Goal: Task Accomplishment & Management: Complete application form

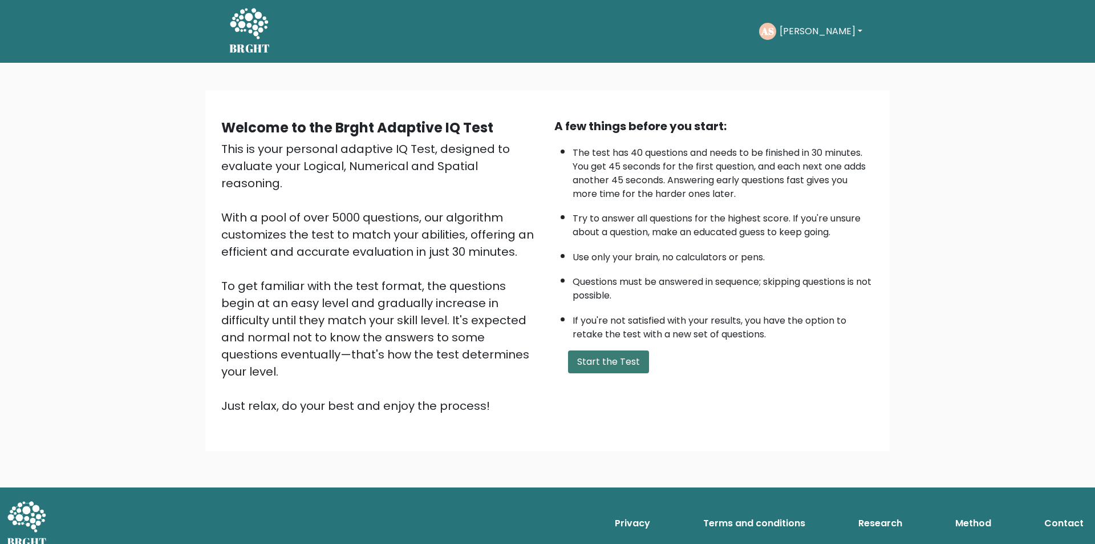
click at [594, 360] on button "Start the Test" at bounding box center [608, 361] width 81 height 23
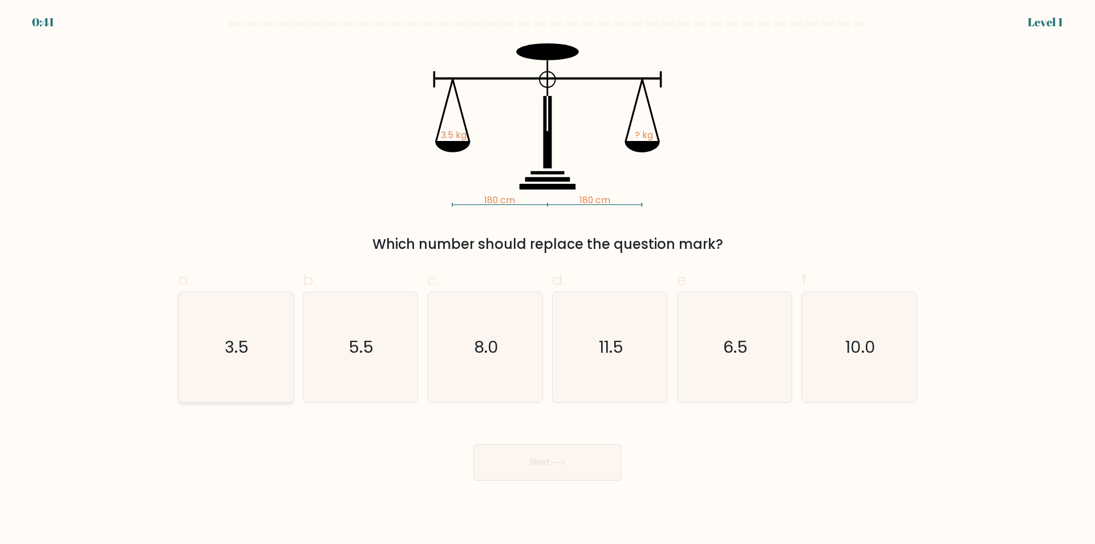
click at [287, 371] on icon "3.5" at bounding box center [236, 347] width 110 height 110
click at [548, 279] on input "a. 3.5" at bounding box center [548, 275] width 1 height 7
radio input "true"
click at [545, 469] on button "Next" at bounding box center [547, 462] width 148 height 37
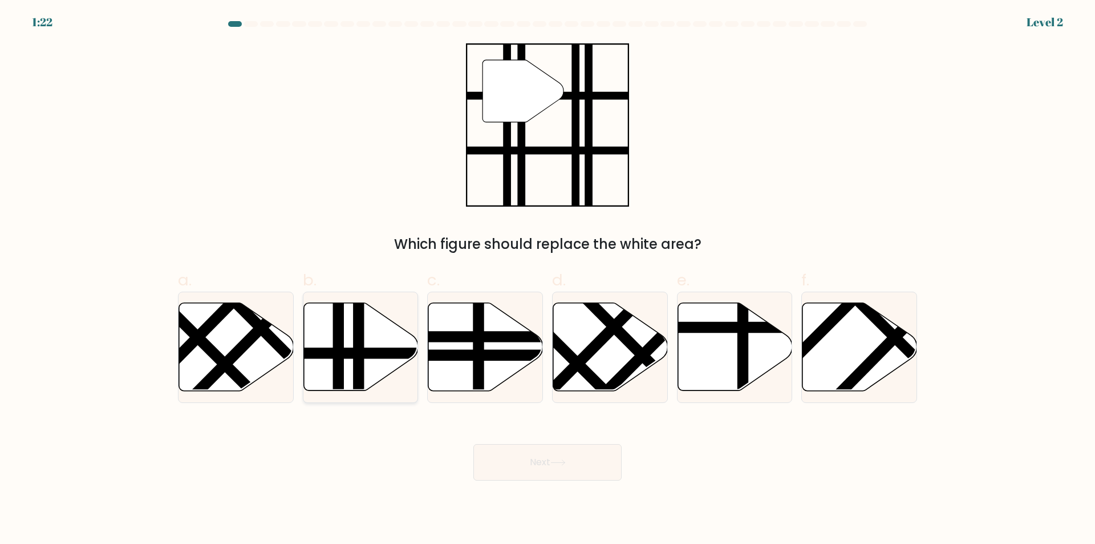
click at [359, 376] on line at bounding box center [359, 394] width 0 height 231
click at [548, 279] on input "b." at bounding box center [548, 275] width 1 height 7
radio input "true"
click at [550, 463] on button "Next" at bounding box center [547, 462] width 148 height 37
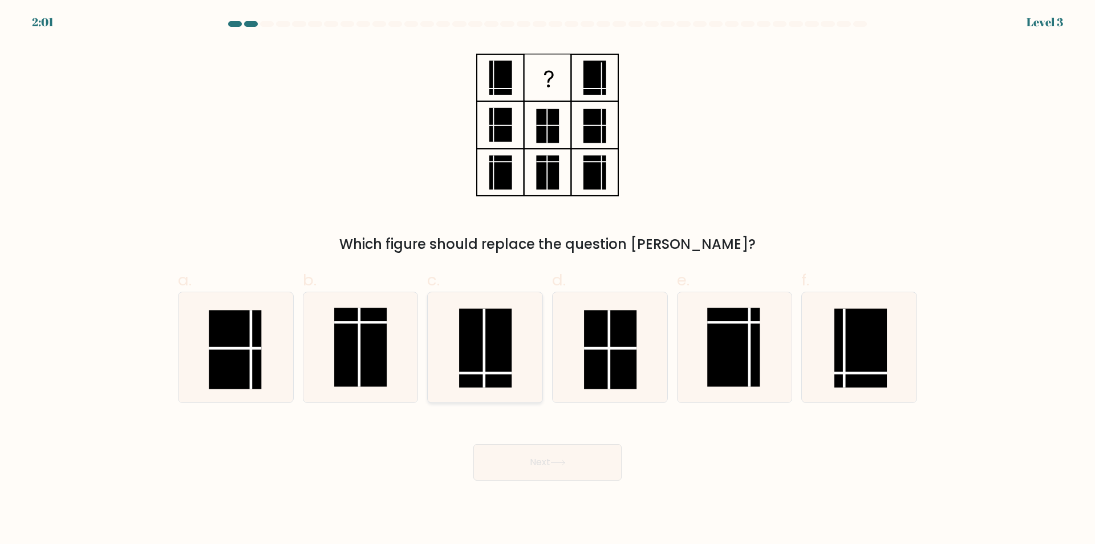
click at [504, 373] on line at bounding box center [485, 373] width 52 height 0
click at [548, 279] on input "c." at bounding box center [548, 275] width 1 height 7
radio input "true"
click at [532, 466] on button "Next" at bounding box center [547, 462] width 148 height 37
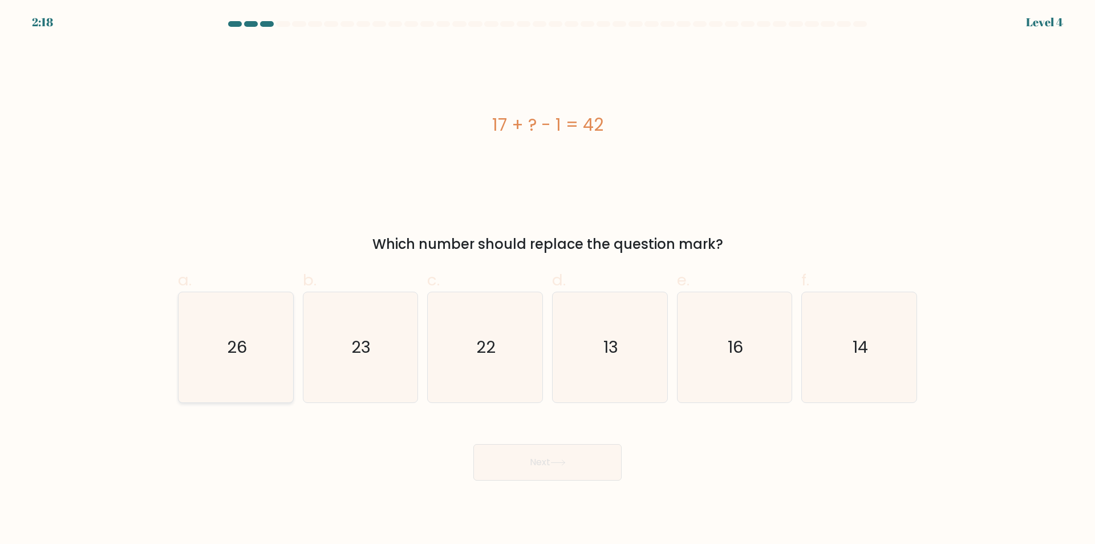
click at [246, 381] on icon "26" at bounding box center [236, 347] width 110 height 110
click at [548, 279] on input "a. 26" at bounding box center [548, 275] width 1 height 7
radio input "true"
click at [532, 465] on button "Next" at bounding box center [547, 462] width 148 height 37
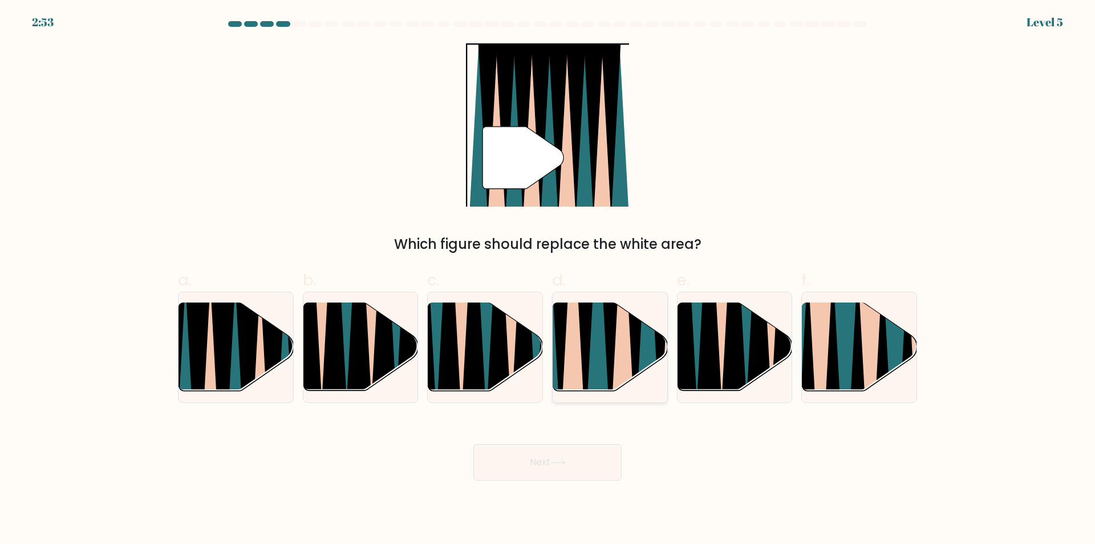
click at [577, 370] on icon at bounding box center [572, 301] width 25 height 229
click at [548, 279] on input "d." at bounding box center [548, 275] width 1 height 7
radio input "true"
click at [558, 468] on button "Next" at bounding box center [547, 462] width 148 height 37
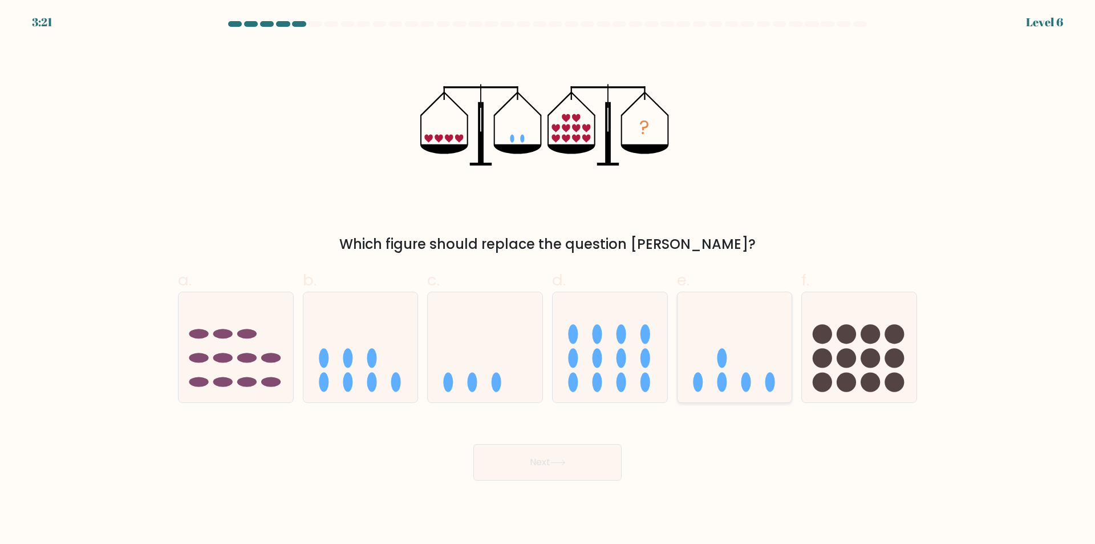
click at [752, 348] on icon at bounding box center [735, 347] width 115 height 95
click at [548, 279] on input "e." at bounding box center [548, 275] width 1 height 7
radio input "true"
click at [563, 465] on icon at bounding box center [557, 462] width 15 height 6
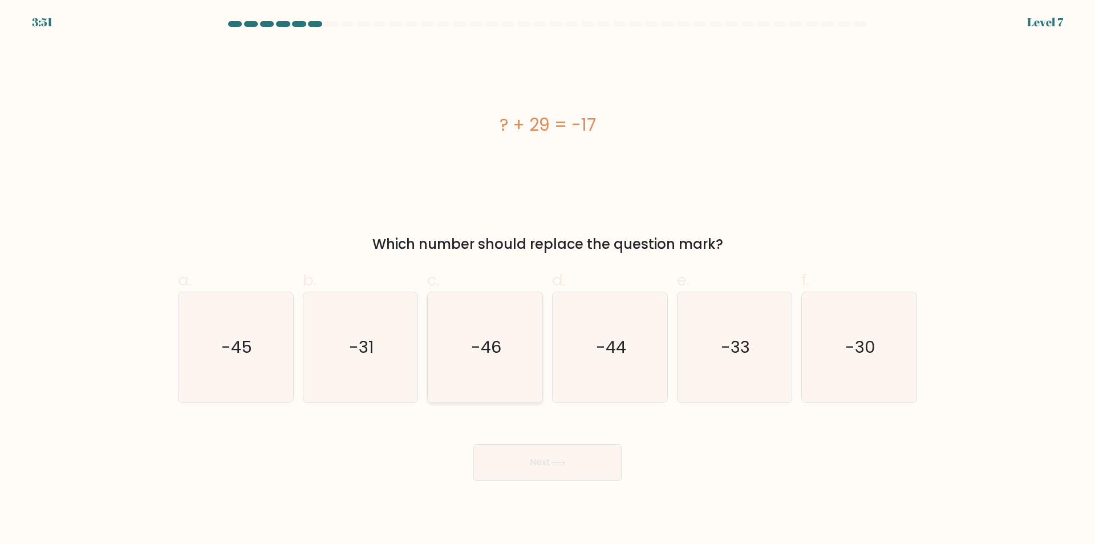
click at [512, 380] on icon "-46" at bounding box center [485, 347] width 110 height 110
click at [548, 279] on input "c. -46" at bounding box center [548, 275] width 1 height 7
radio input "true"
click at [547, 460] on button "Next" at bounding box center [547, 462] width 148 height 37
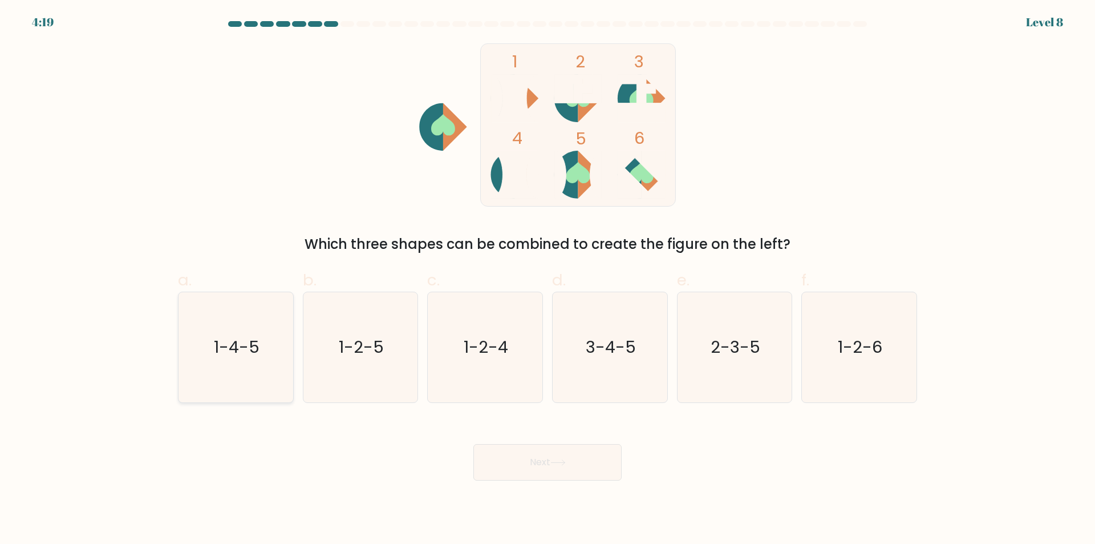
click at [239, 376] on icon "1-4-5" at bounding box center [236, 347] width 110 height 110
click at [548, 279] on input "a. 1-4-5" at bounding box center [548, 275] width 1 height 7
radio input "true"
click at [566, 461] on icon at bounding box center [557, 462] width 15 height 6
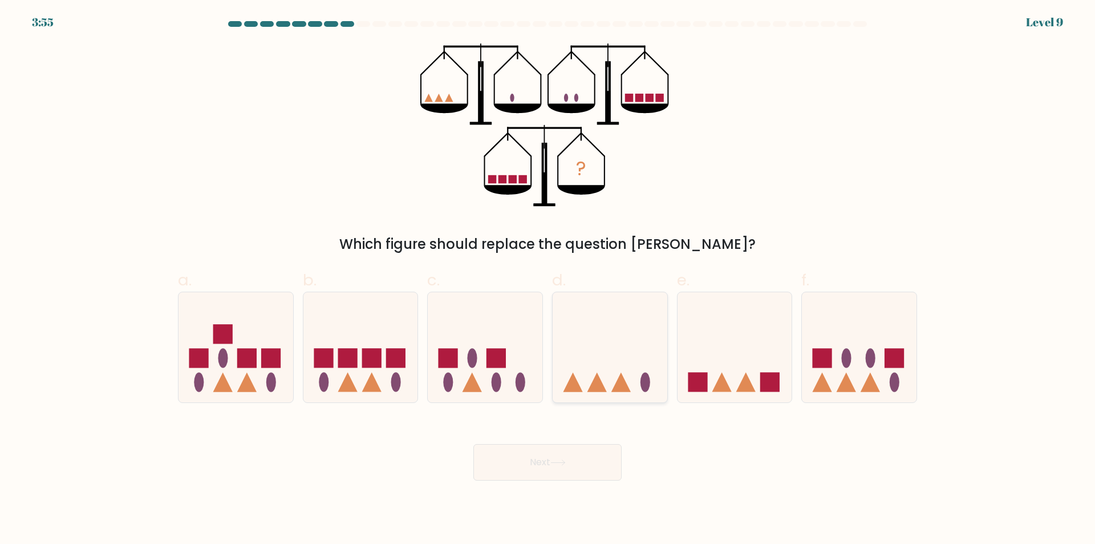
click at [594, 355] on icon at bounding box center [610, 347] width 115 height 95
click at [548, 279] on input "d." at bounding box center [548, 275] width 1 height 7
radio input "true"
click at [560, 464] on icon at bounding box center [557, 462] width 15 height 6
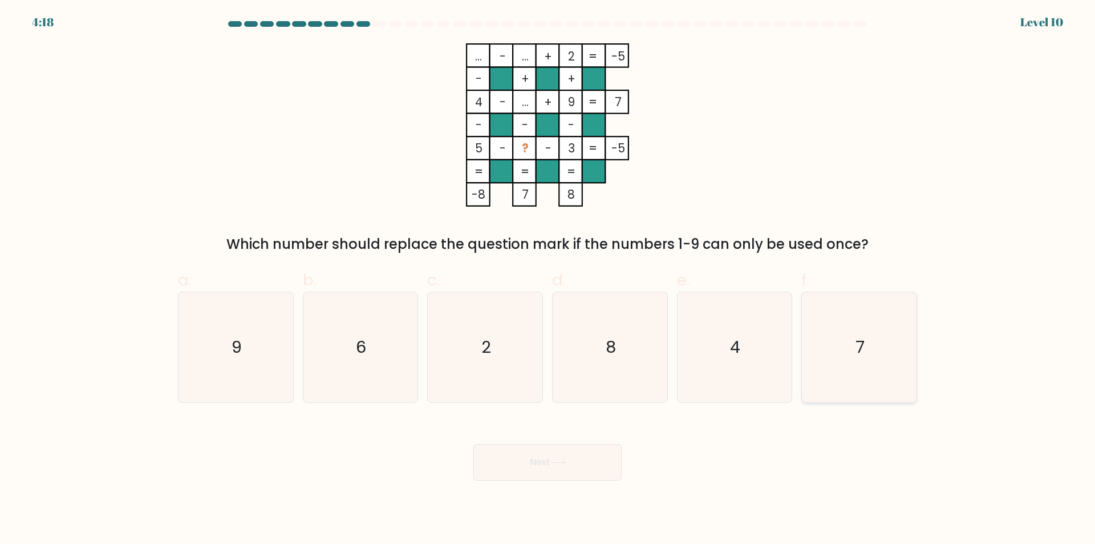
click at [872, 390] on icon "7" at bounding box center [859, 347] width 110 height 110
click at [548, 279] on input "f. 7" at bounding box center [548, 275] width 1 height 7
radio input "true"
click at [591, 461] on button "Next" at bounding box center [547, 462] width 148 height 37
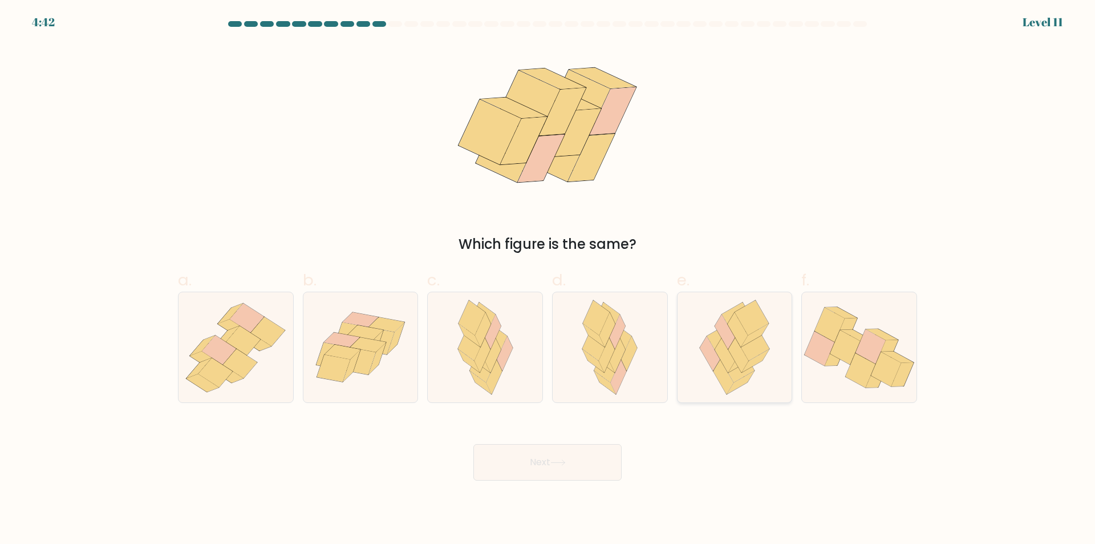
click at [792, 387] on div at bounding box center [735, 346] width 116 height 111
click at [548, 279] on input "e." at bounding box center [548, 275] width 1 height 7
radio input "true"
click at [592, 469] on button "Next" at bounding box center [547, 462] width 148 height 37
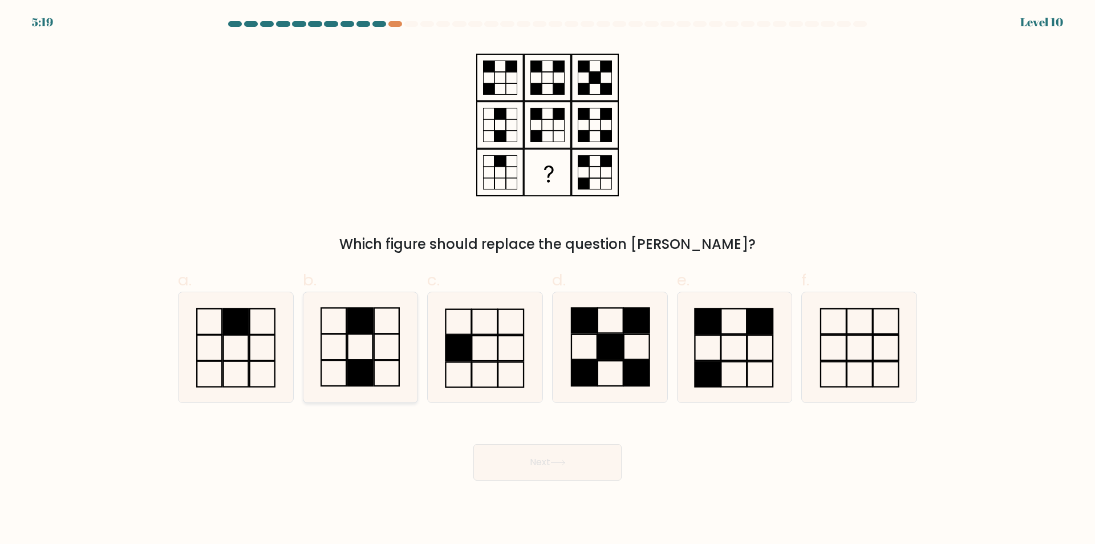
click at [373, 372] on rect at bounding box center [360, 373] width 25 height 26
click at [548, 279] on input "b." at bounding box center [548, 275] width 1 height 7
radio input "true"
click at [521, 460] on button "Next" at bounding box center [547, 462] width 148 height 37
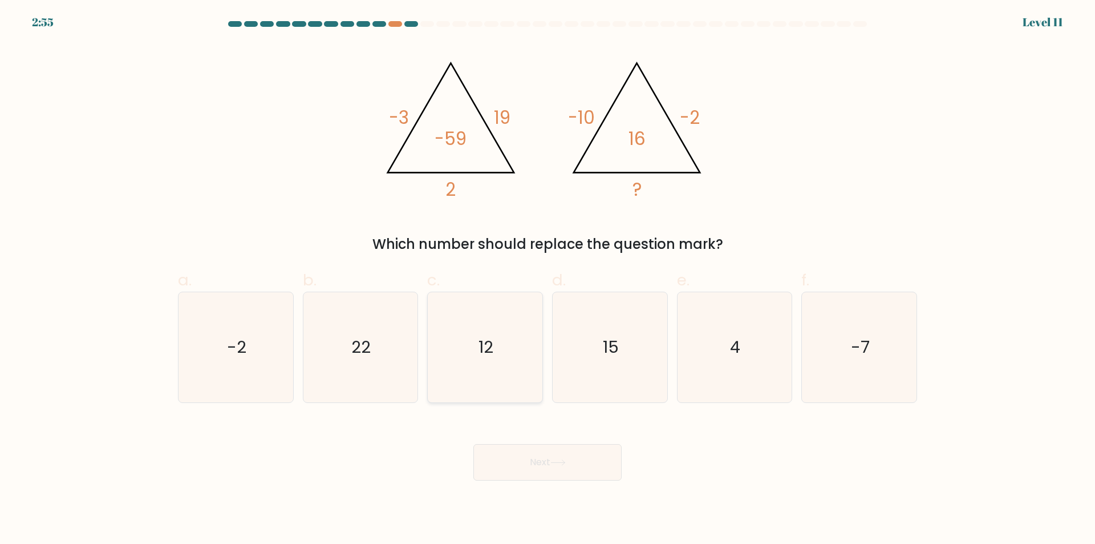
click at [477, 377] on icon "12" at bounding box center [485, 347] width 110 height 110
click at [548, 279] on input "c. 12" at bounding box center [548, 275] width 1 height 7
radio input "true"
click at [550, 465] on button "Next" at bounding box center [547, 462] width 148 height 37
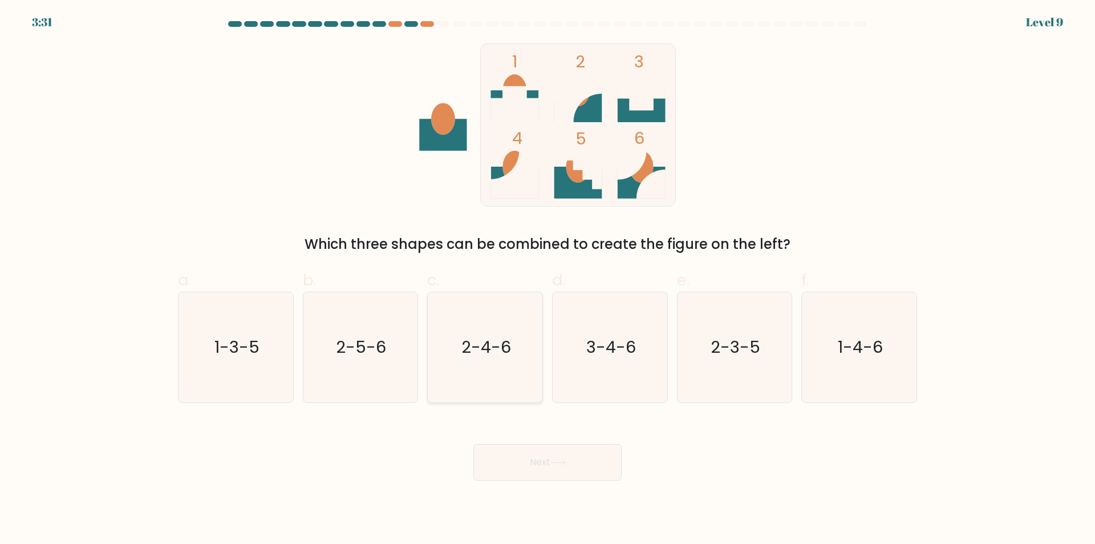
click at [492, 378] on icon "2-4-6" at bounding box center [485, 347] width 110 height 110
click at [548, 279] on input "c. 2-4-6" at bounding box center [548, 275] width 1 height 7
radio input "true"
click at [528, 464] on button "Next" at bounding box center [547, 462] width 148 height 37
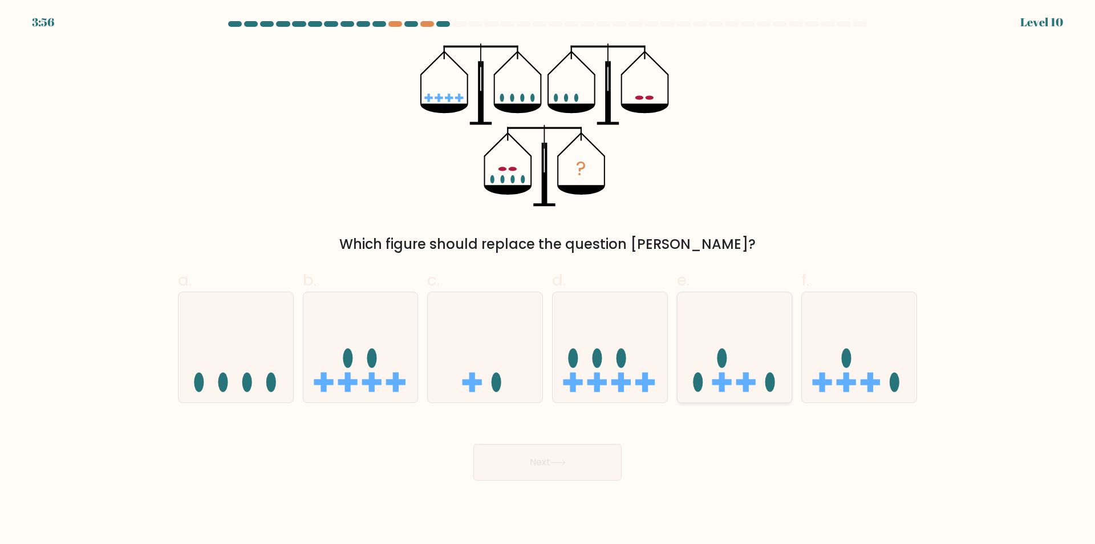
drag, startPoint x: 755, startPoint y: 346, endPoint x: 745, endPoint y: 353, distance: 12.2
click at [755, 344] on icon at bounding box center [735, 347] width 115 height 95
click at [548, 279] on input "e." at bounding box center [548, 275] width 1 height 7
radio input "true"
click at [546, 461] on button "Next" at bounding box center [547, 462] width 148 height 37
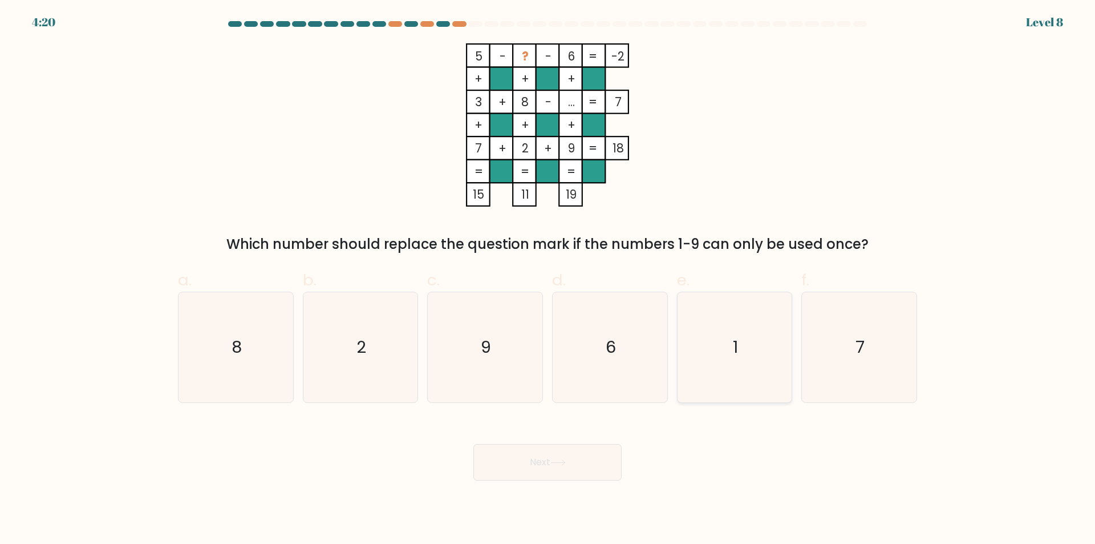
click at [723, 392] on icon "1" at bounding box center [734, 347] width 110 height 110
click at [548, 279] on input "e. 1" at bounding box center [548, 275] width 1 height 7
radio input "true"
click at [542, 469] on button "Next" at bounding box center [547, 462] width 148 height 37
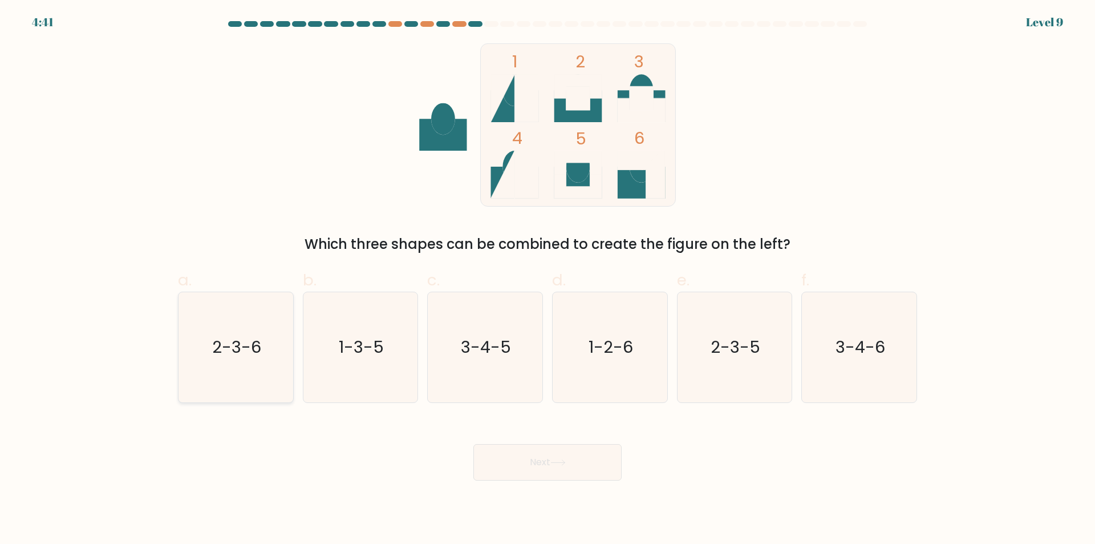
click at [240, 384] on icon "2-3-6" at bounding box center [236, 347] width 110 height 110
click at [548, 279] on input "a. 2-3-6" at bounding box center [548, 275] width 1 height 7
radio input "true"
click at [546, 467] on button "Next" at bounding box center [547, 462] width 148 height 37
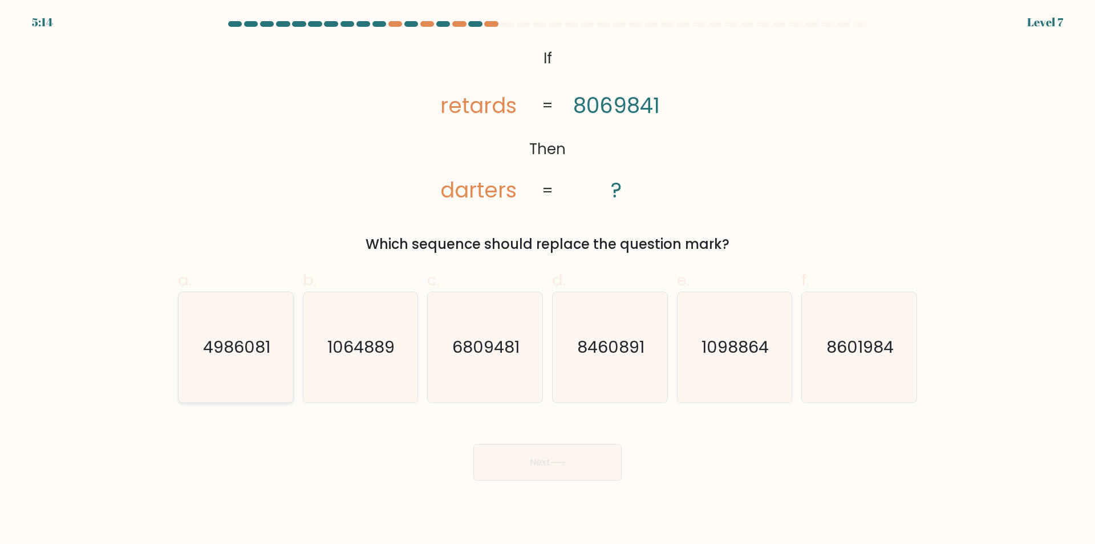
click at [249, 385] on icon "4986081" at bounding box center [236, 347] width 110 height 110
click at [548, 279] on input "a. 4986081" at bounding box center [548, 275] width 1 height 7
radio input "true"
click at [552, 464] on button "Next" at bounding box center [547, 462] width 148 height 37
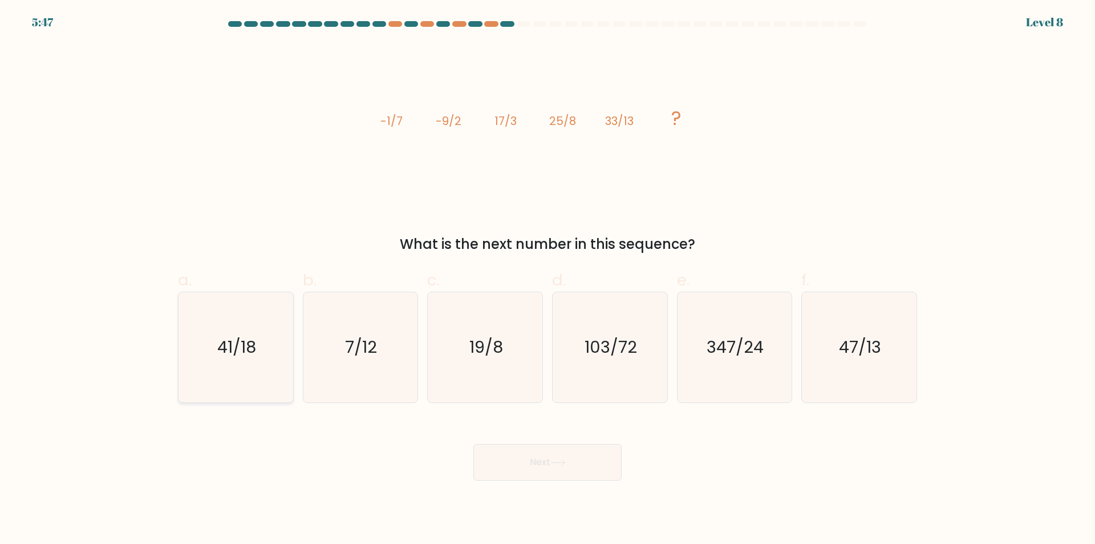
click at [249, 379] on icon "41/18" at bounding box center [236, 347] width 110 height 110
click at [548, 279] on input "a. 41/18" at bounding box center [548, 275] width 1 height 7
radio input "true"
click at [554, 471] on button "Next" at bounding box center [547, 462] width 148 height 37
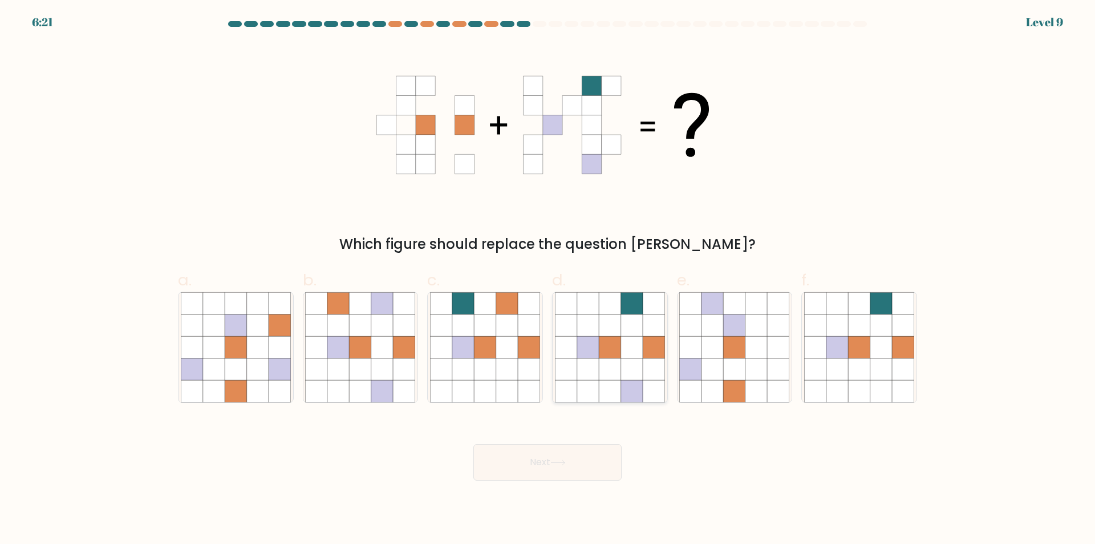
click at [639, 370] on icon at bounding box center [632, 369] width 22 height 22
click at [548, 279] on input "d." at bounding box center [548, 275] width 1 height 7
radio input "true"
click at [586, 460] on button "Next" at bounding box center [547, 462] width 148 height 37
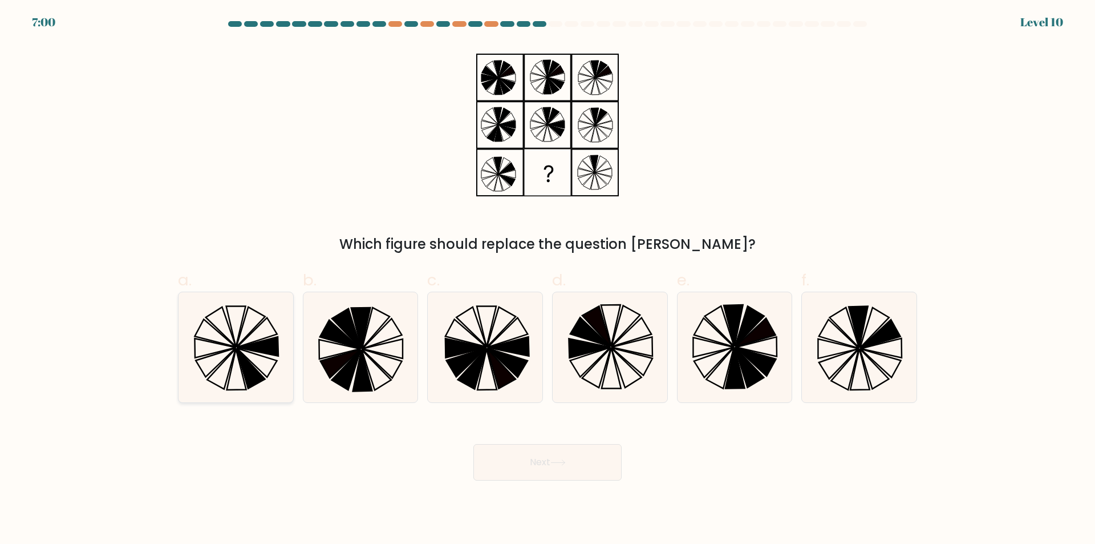
click at [238, 352] on icon at bounding box center [250, 368] width 29 height 40
click at [548, 279] on input "a." at bounding box center [548, 275] width 1 height 7
radio input "true"
click at [879, 381] on icon at bounding box center [859, 347] width 110 height 110
click at [548, 279] on input "f." at bounding box center [548, 275] width 1 height 7
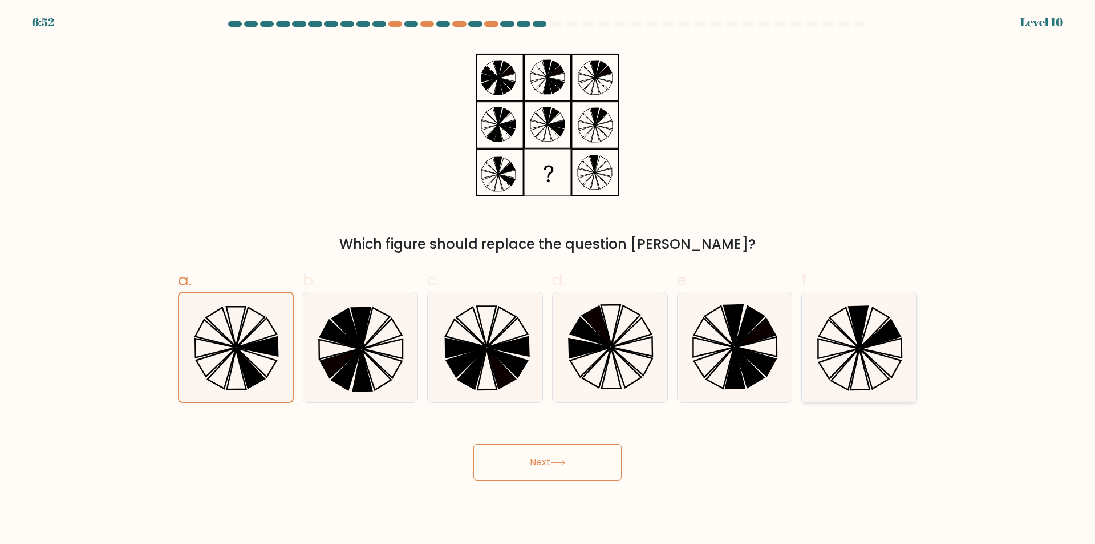
radio input "true"
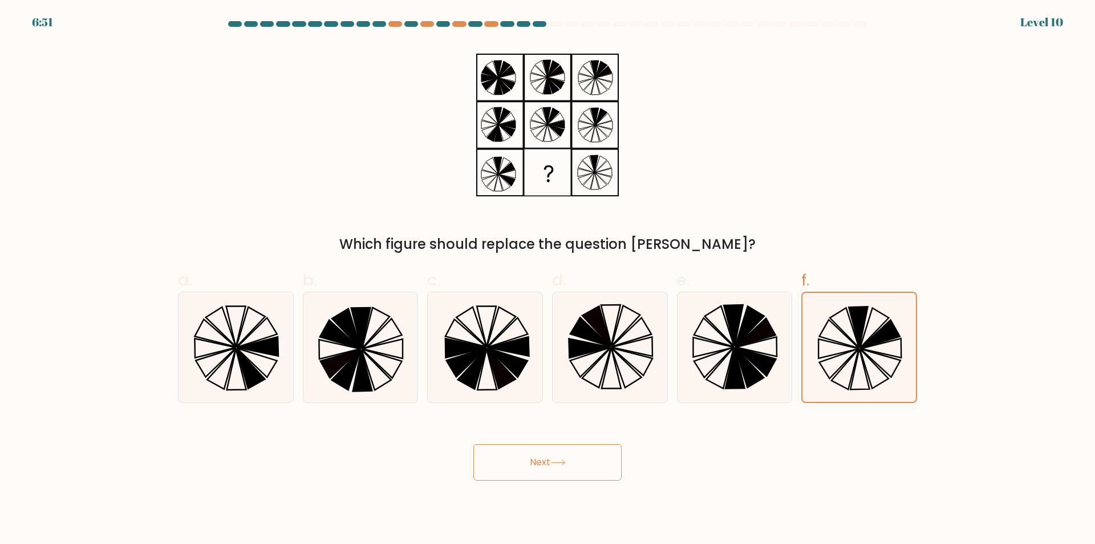
click at [583, 457] on button "Next" at bounding box center [547, 462] width 148 height 37
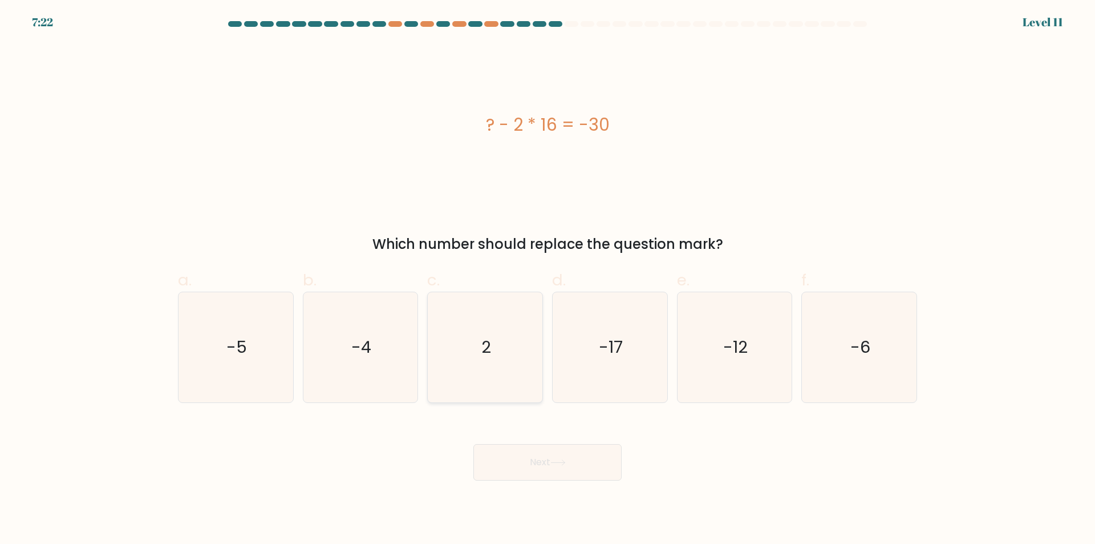
click at [455, 384] on icon "2" at bounding box center [485, 347] width 110 height 110
click at [548, 279] on input "c. 2" at bounding box center [548, 275] width 1 height 7
radio input "true"
click at [524, 465] on button "Next" at bounding box center [547, 462] width 148 height 37
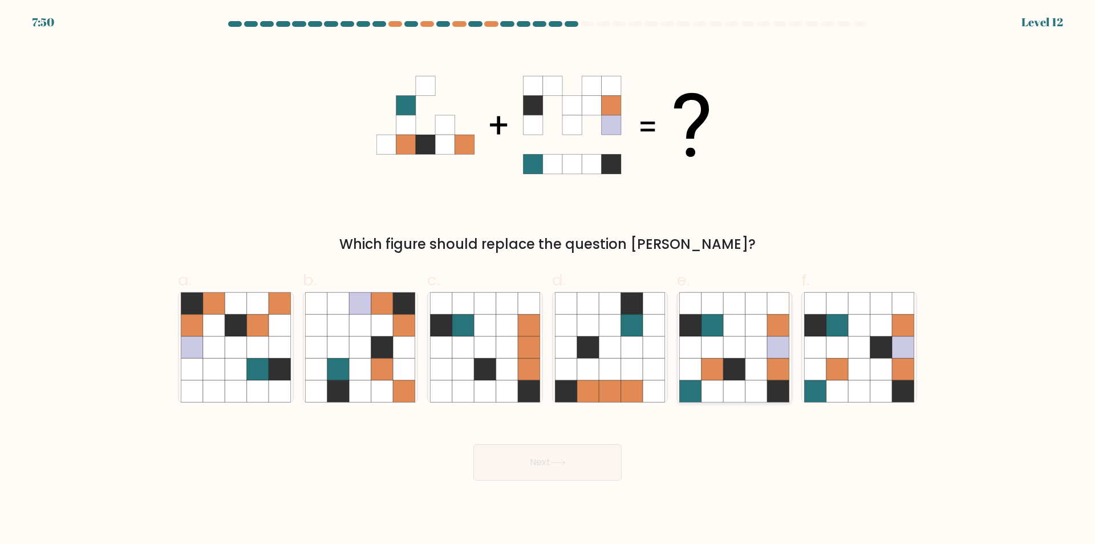
click at [733, 394] on icon at bounding box center [735, 391] width 22 height 22
click at [548, 279] on input "e." at bounding box center [548, 275] width 1 height 7
radio input "true"
click at [572, 471] on button "Next" at bounding box center [547, 462] width 148 height 37
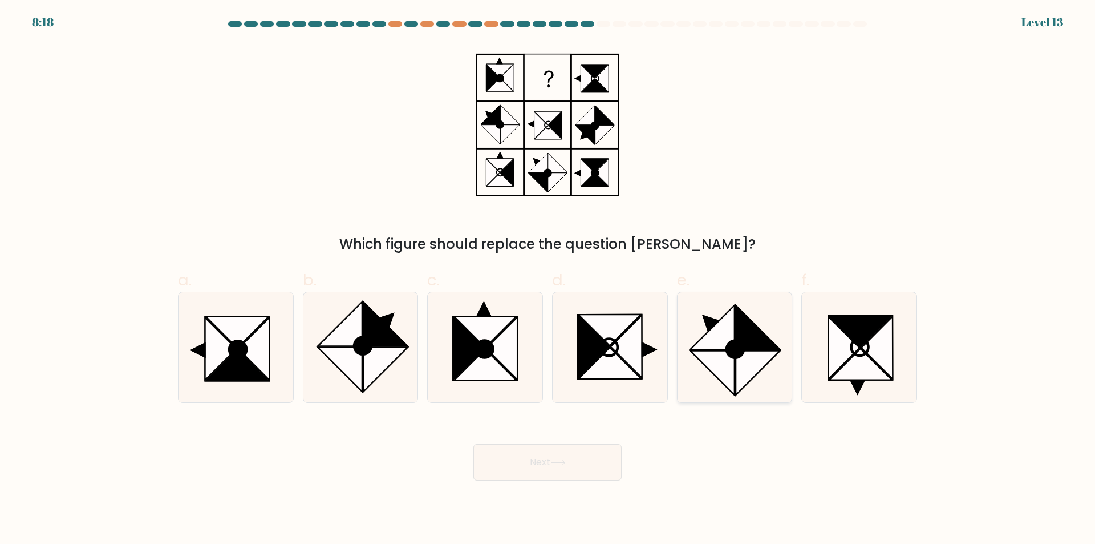
click at [740, 363] on icon at bounding box center [758, 373] width 44 height 44
click at [548, 279] on input "e." at bounding box center [548, 275] width 1 height 7
radio input "true"
click at [574, 465] on button "Next" at bounding box center [547, 462] width 148 height 37
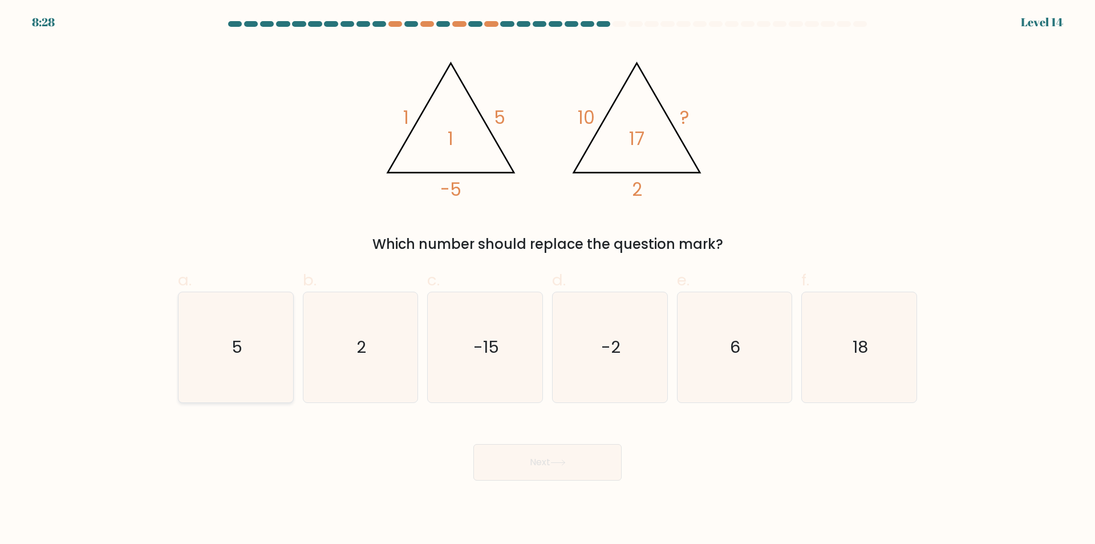
click at [264, 387] on icon "5" at bounding box center [236, 347] width 110 height 110
click at [548, 279] on input "a. 5" at bounding box center [548, 275] width 1 height 7
radio input "true"
click at [571, 467] on button "Next" at bounding box center [547, 462] width 148 height 37
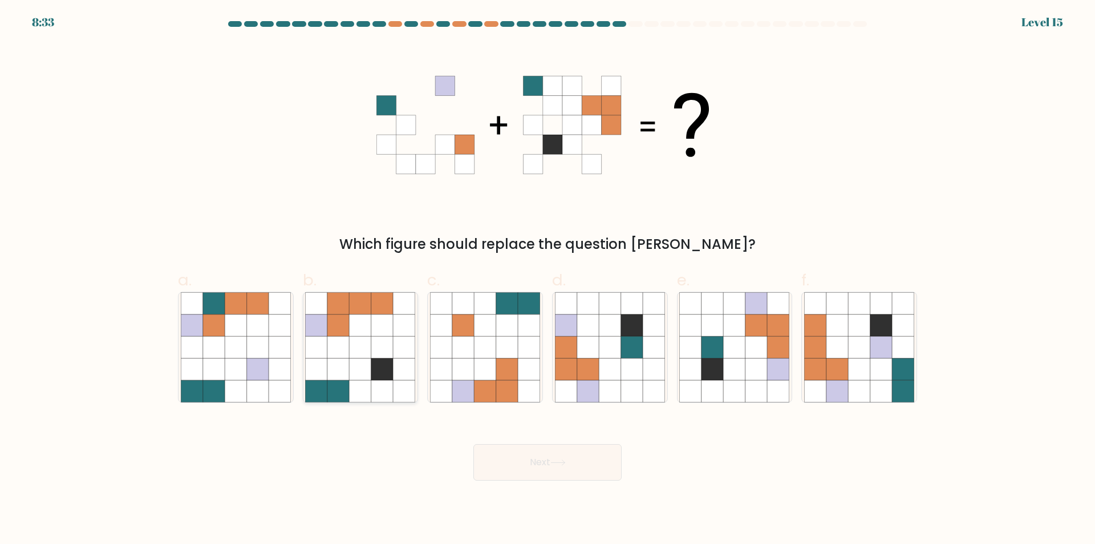
click at [354, 358] on icon at bounding box center [361, 347] width 22 height 22
click at [548, 279] on input "b." at bounding box center [548, 275] width 1 height 7
radio input "true"
click at [541, 461] on button "Next" at bounding box center [547, 462] width 148 height 37
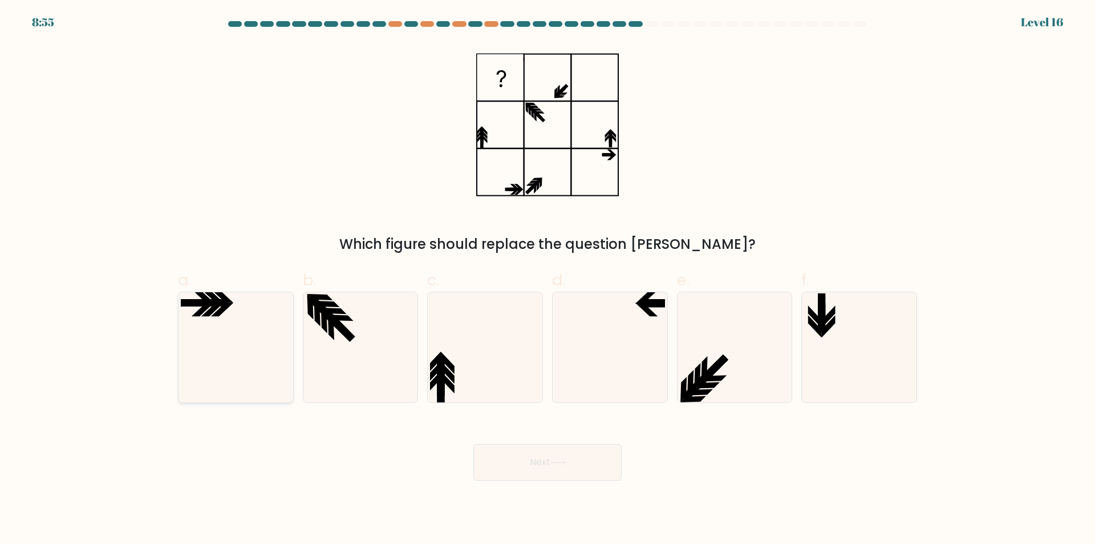
click at [211, 360] on icon at bounding box center [236, 347] width 110 height 110
click at [548, 279] on input "a." at bounding box center [548, 275] width 1 height 7
radio input "true"
click at [549, 462] on button "Next" at bounding box center [547, 462] width 148 height 37
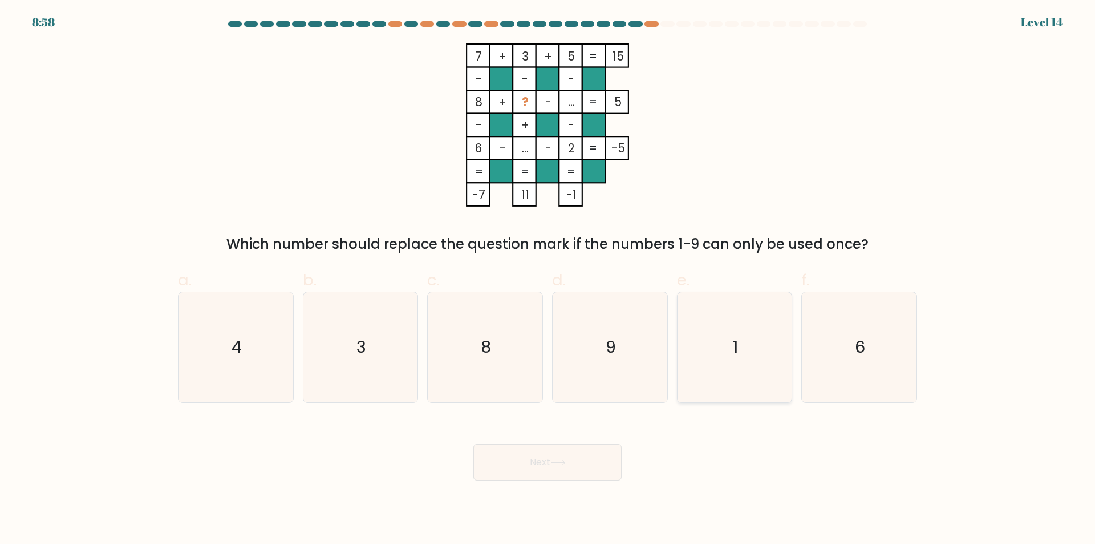
click at [771, 346] on icon "1" at bounding box center [734, 347] width 110 height 110
click at [548, 279] on input "e. 1" at bounding box center [548, 275] width 1 height 7
radio input "true"
click at [533, 457] on button "Next" at bounding box center [547, 462] width 148 height 37
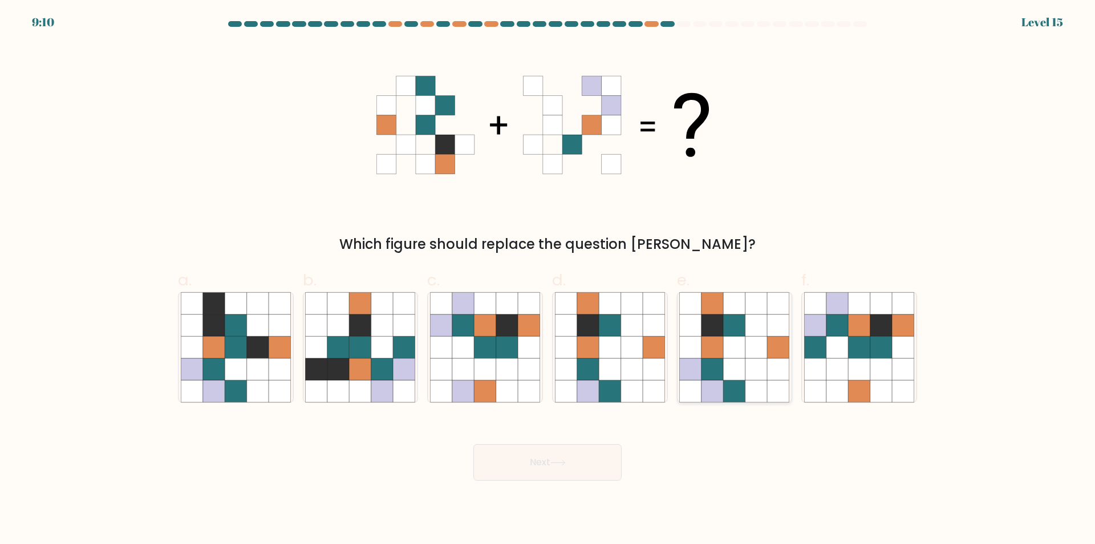
click at [773, 387] on icon at bounding box center [779, 391] width 22 height 22
click at [548, 279] on input "e." at bounding box center [548, 275] width 1 height 7
radio input "true"
click at [590, 467] on button "Next" at bounding box center [547, 462] width 148 height 37
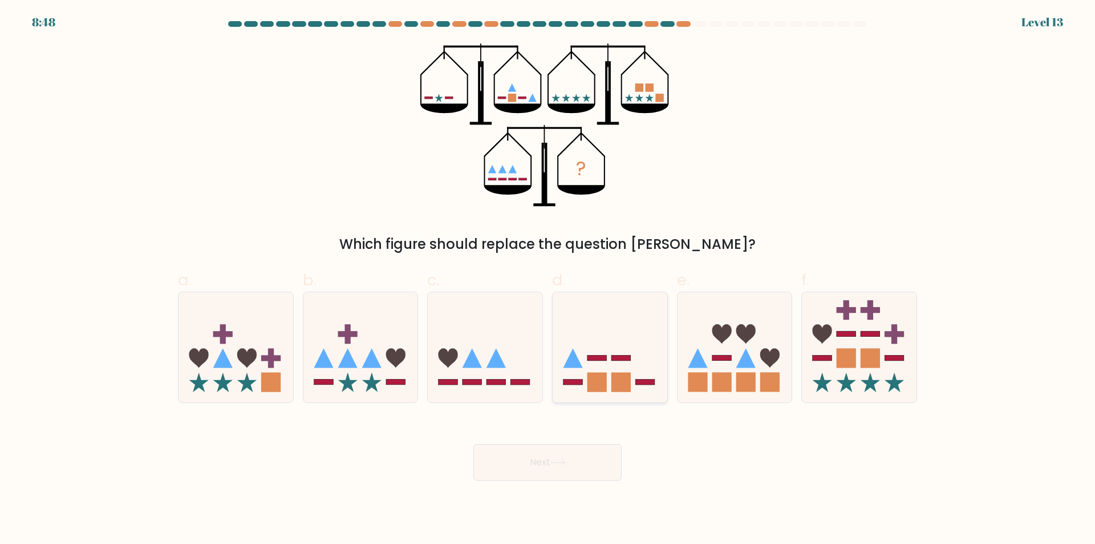
click at [581, 398] on div at bounding box center [610, 346] width 116 height 111
click at [548, 279] on input "d." at bounding box center [548, 275] width 1 height 7
radio input "true"
click at [590, 462] on button "Next" at bounding box center [547, 462] width 148 height 37
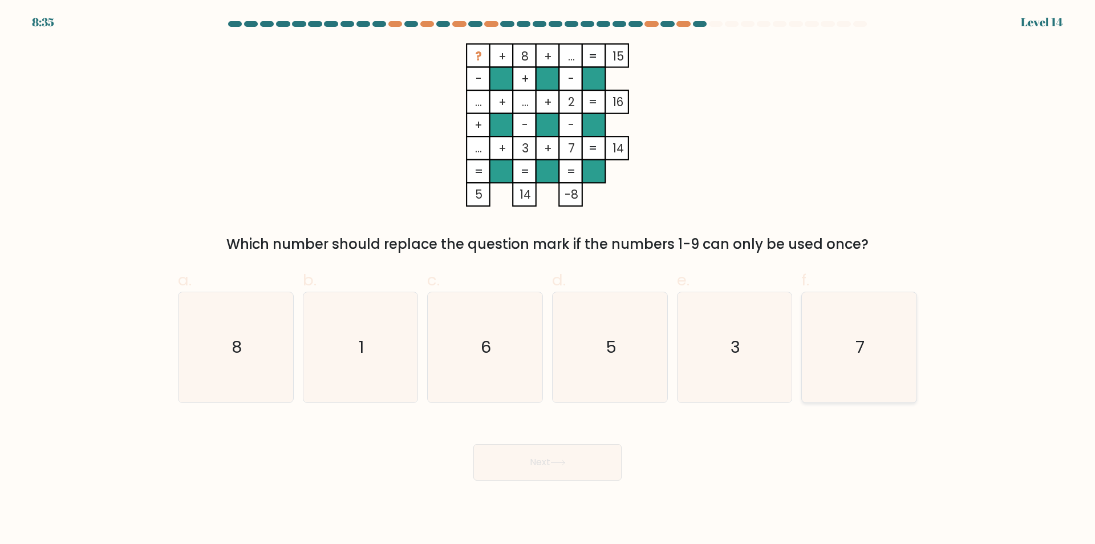
click at [836, 366] on icon "7" at bounding box center [859, 347] width 110 height 110
click at [548, 279] on input "f. 7" at bounding box center [548, 275] width 1 height 7
radio input "true"
click at [570, 467] on button "Next" at bounding box center [547, 462] width 148 height 37
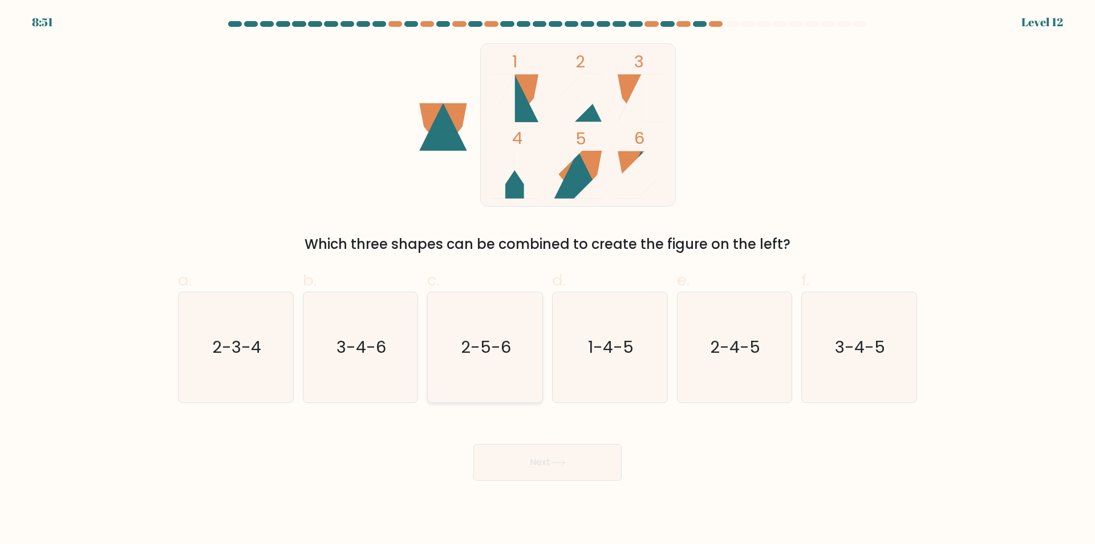
click at [475, 387] on icon "2-5-6" at bounding box center [485, 347] width 110 height 110
click at [548, 279] on input "c. 2-5-6" at bounding box center [548, 275] width 1 height 7
radio input "true"
click at [558, 464] on icon at bounding box center [557, 462] width 15 height 6
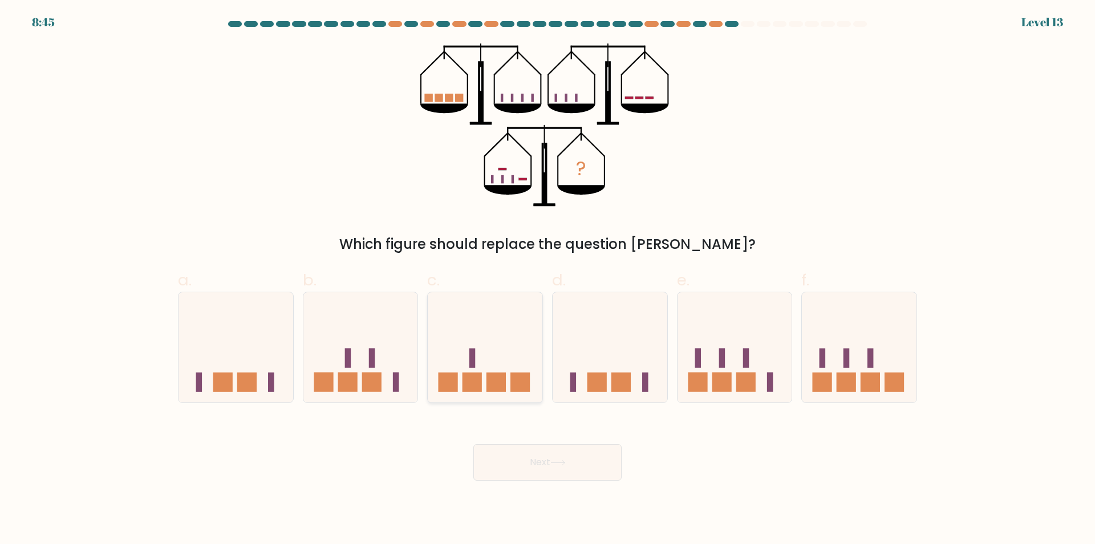
click at [489, 395] on div at bounding box center [485, 346] width 116 height 111
click at [548, 279] on input "c." at bounding box center [548, 275] width 1 height 7
radio input "true"
click at [535, 460] on button "Next" at bounding box center [547, 462] width 148 height 37
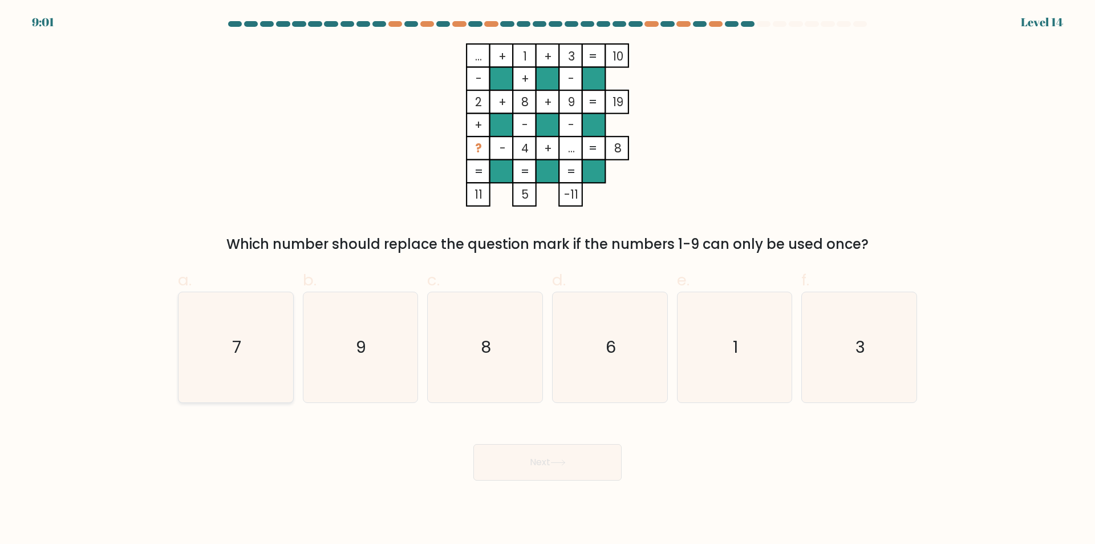
click at [247, 378] on icon "7" at bounding box center [236, 347] width 110 height 110
click at [548, 279] on input "a. 7" at bounding box center [548, 275] width 1 height 7
radio input "true"
click at [575, 464] on button "Next" at bounding box center [547, 462] width 148 height 37
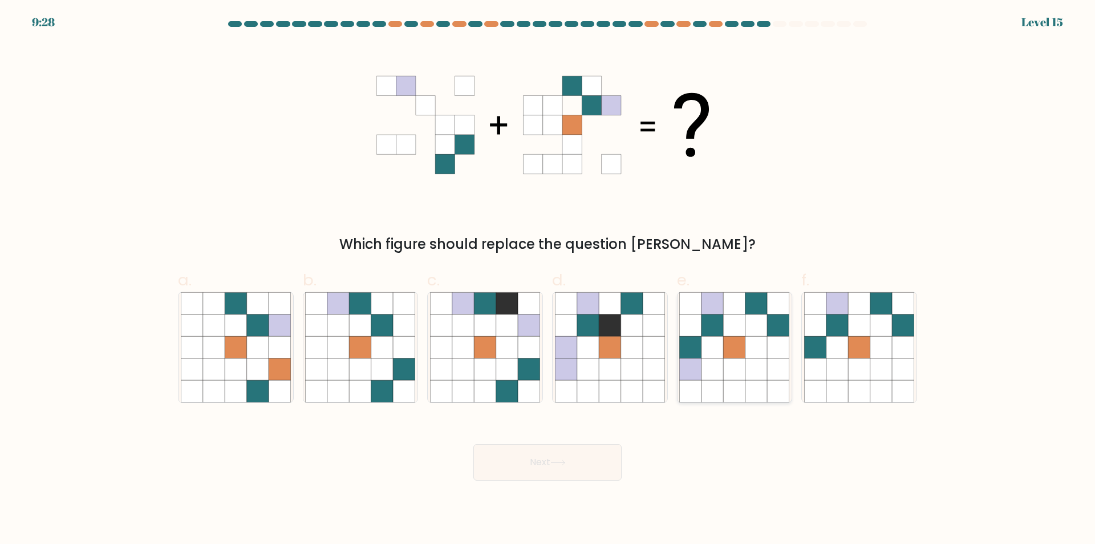
click at [776, 384] on icon at bounding box center [779, 391] width 22 height 22
click at [548, 279] on input "e." at bounding box center [548, 275] width 1 height 7
radio input "true"
click at [566, 461] on icon at bounding box center [557, 462] width 15 height 6
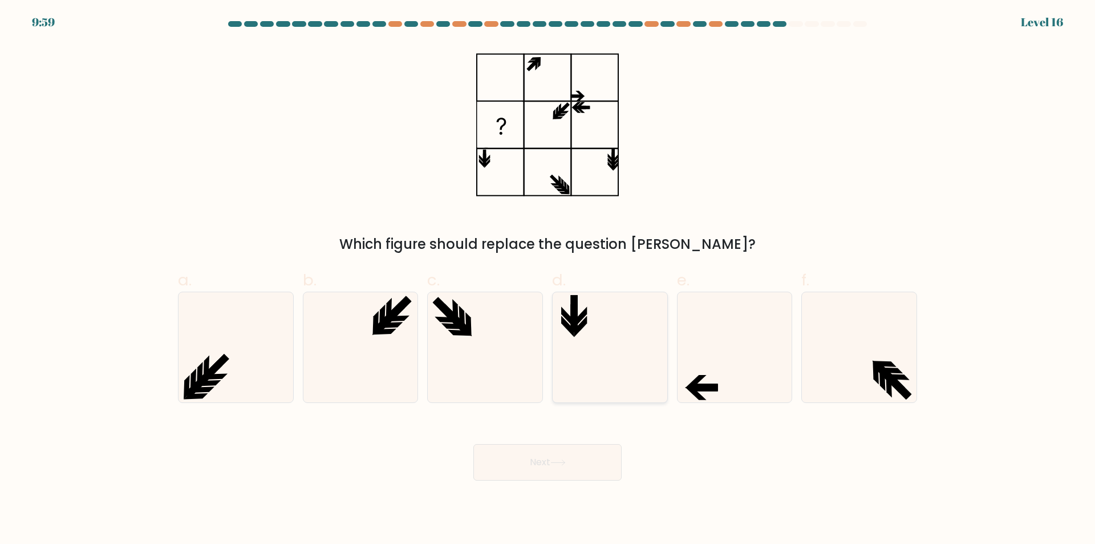
click at [595, 394] on icon at bounding box center [610, 347] width 110 height 110
click at [548, 279] on input "d." at bounding box center [548, 275] width 1 height 7
radio input "true"
click at [572, 463] on button "Next" at bounding box center [547, 462] width 148 height 37
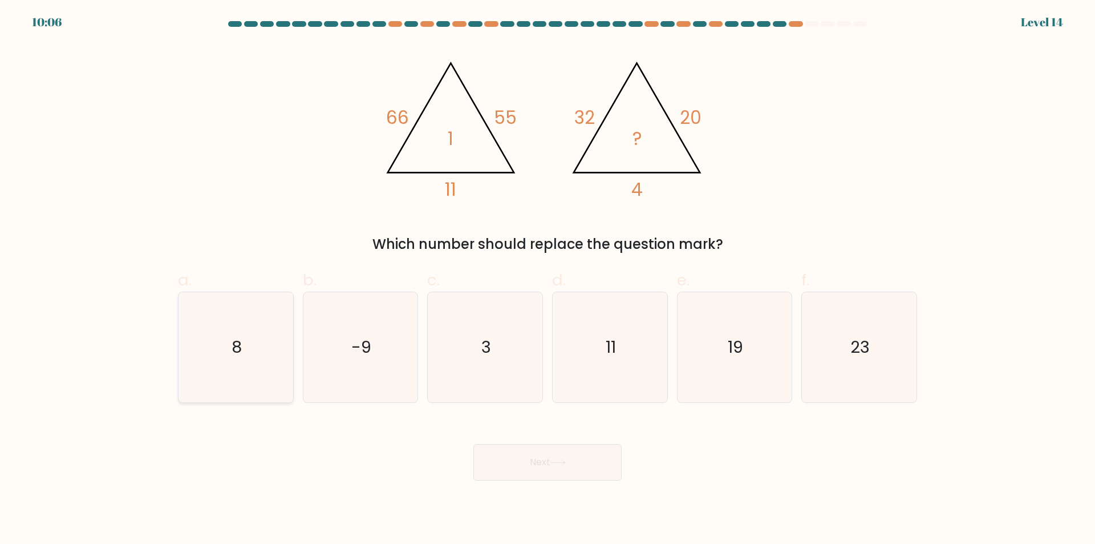
click at [245, 377] on icon "8" at bounding box center [236, 347] width 110 height 110
click at [548, 279] on input "a. 8" at bounding box center [548, 275] width 1 height 7
radio input "true"
click at [526, 459] on button "Next" at bounding box center [547, 462] width 148 height 37
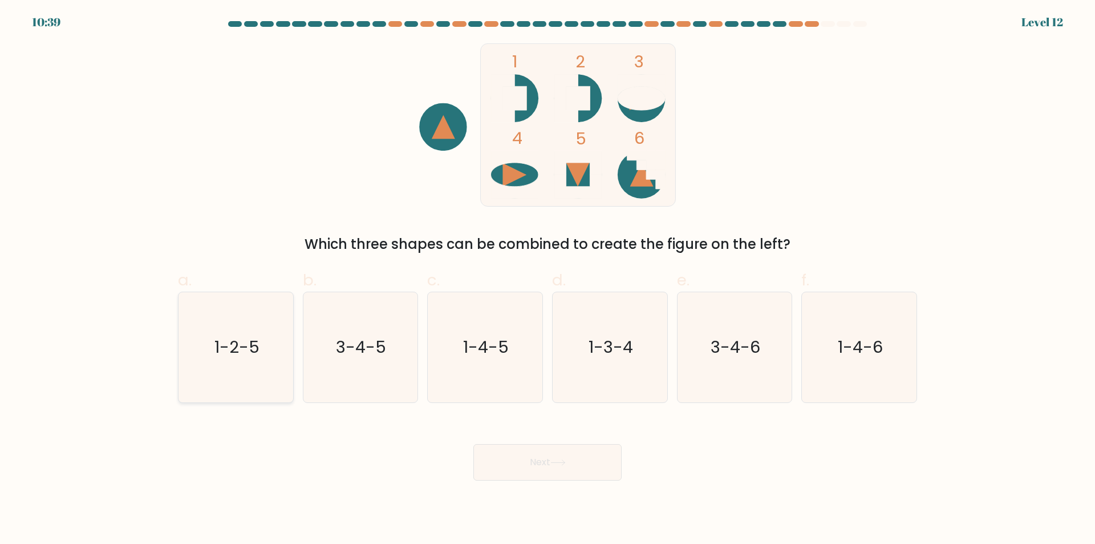
click at [259, 379] on icon "1-2-5" at bounding box center [236, 347] width 110 height 110
click at [548, 279] on input "a. 1-2-5" at bounding box center [548, 275] width 1 height 7
radio input "true"
click at [556, 467] on button "Next" at bounding box center [547, 462] width 148 height 37
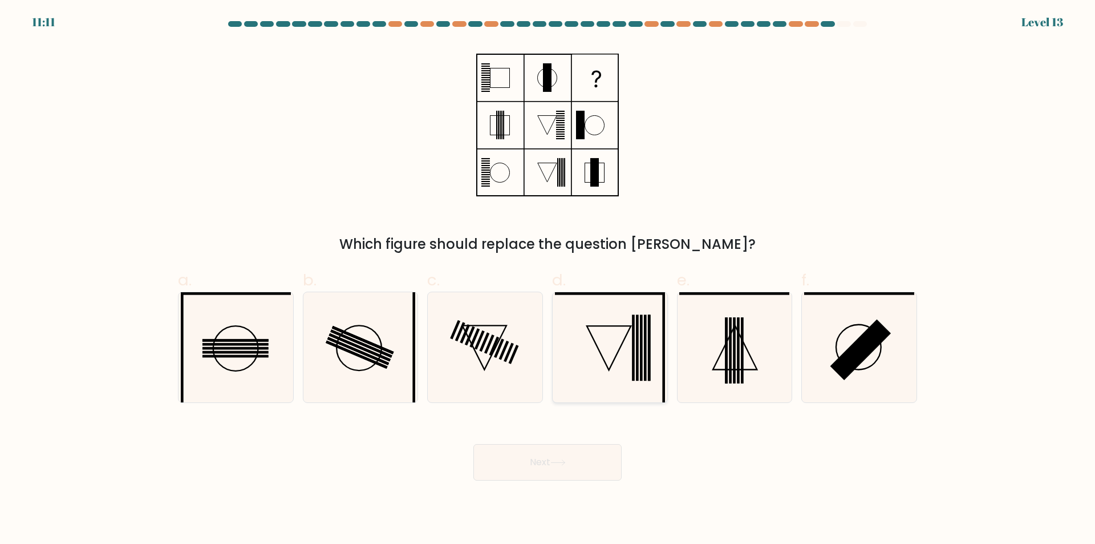
click at [575, 378] on icon at bounding box center [610, 347] width 110 height 110
click at [548, 279] on input "d." at bounding box center [548, 275] width 1 height 7
radio input "true"
click at [566, 461] on icon at bounding box center [557, 462] width 15 height 6
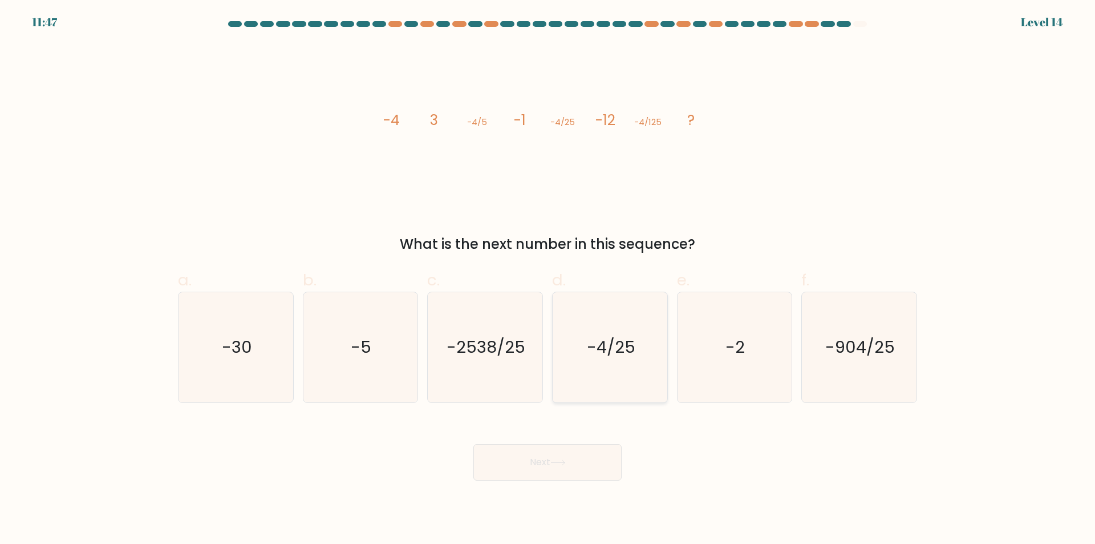
click at [606, 392] on icon "-4/25" at bounding box center [610, 347] width 110 height 110
click at [548, 279] on input "d. -4/25" at bounding box center [548, 275] width 1 height 7
radio input "true"
click at [589, 459] on button "Next" at bounding box center [547, 462] width 148 height 37
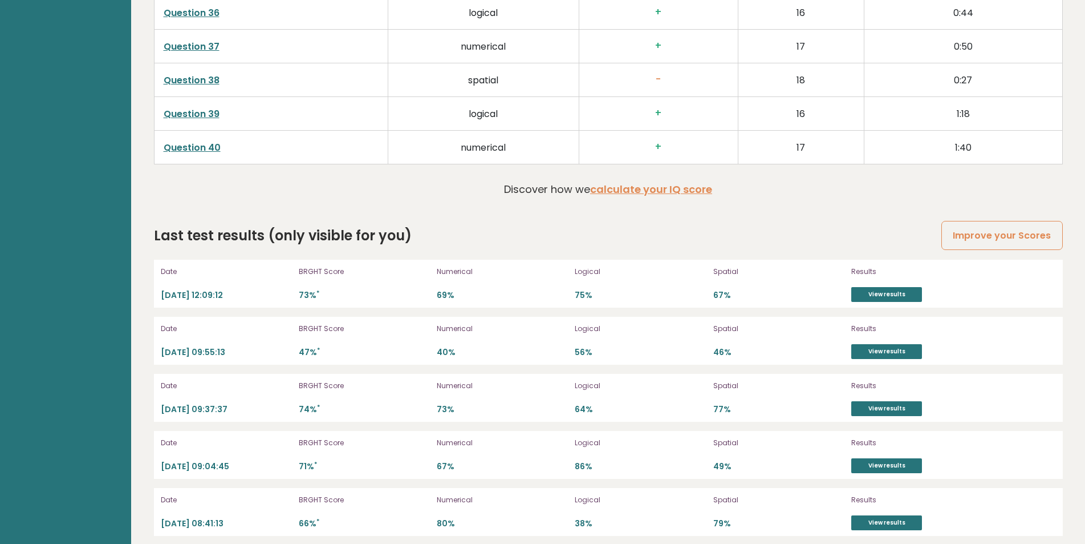
scroll to position [3172, 0]
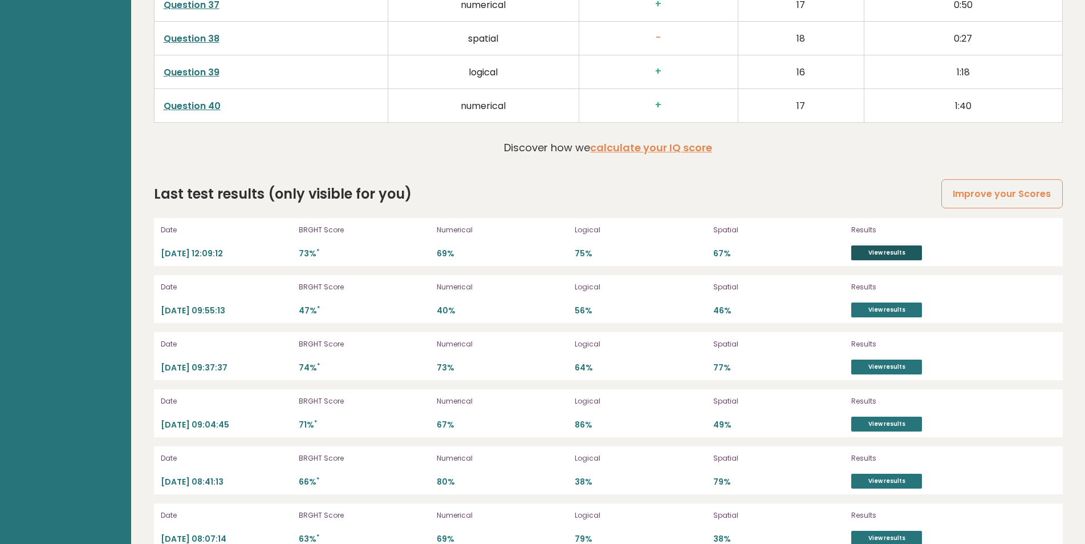
click at [905, 253] on link "View results" at bounding box center [887, 252] width 71 height 15
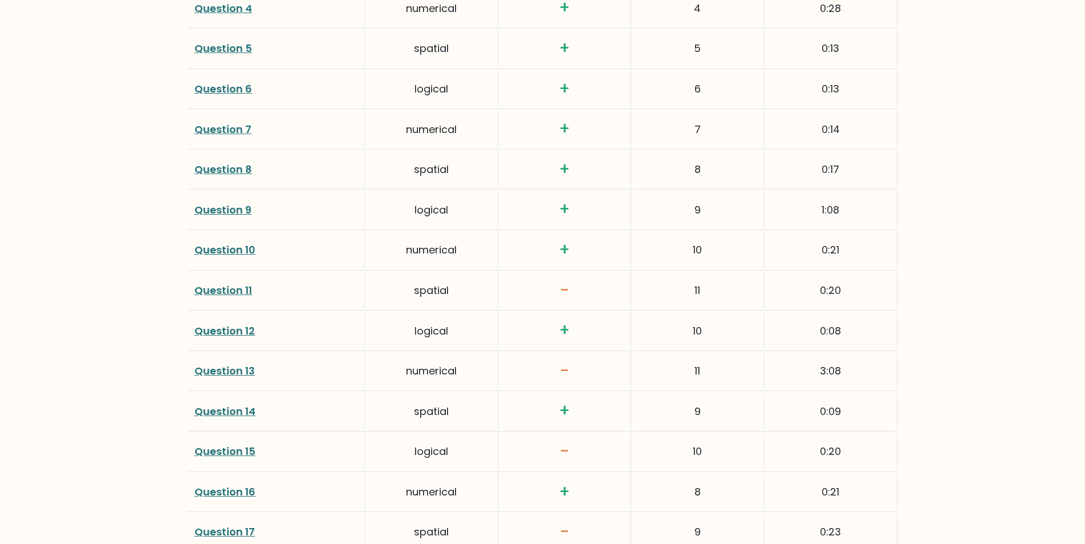
scroll to position [1800, 0]
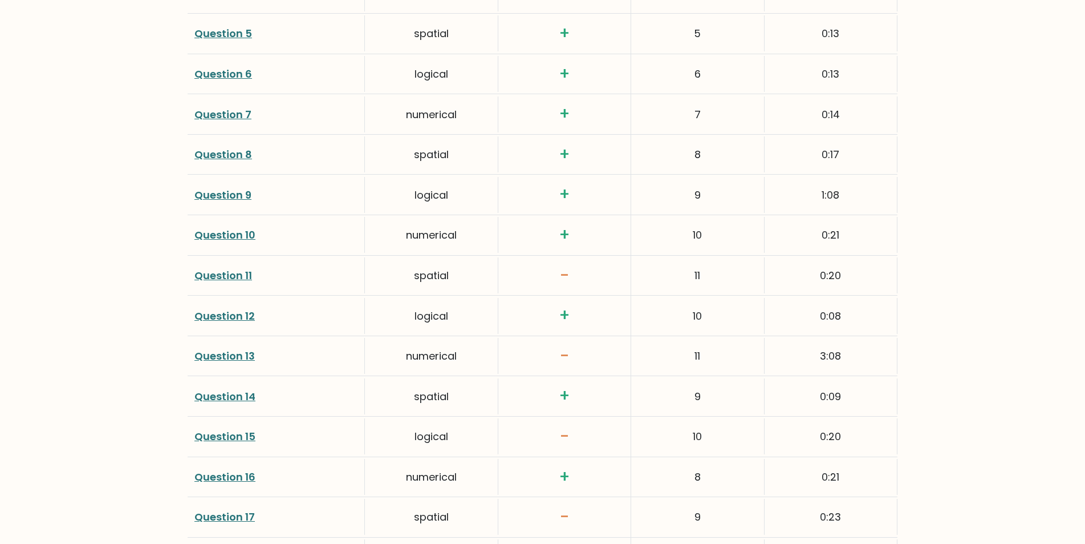
click at [232, 273] on link "Question 11" at bounding box center [223, 275] width 58 height 14
click at [226, 353] on link "Question 13" at bounding box center [224, 355] width 60 height 14
click at [236, 518] on link "Question 17" at bounding box center [224, 516] width 60 height 14
click at [228, 522] on link "Question 17" at bounding box center [224, 516] width 60 height 14
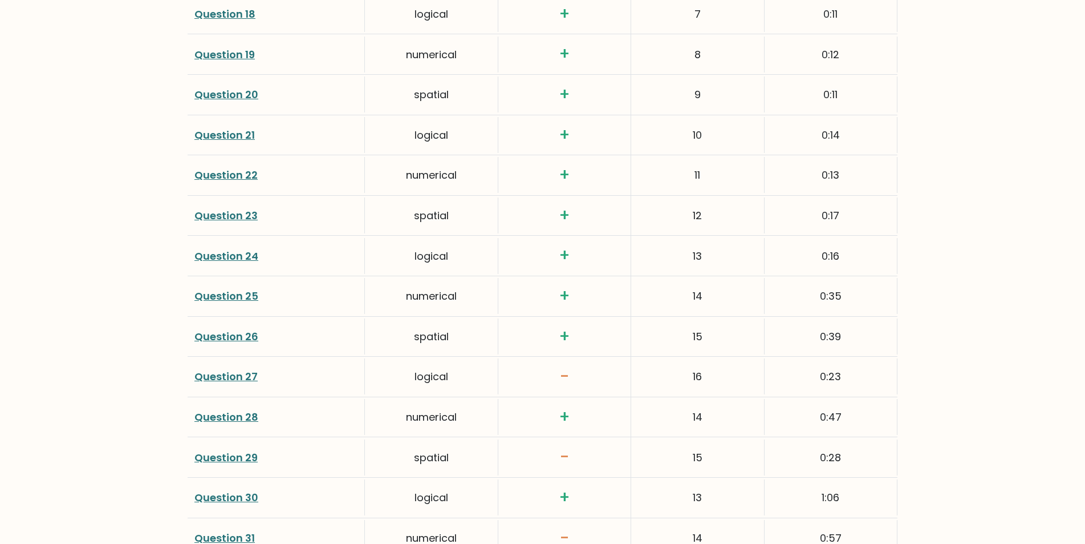
scroll to position [2388, 0]
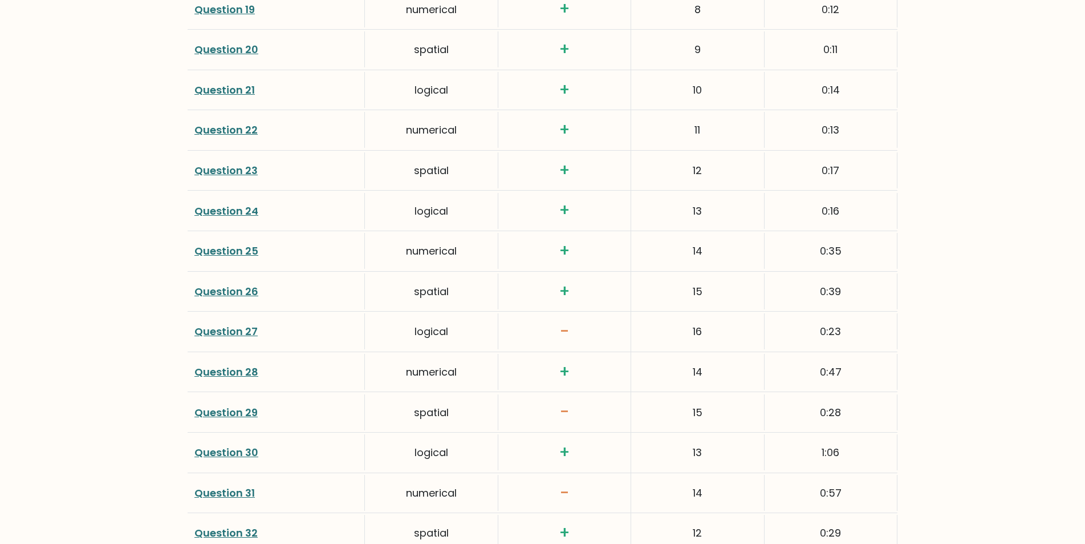
click at [247, 330] on link "Question 27" at bounding box center [225, 331] width 63 height 14
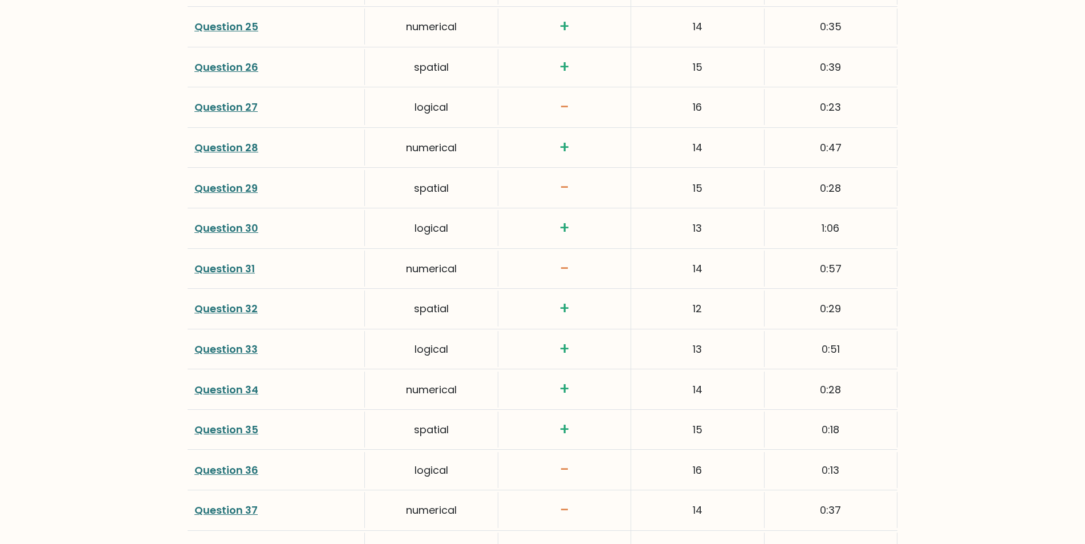
scroll to position [2751, 0]
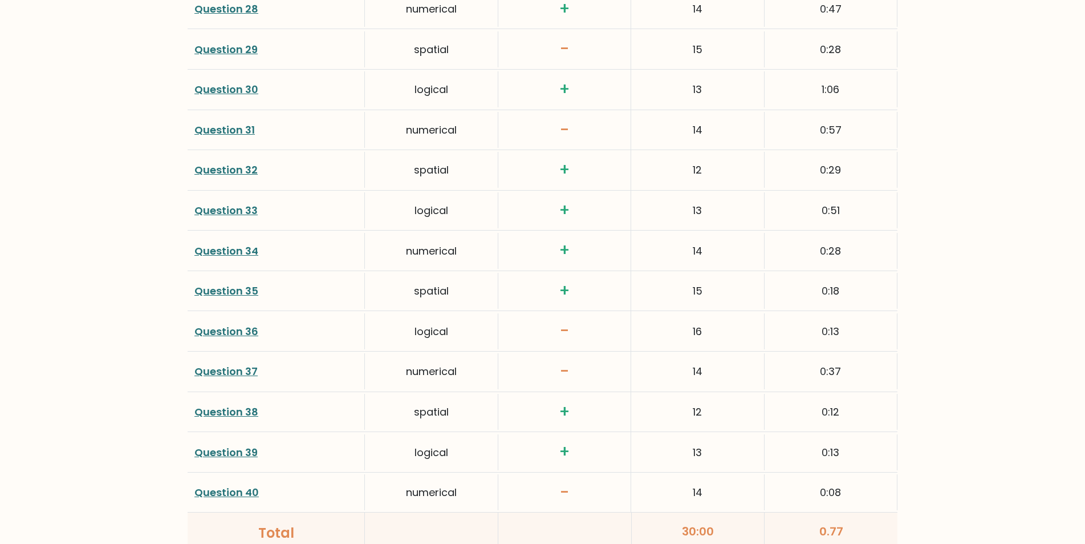
click at [232, 373] on link "Question 37" at bounding box center [225, 371] width 63 height 14
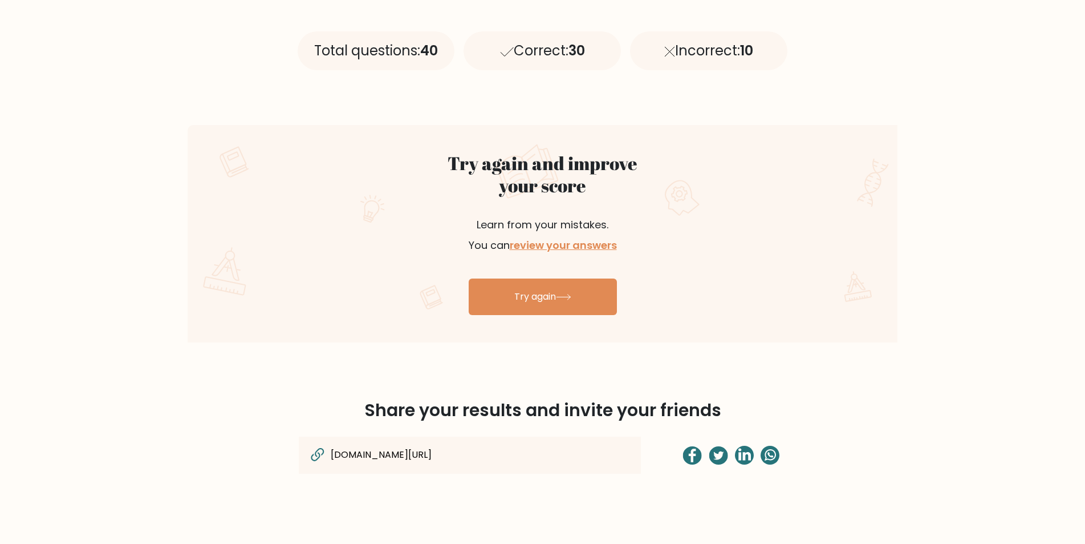
scroll to position [517, 0]
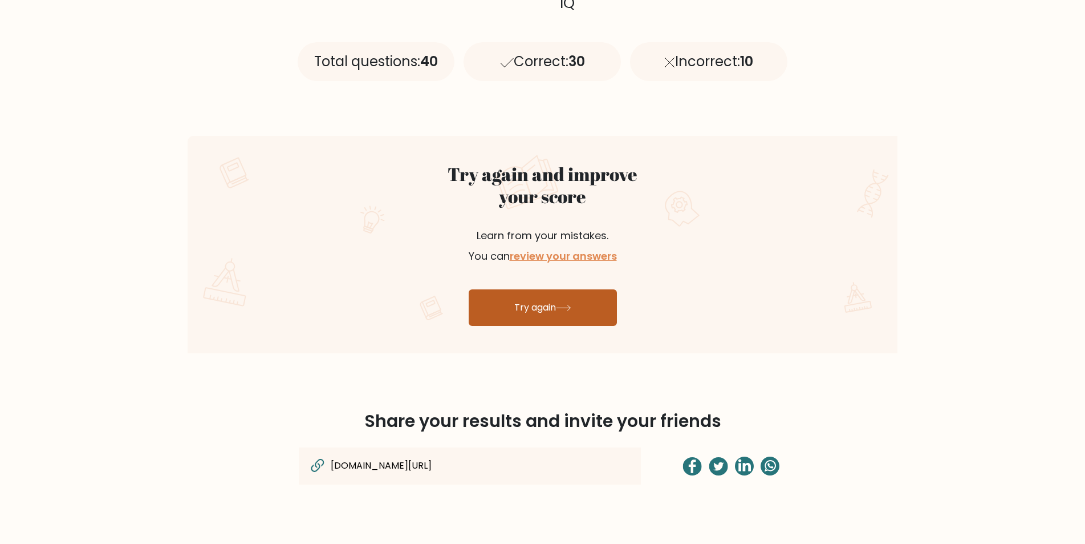
click at [550, 313] on link "Try again" at bounding box center [543, 307] width 148 height 37
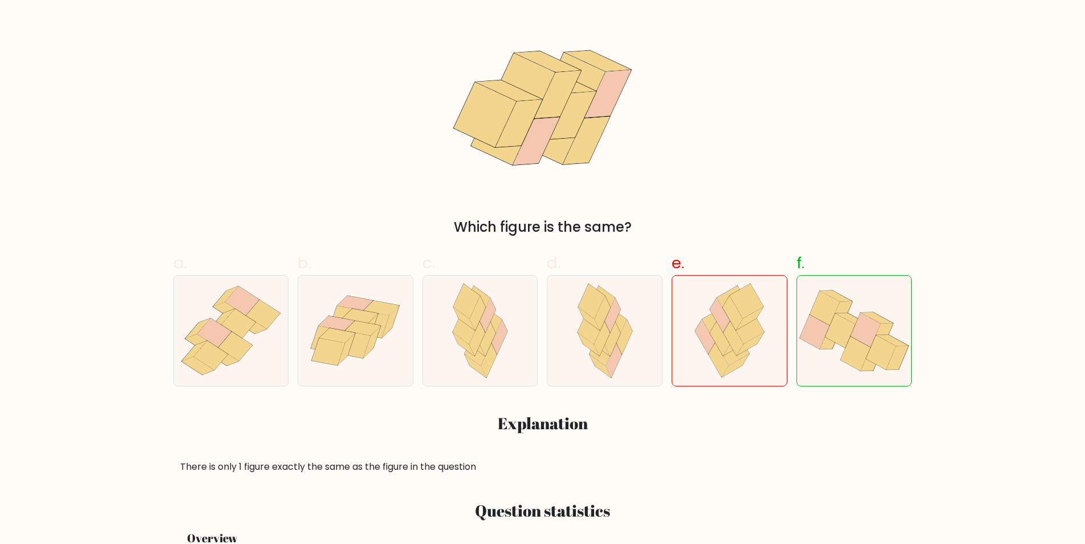
scroll to position [197, 0]
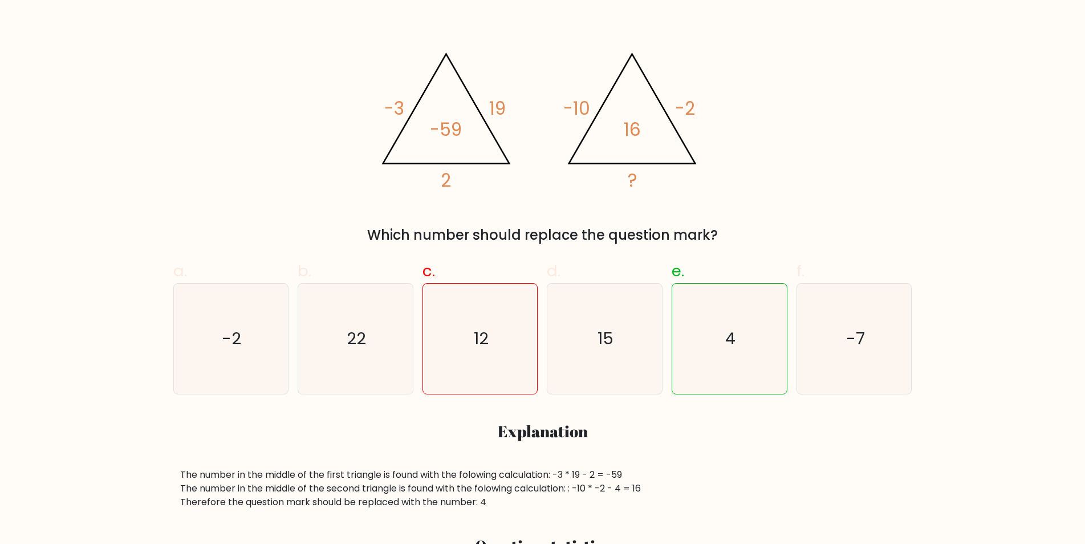
scroll to position [203, 0]
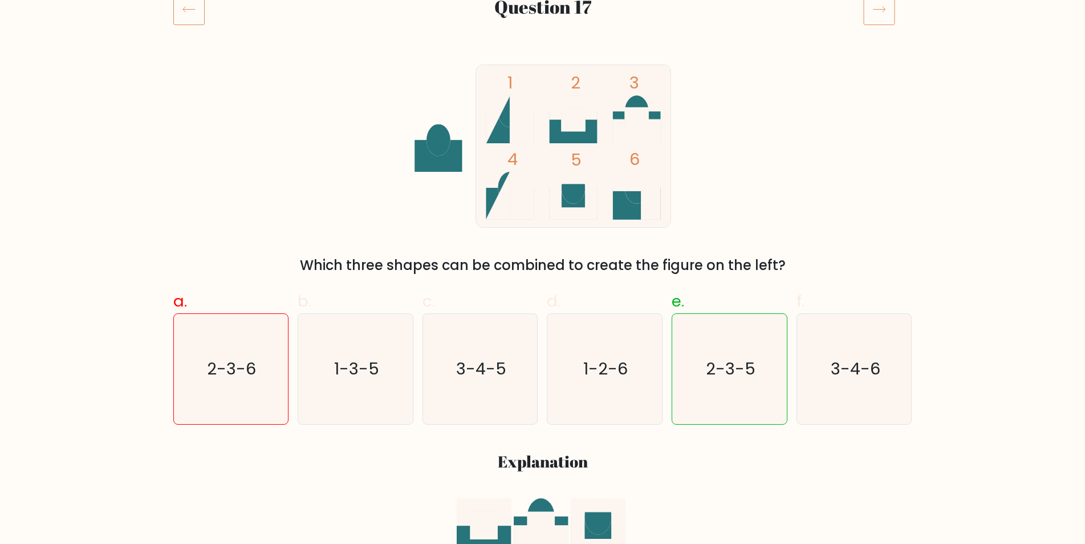
scroll to position [135, 0]
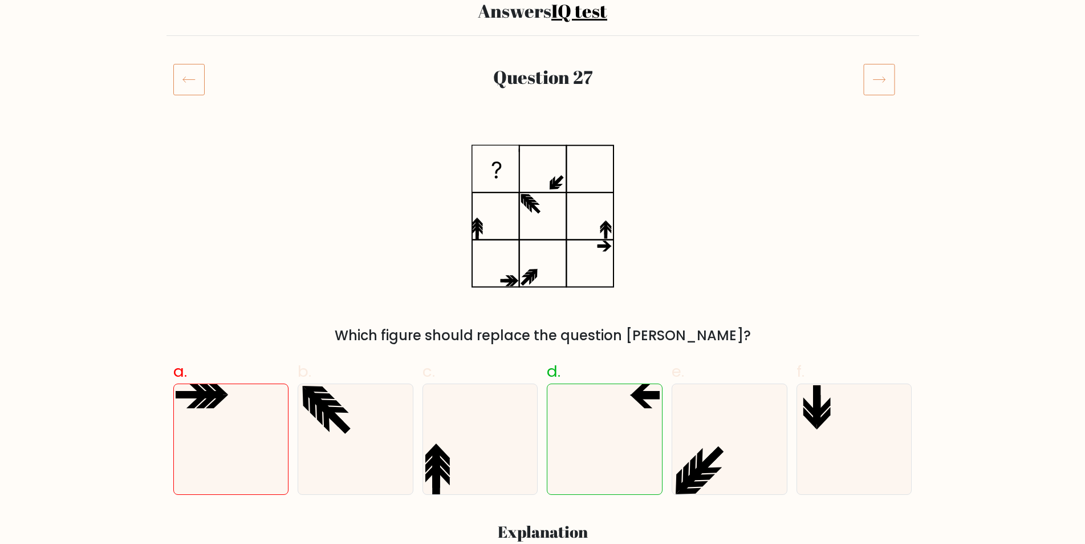
scroll to position [51, 0]
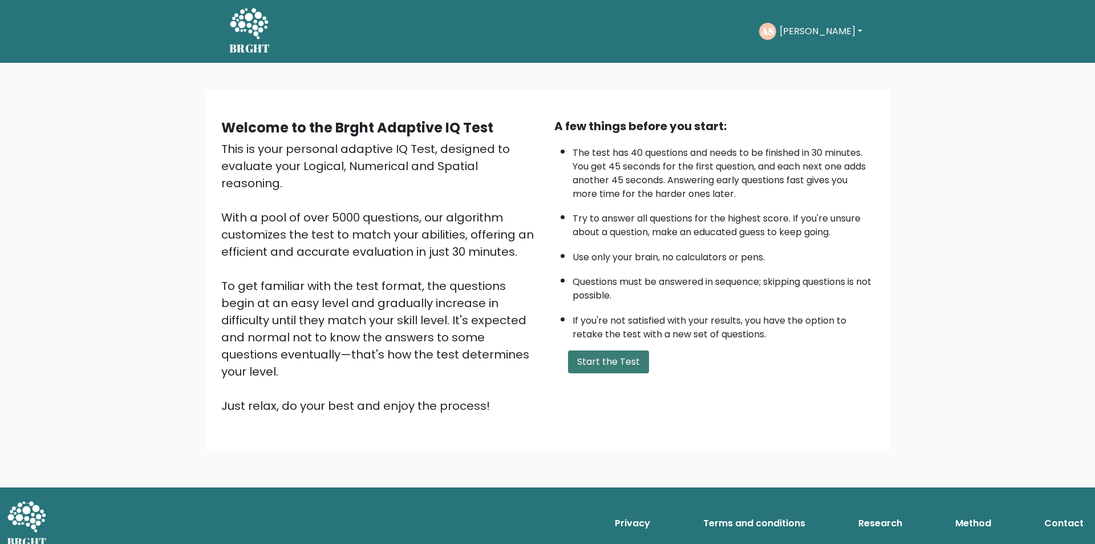
click at [608, 363] on button "Start the Test" at bounding box center [608, 361] width 81 height 23
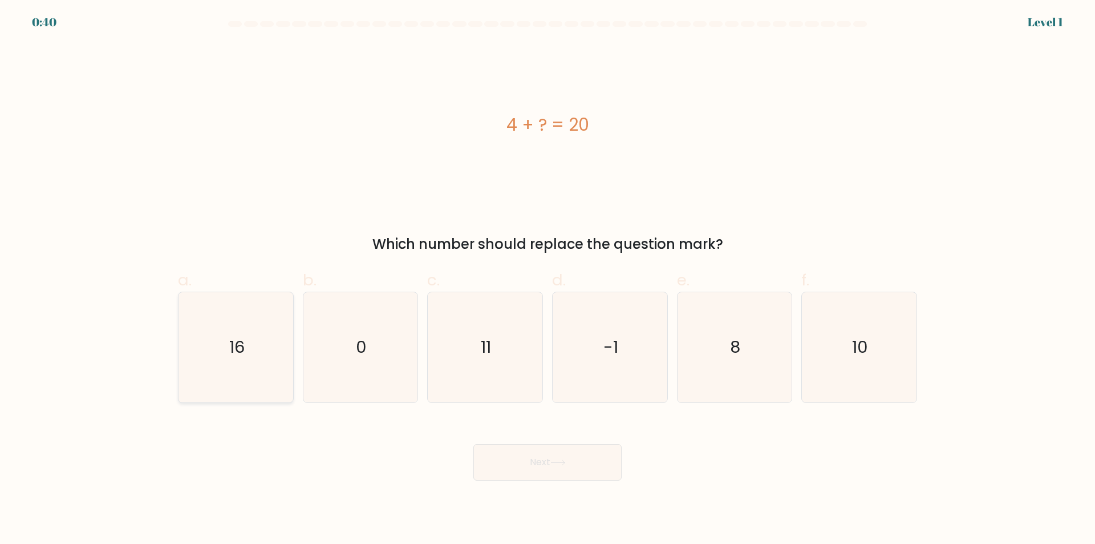
click at [262, 348] on icon "16" at bounding box center [236, 347] width 110 height 110
click at [548, 279] on input "a. 16" at bounding box center [548, 275] width 1 height 7
radio input "true"
click at [548, 470] on button "Next" at bounding box center [547, 462] width 148 height 37
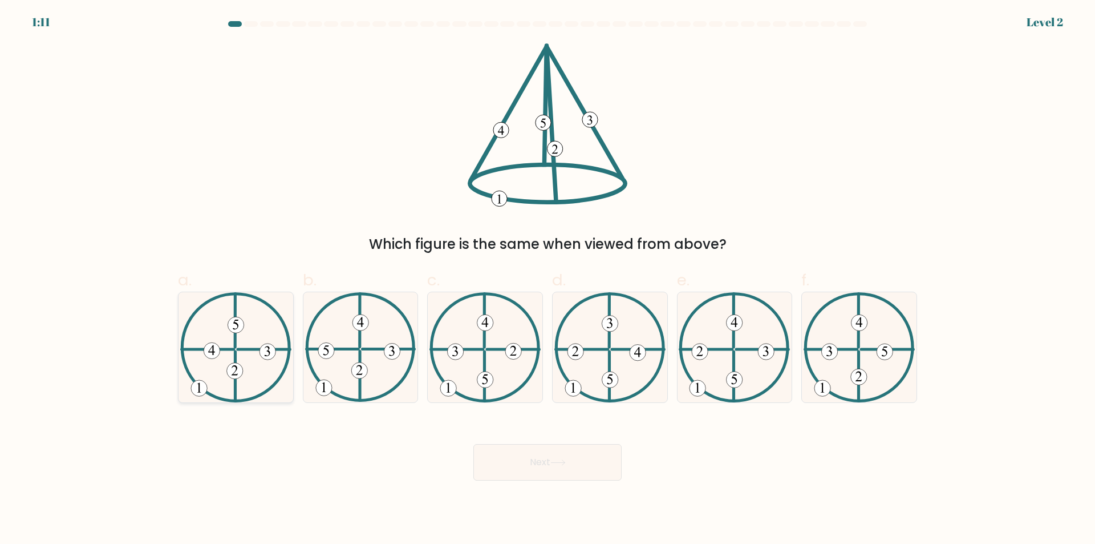
click at [261, 385] on icon at bounding box center [235, 347] width 111 height 110
click at [548, 279] on input "a." at bounding box center [548, 275] width 1 height 7
radio input "true"
click at [584, 472] on button "Next" at bounding box center [547, 462] width 148 height 37
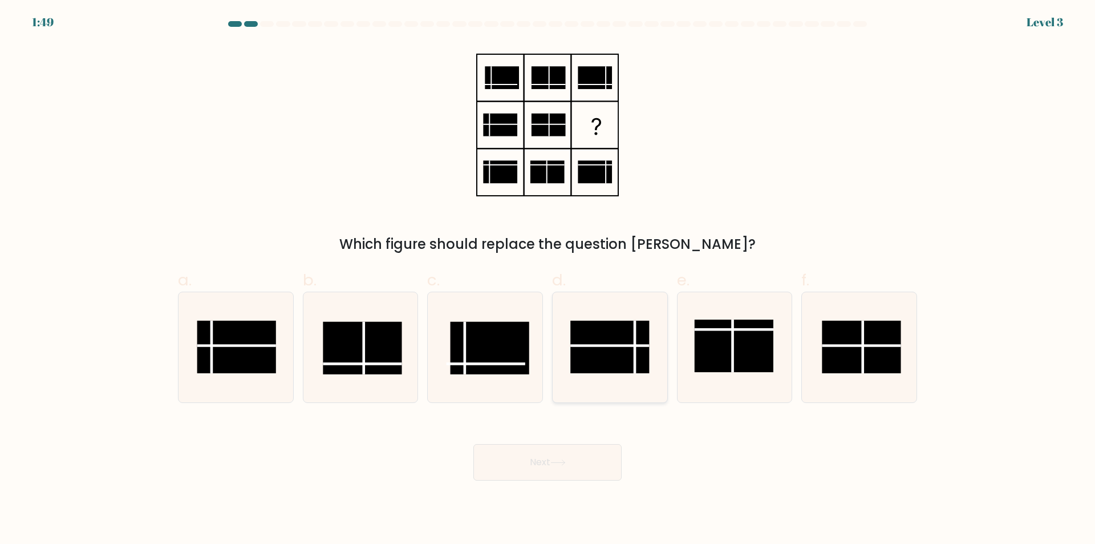
click at [614, 367] on rect at bounding box center [609, 347] width 79 height 52
click at [548, 279] on input "d." at bounding box center [548, 275] width 1 height 7
radio input "true"
click at [564, 458] on button "Next" at bounding box center [547, 462] width 148 height 37
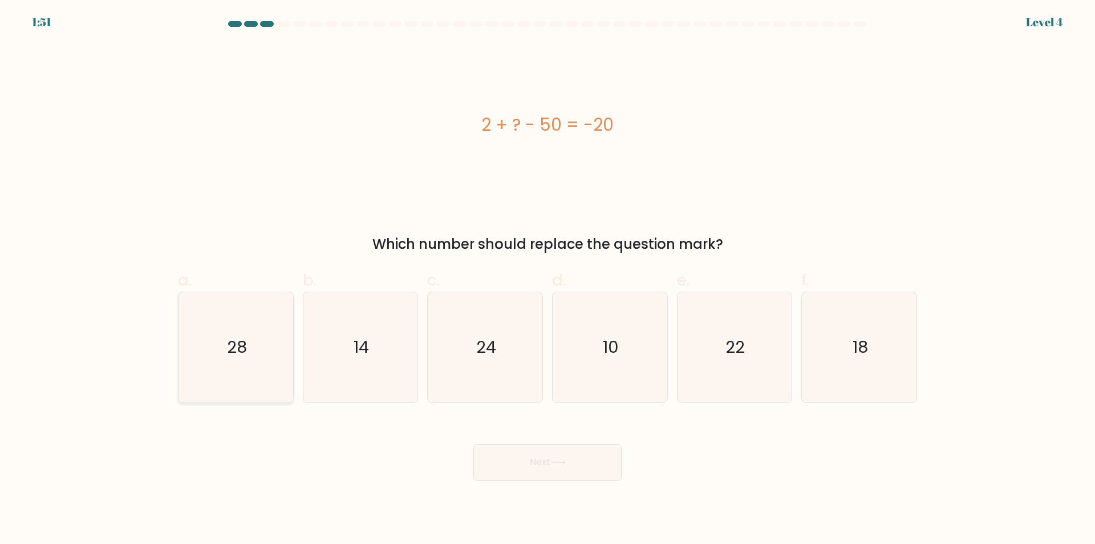
click at [216, 379] on icon "28" at bounding box center [236, 347] width 110 height 110
click at [548, 279] on input "a. 28" at bounding box center [548, 275] width 1 height 7
radio input "true"
click at [521, 468] on button "Next" at bounding box center [547, 462] width 148 height 37
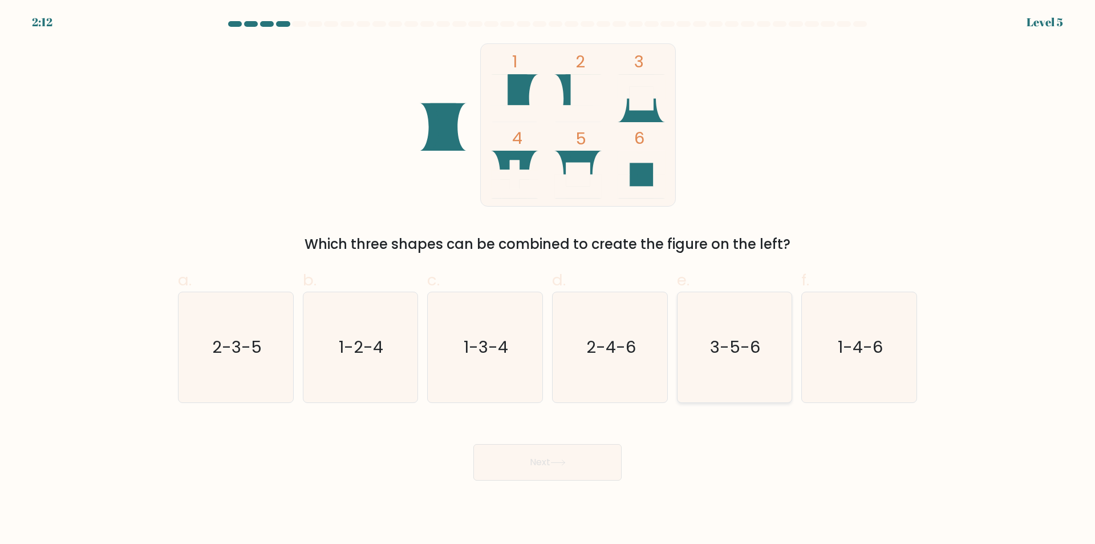
click at [756, 372] on icon "3-5-6" at bounding box center [734, 347] width 110 height 110
click at [548, 279] on input "e. 3-5-6" at bounding box center [548, 275] width 1 height 7
radio input "true"
click at [557, 462] on icon at bounding box center [557, 462] width 15 height 6
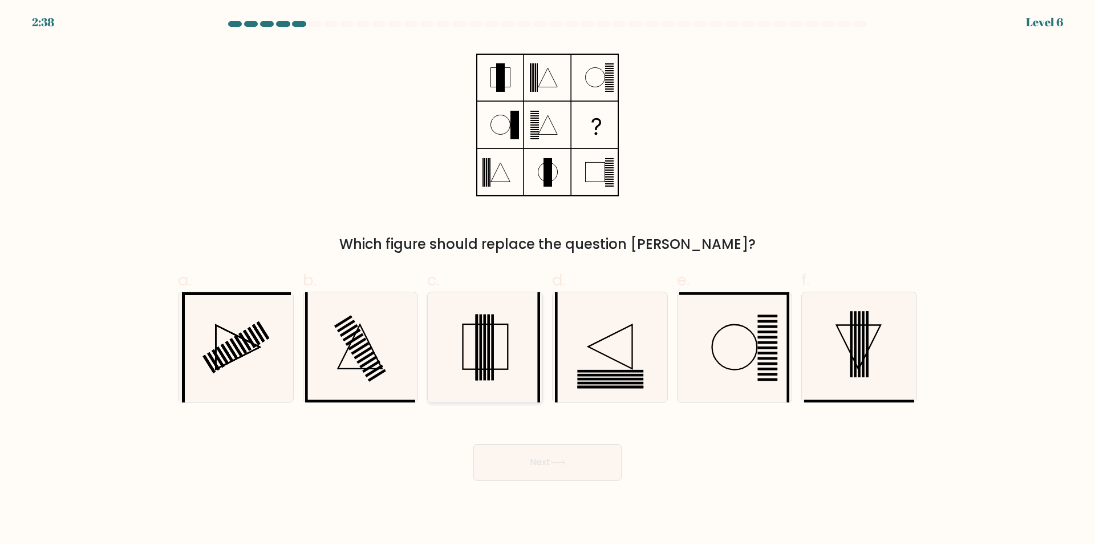
click at [502, 397] on icon at bounding box center [485, 347] width 110 height 110
click at [548, 279] on input "c." at bounding box center [548, 275] width 1 height 7
radio input "true"
click at [531, 473] on button "Next" at bounding box center [547, 462] width 148 height 37
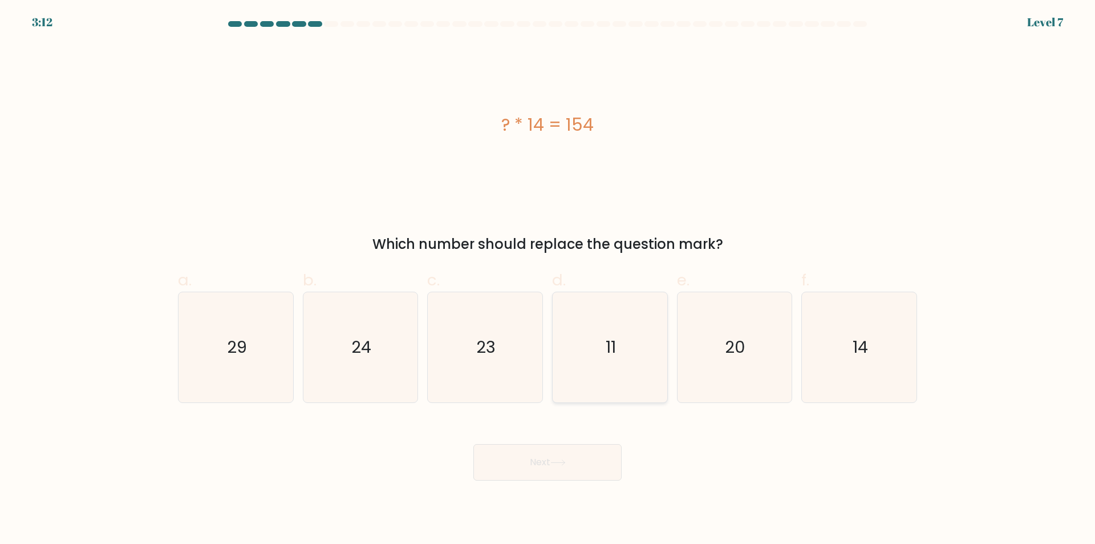
click at [614, 382] on icon "11" at bounding box center [610, 347] width 110 height 110
click at [548, 279] on input "d. 11" at bounding box center [548, 275] width 1 height 7
radio input "true"
click at [573, 467] on button "Next" at bounding box center [547, 462] width 148 height 37
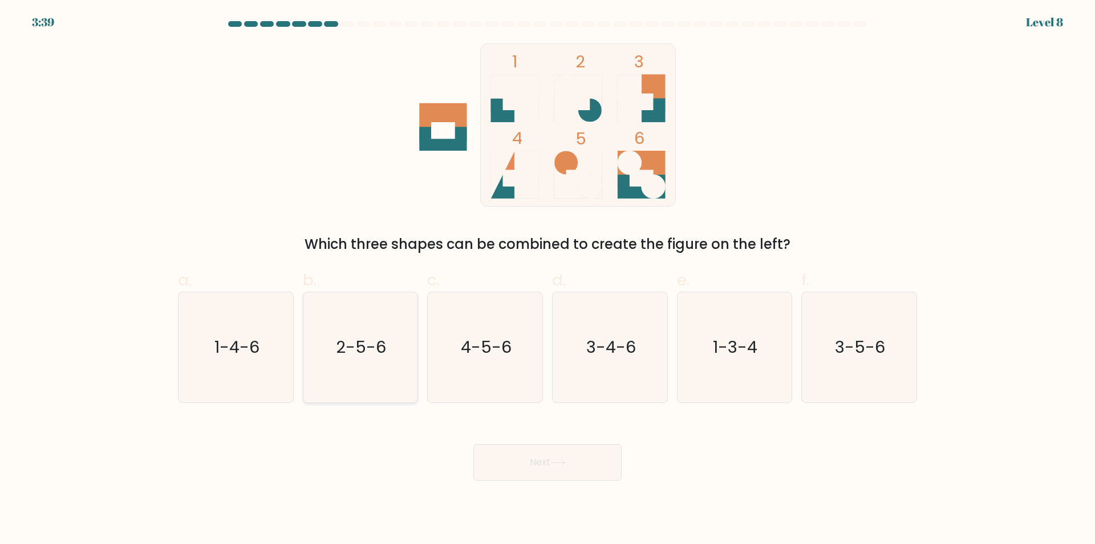
click at [370, 389] on icon "2-5-6" at bounding box center [360, 347] width 110 height 110
click at [548, 279] on input "b. 2-5-6" at bounding box center [548, 275] width 1 height 7
radio input "true"
click at [549, 470] on button "Next" at bounding box center [547, 462] width 148 height 37
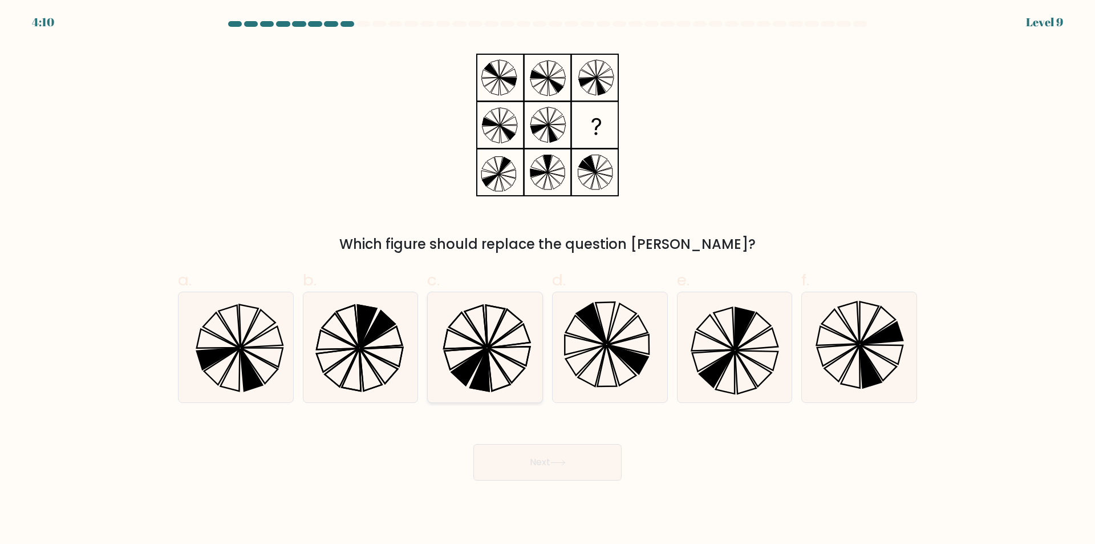
click at [506, 374] on icon at bounding box center [506, 365] width 37 height 35
click at [548, 279] on input "c." at bounding box center [548, 275] width 1 height 7
radio input "true"
click at [545, 462] on button "Next" at bounding box center [547, 462] width 148 height 37
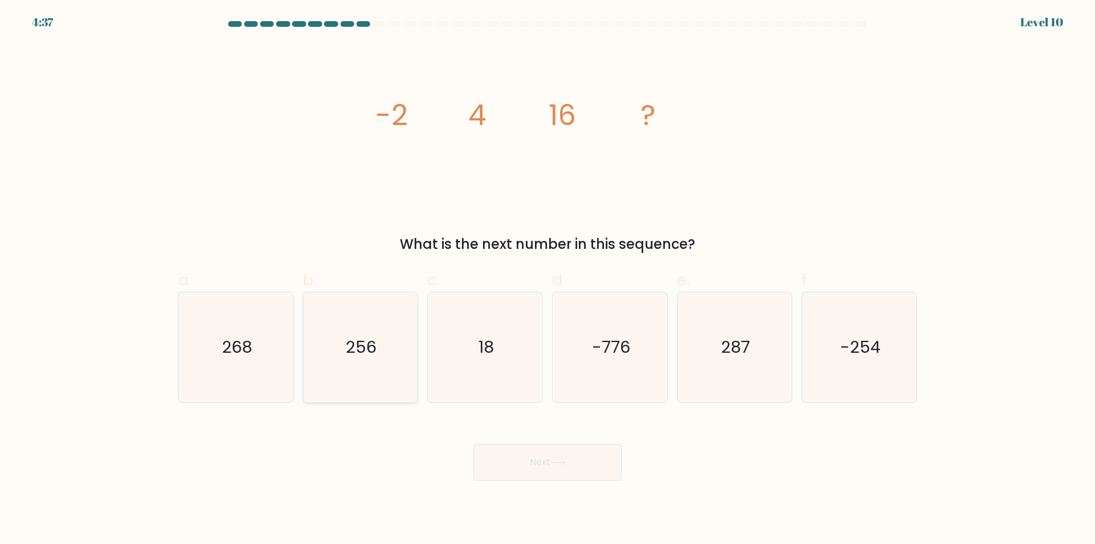
click at [354, 379] on icon "256" at bounding box center [360, 347] width 110 height 110
click at [548, 279] on input "b. 256" at bounding box center [548, 275] width 1 height 7
radio input "true"
click at [570, 465] on button "Next" at bounding box center [547, 462] width 148 height 37
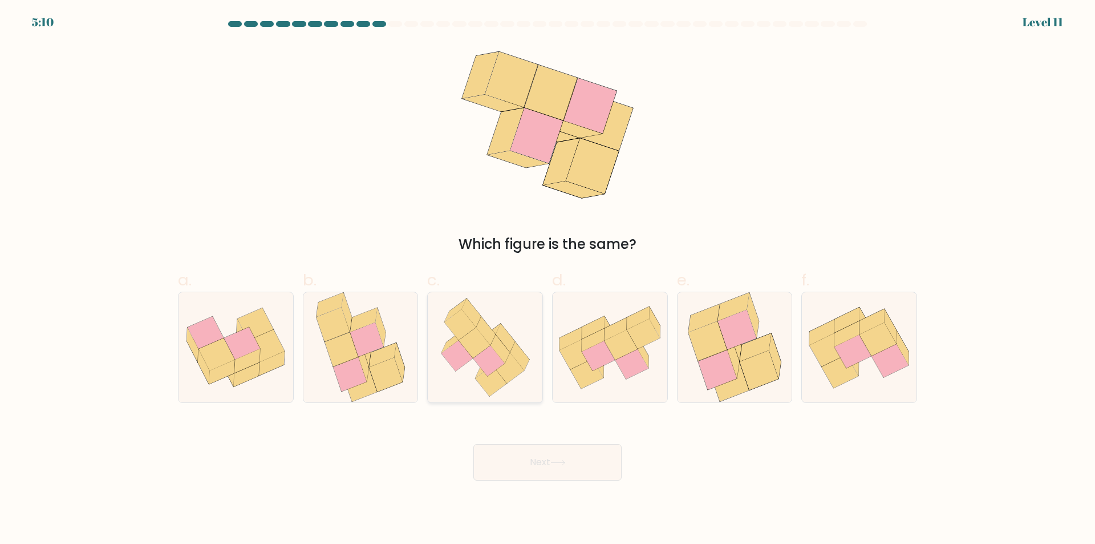
click at [508, 375] on icon at bounding box center [508, 367] width 31 height 31
click at [548, 279] on input "c." at bounding box center [548, 275] width 1 height 7
radio input "true"
click at [568, 467] on button "Next" at bounding box center [547, 462] width 148 height 37
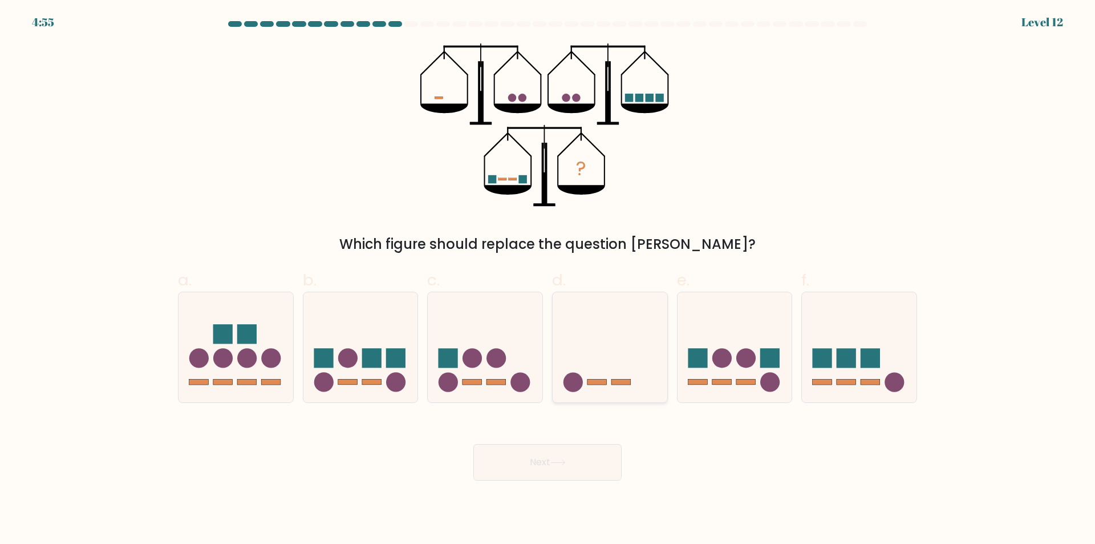
click at [634, 387] on icon at bounding box center [610, 347] width 115 height 95
click at [548, 279] on input "d." at bounding box center [548, 275] width 1 height 7
radio input "true"
click at [570, 463] on button "Next" at bounding box center [547, 462] width 148 height 37
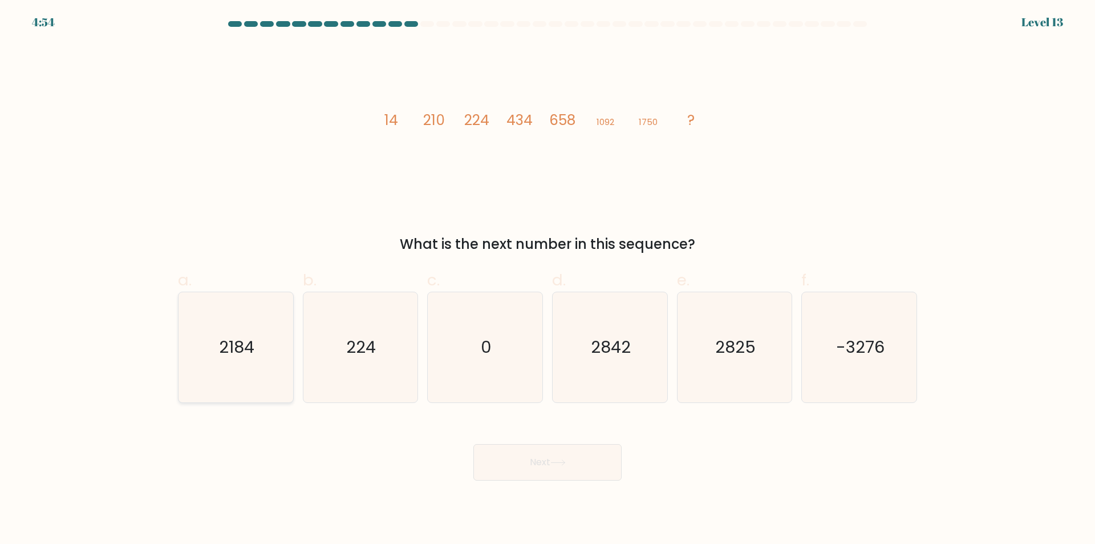
click at [233, 382] on icon "2184" at bounding box center [236, 347] width 110 height 110
click at [548, 279] on input "a. 2184" at bounding box center [548, 275] width 1 height 7
radio input "true"
click at [557, 465] on icon at bounding box center [557, 462] width 15 height 6
click at [554, 463] on icon at bounding box center [558, 462] width 14 height 5
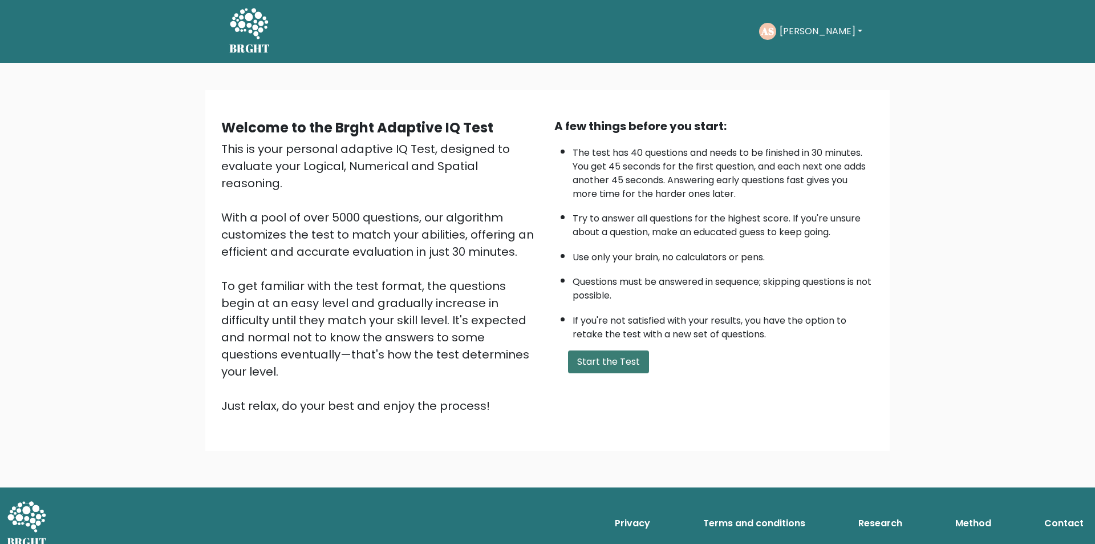
click at [622, 358] on button "Start the Test" at bounding box center [608, 361] width 81 height 23
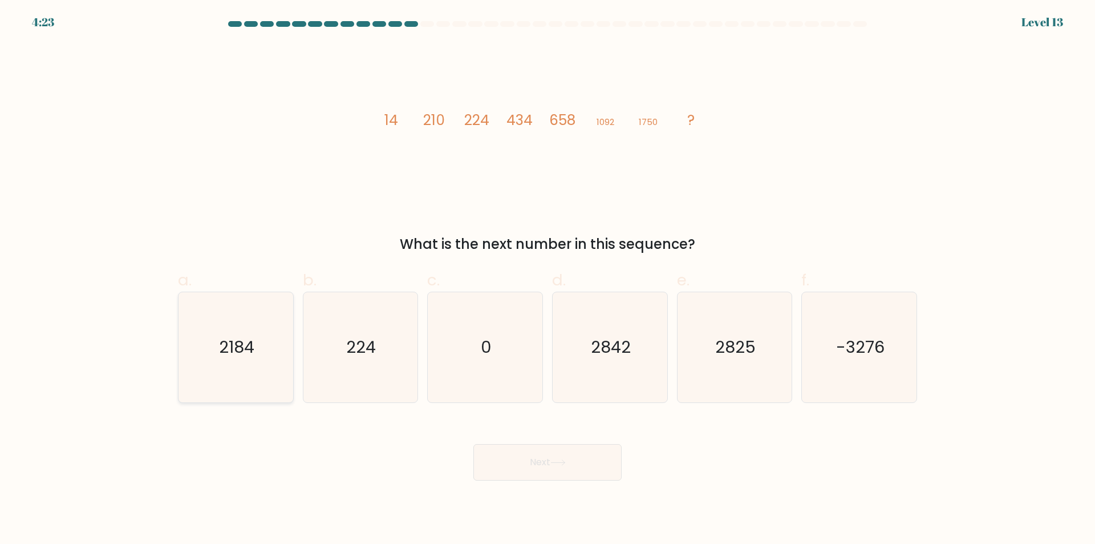
click at [242, 381] on icon "2184" at bounding box center [236, 347] width 110 height 110
click at [548, 279] on input "a. 2184" at bounding box center [548, 275] width 1 height 7
radio input "true"
click at [540, 469] on button "Next" at bounding box center [547, 462] width 148 height 37
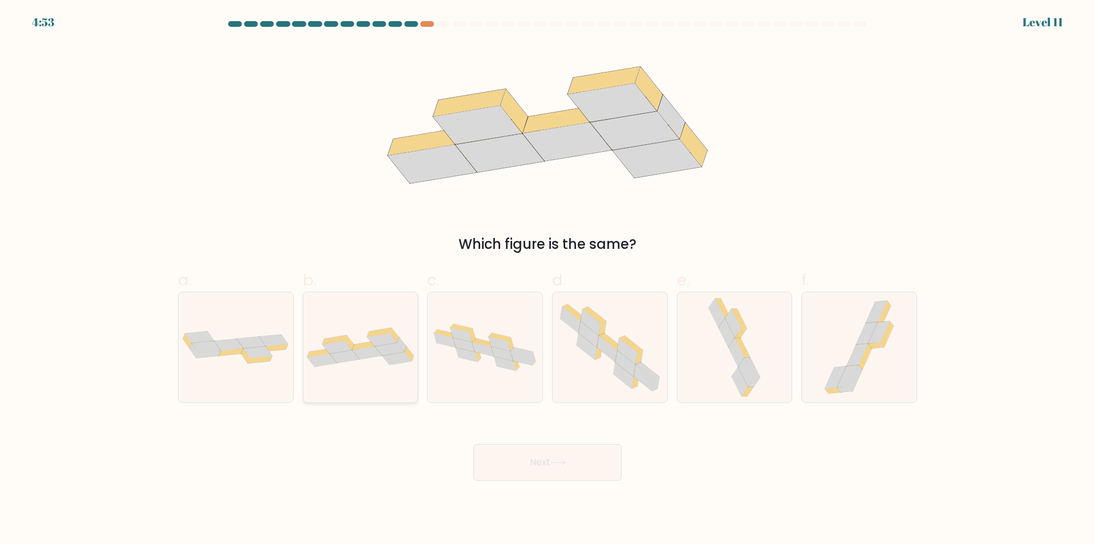
click at [366, 394] on div at bounding box center [361, 346] width 116 height 111
click at [548, 279] on input "b." at bounding box center [548, 275] width 1 height 7
radio input "true"
click at [539, 468] on button "Next" at bounding box center [547, 462] width 148 height 37
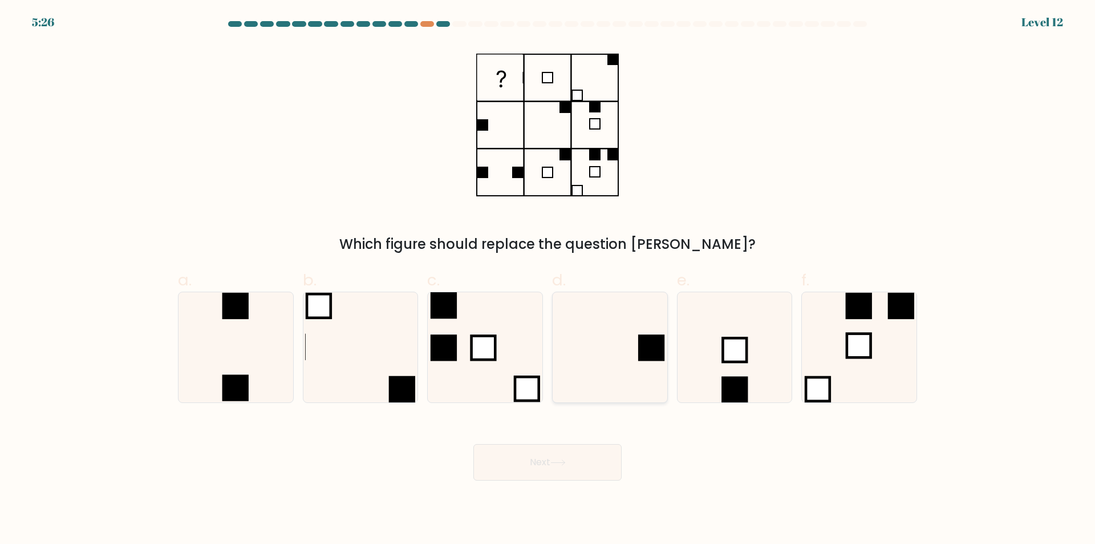
click at [641, 388] on icon at bounding box center [610, 347] width 110 height 110
click at [548, 279] on input "d." at bounding box center [548, 275] width 1 height 7
radio input "true"
click at [572, 464] on button "Next" at bounding box center [547, 462] width 148 height 37
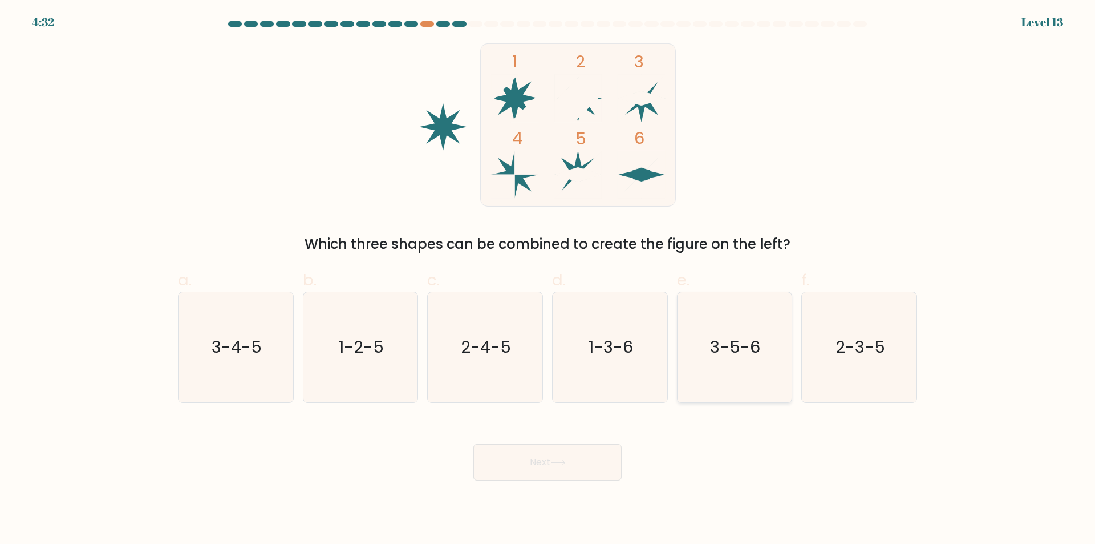
click at [728, 385] on icon "3-5-6" at bounding box center [734, 347] width 110 height 110
click at [548, 279] on input "e. 3-5-6" at bounding box center [548, 275] width 1 height 7
radio input "true"
click at [587, 456] on button "Next" at bounding box center [547, 462] width 148 height 37
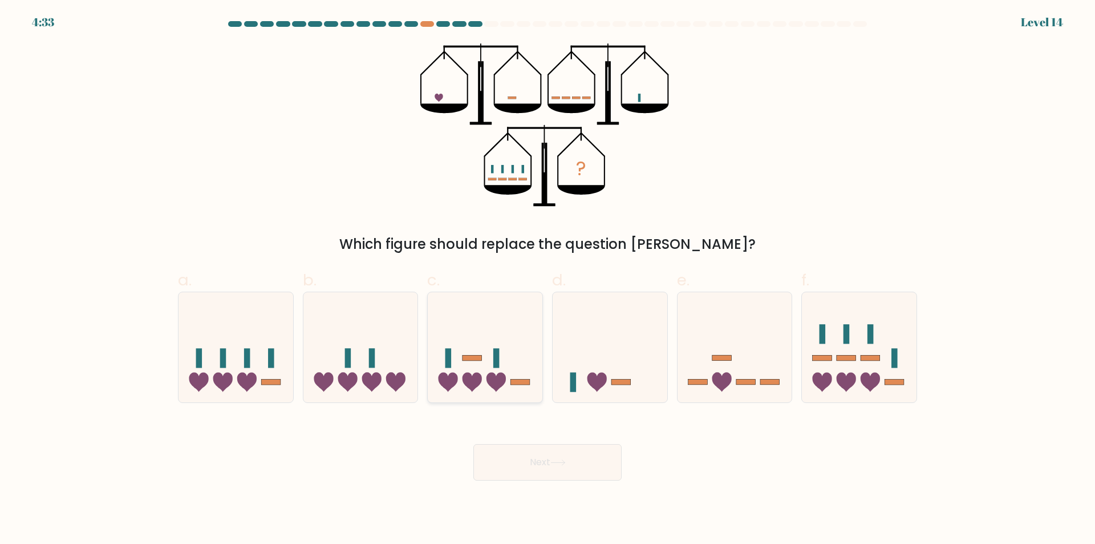
click at [471, 394] on icon at bounding box center [485, 347] width 115 height 95
click at [548, 279] on input "c." at bounding box center [548, 275] width 1 height 7
radio input "true"
click at [565, 462] on icon at bounding box center [558, 462] width 14 height 5
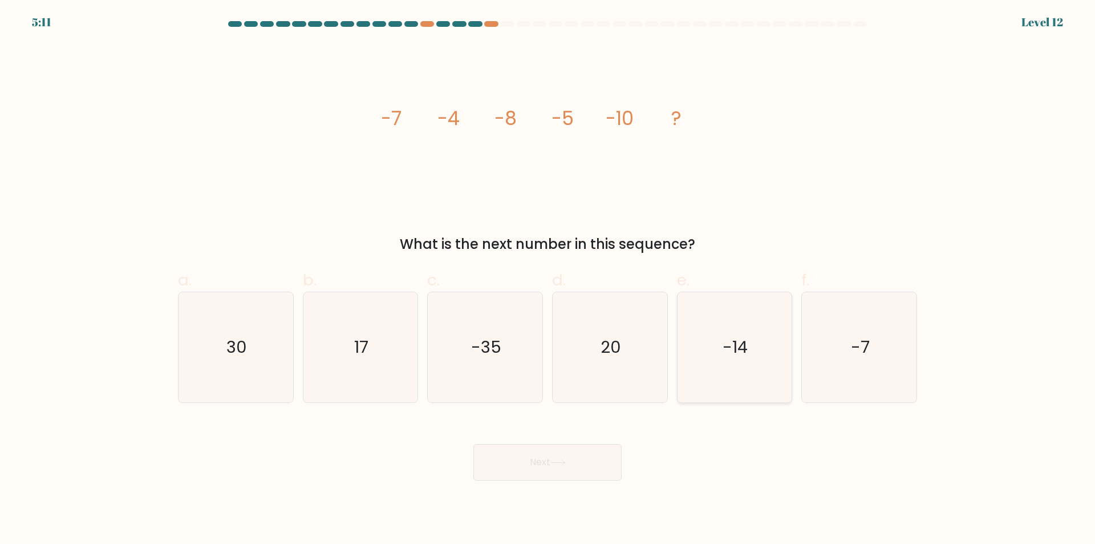
drag, startPoint x: 737, startPoint y: 388, endPoint x: 729, endPoint y: 392, distance: 9.2
click at [734, 390] on icon "-14" at bounding box center [734, 347] width 110 height 110
click at [562, 470] on button "Next" at bounding box center [547, 462] width 148 height 37
drag, startPoint x: 760, startPoint y: 327, endPoint x: 712, endPoint y: 366, distance: 61.6
click at [756, 329] on icon "-14" at bounding box center [734, 347] width 110 height 110
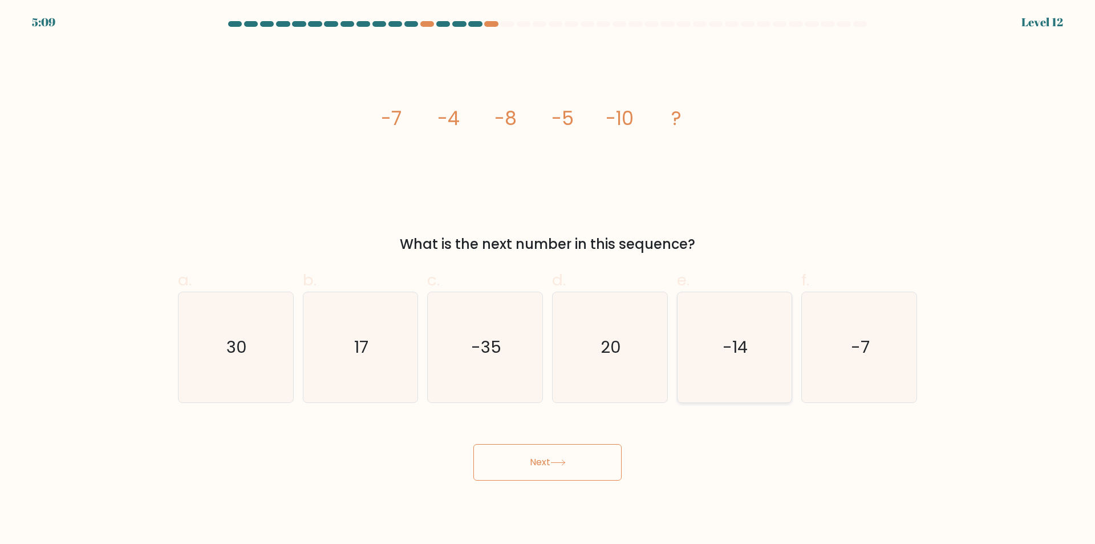
click at [548, 279] on input "e. -14" at bounding box center [548, 275] width 1 height 7
radio input "true"
click at [551, 457] on button "Next" at bounding box center [547, 462] width 148 height 37
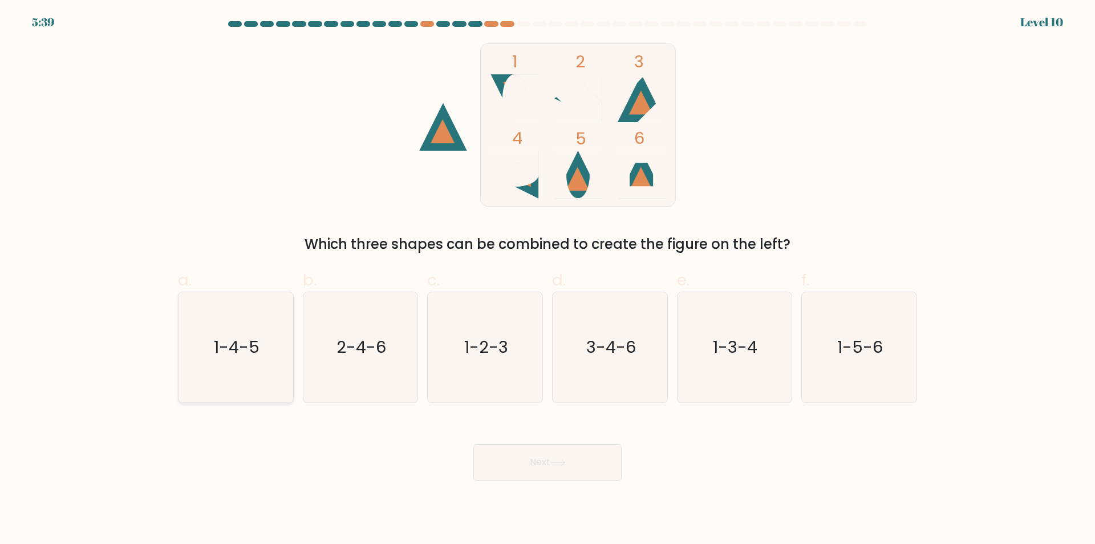
click at [220, 370] on icon "1-4-5" at bounding box center [236, 347] width 110 height 110
click at [548, 279] on input "a. 1-4-5" at bounding box center [548, 275] width 1 height 7
radio input "true"
click at [566, 457] on button "Next" at bounding box center [547, 462] width 148 height 37
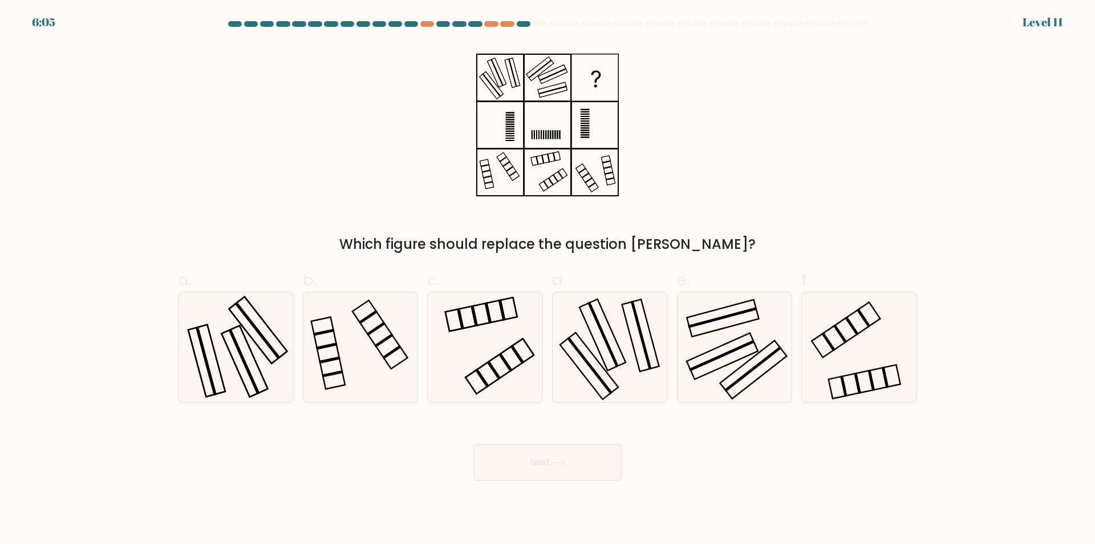
click at [296, 395] on div "a." at bounding box center [235, 335] width 125 height 135
click at [556, 472] on button "Next" at bounding box center [547, 462] width 148 height 37
click at [173, 341] on div "a. b." at bounding box center [547, 331] width 753 height 144
click at [232, 367] on icon at bounding box center [236, 347] width 110 height 110
click at [548, 279] on input "a." at bounding box center [548, 275] width 1 height 7
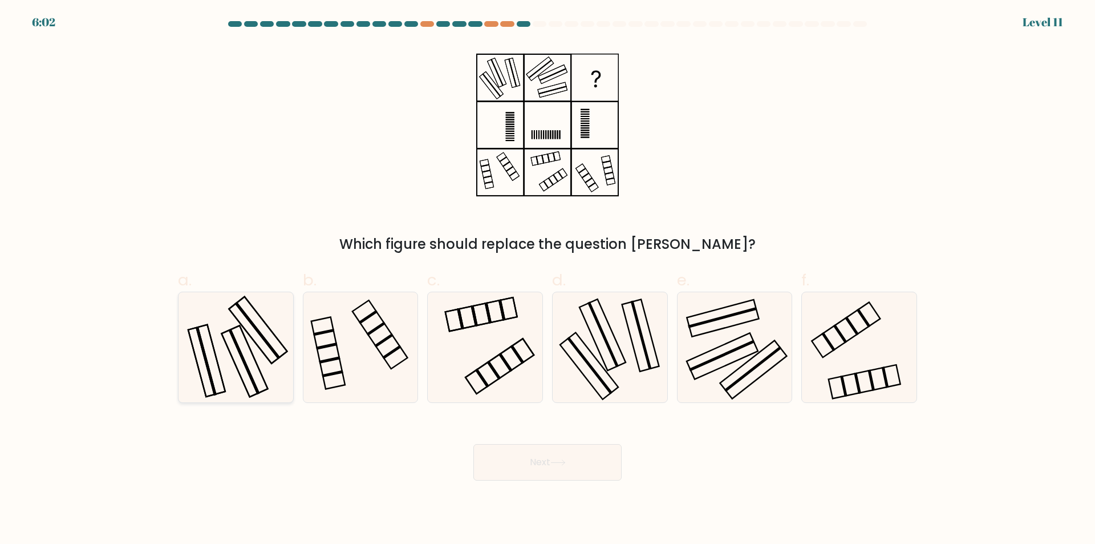
radio input "true"
click at [550, 473] on button "Next" at bounding box center [547, 462] width 148 height 37
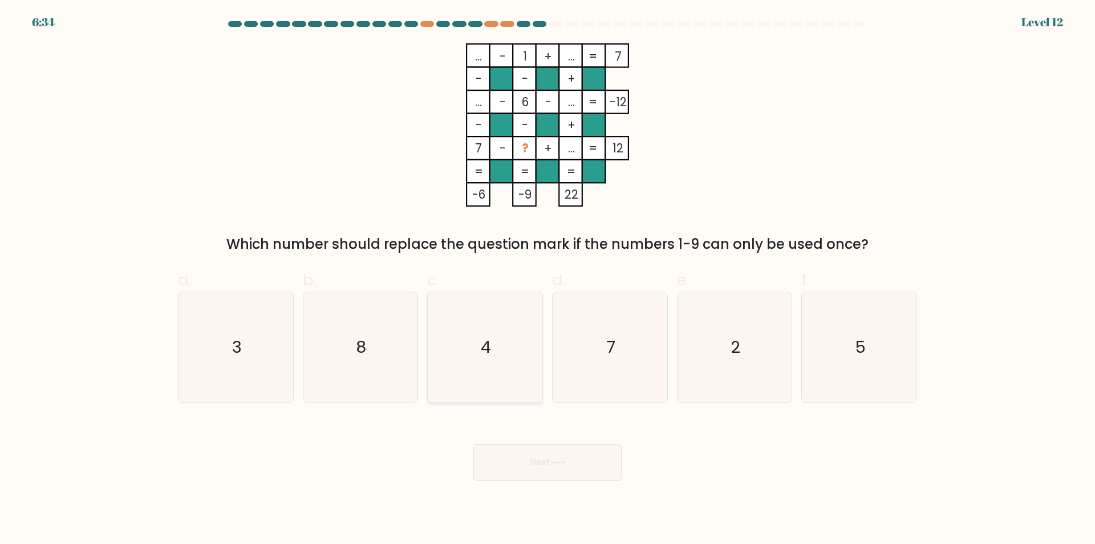
click at [459, 382] on icon "4" at bounding box center [485, 347] width 110 height 110
click at [548, 279] on input "c. 4" at bounding box center [548, 275] width 1 height 7
radio input "true"
click at [526, 466] on button "Next" at bounding box center [547, 462] width 148 height 37
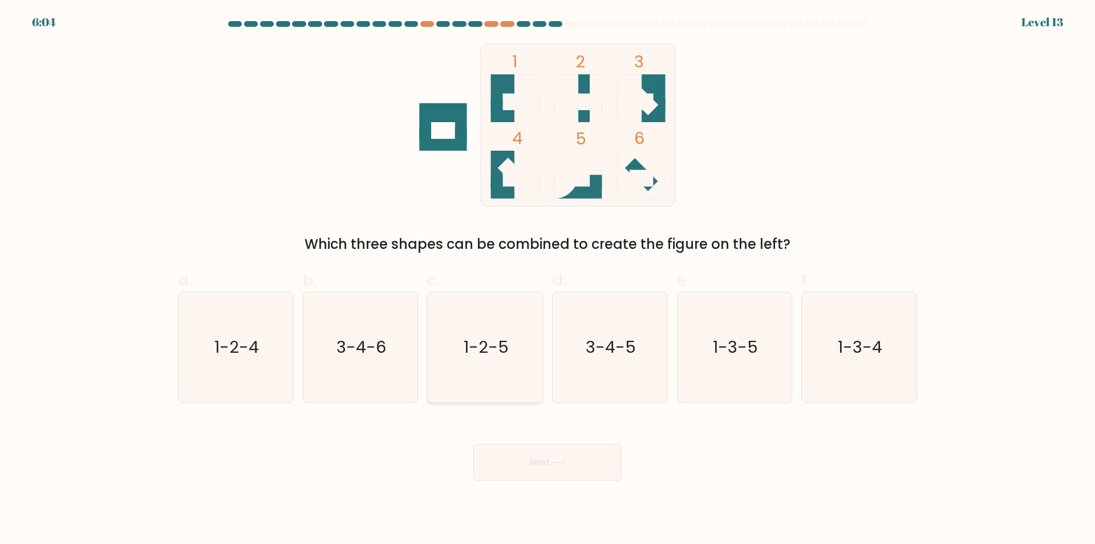
drag, startPoint x: 478, startPoint y: 369, endPoint x: 566, endPoint y: 437, distance: 111.0
click at [478, 370] on icon "1-2-5" at bounding box center [485, 347] width 110 height 110
click at [548, 279] on input "c. 1-2-5" at bounding box center [548, 275] width 1 height 7
radio input "true"
click at [570, 463] on button "Next" at bounding box center [547, 462] width 148 height 37
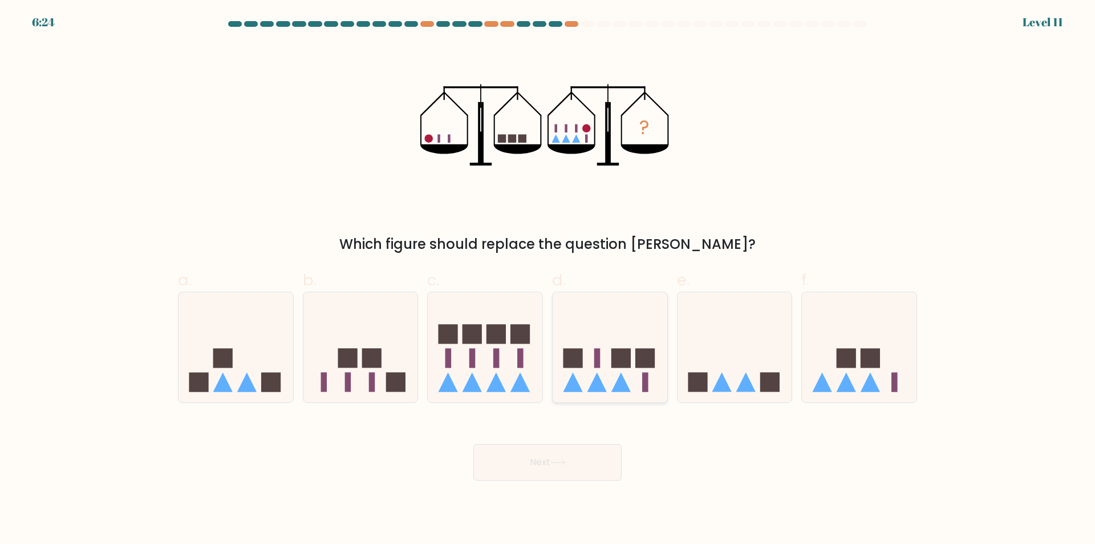
click at [590, 399] on div at bounding box center [610, 346] width 116 height 111
click at [548, 279] on input "d." at bounding box center [548, 275] width 1 height 7
radio input "true"
click at [568, 458] on button "Next" at bounding box center [547, 462] width 148 height 37
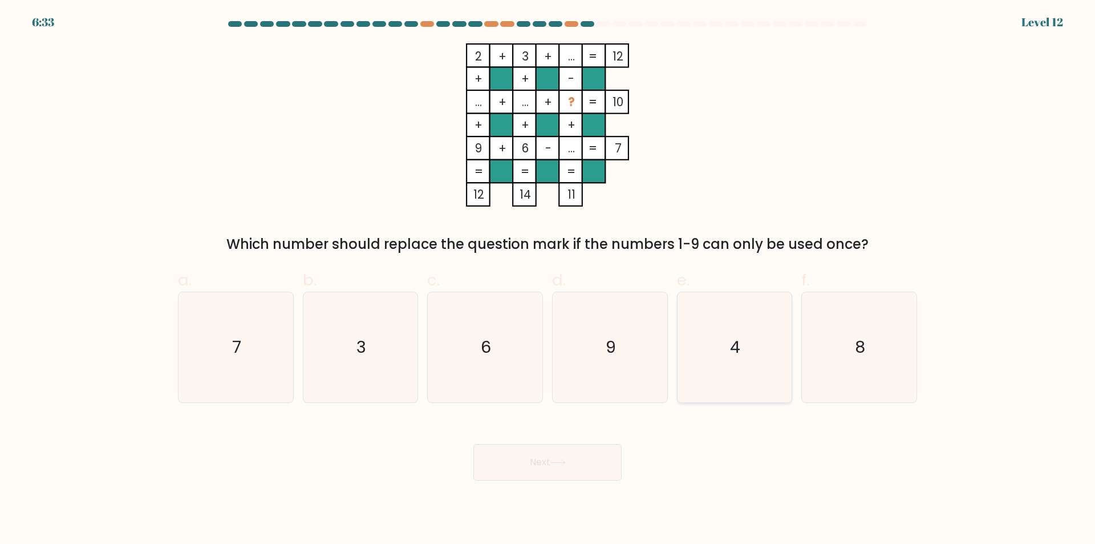
click at [753, 375] on icon "4" at bounding box center [734, 347] width 110 height 110
click at [548, 279] on input "e. 4" at bounding box center [548, 275] width 1 height 7
radio input "true"
click at [546, 463] on button "Next" at bounding box center [547, 462] width 148 height 37
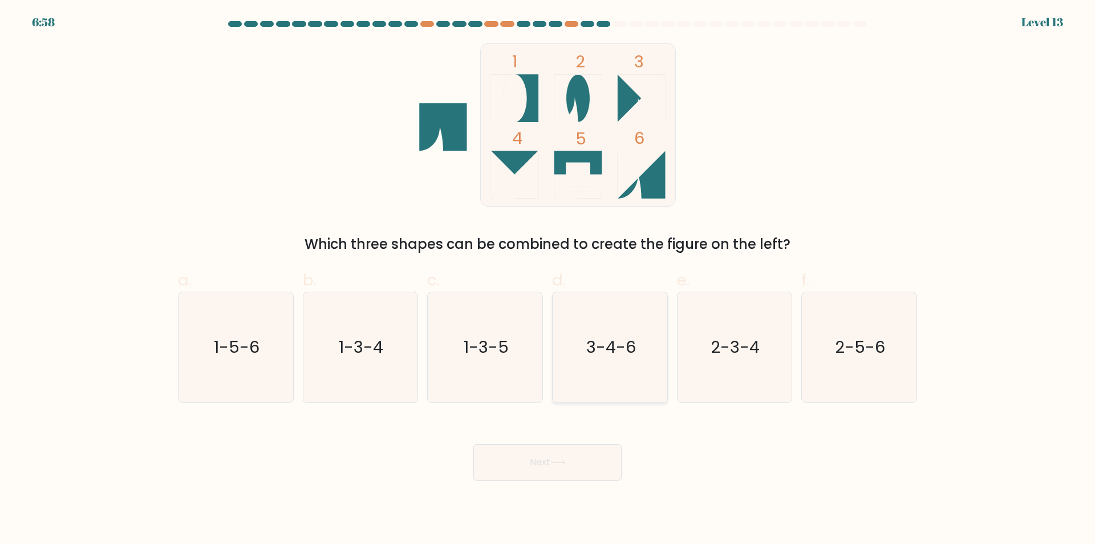
click at [598, 367] on icon "3-4-6" at bounding box center [610, 347] width 110 height 110
click at [548, 279] on input "d. 3-4-6" at bounding box center [548, 275] width 1 height 7
radio input "true"
click at [556, 458] on button "Next" at bounding box center [547, 462] width 148 height 37
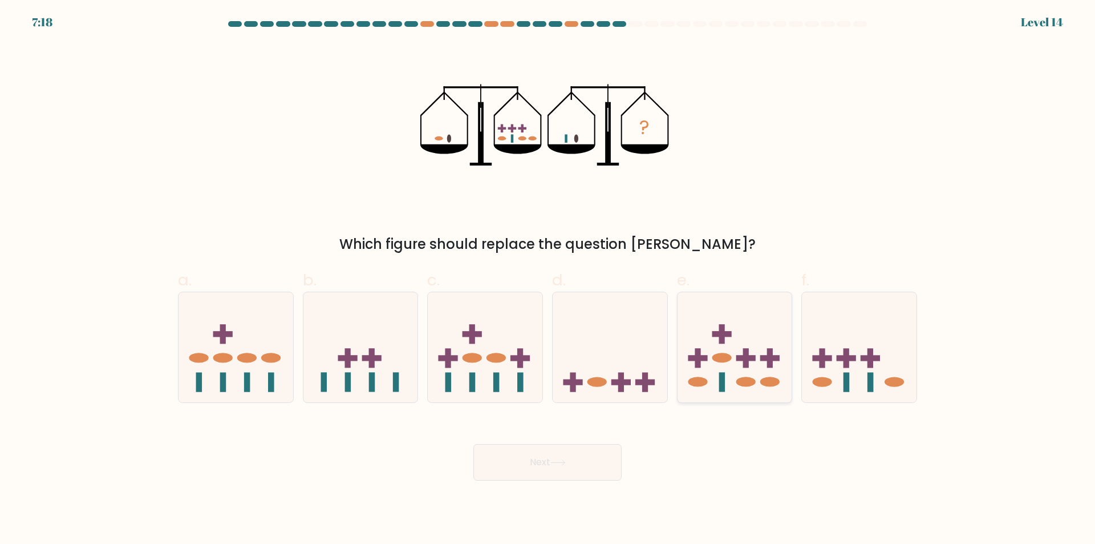
click at [747, 390] on icon at bounding box center [735, 347] width 115 height 95
click at [548, 279] on input "e." at bounding box center [548, 275] width 1 height 7
radio input "true"
click at [586, 461] on button "Next" at bounding box center [547, 462] width 148 height 37
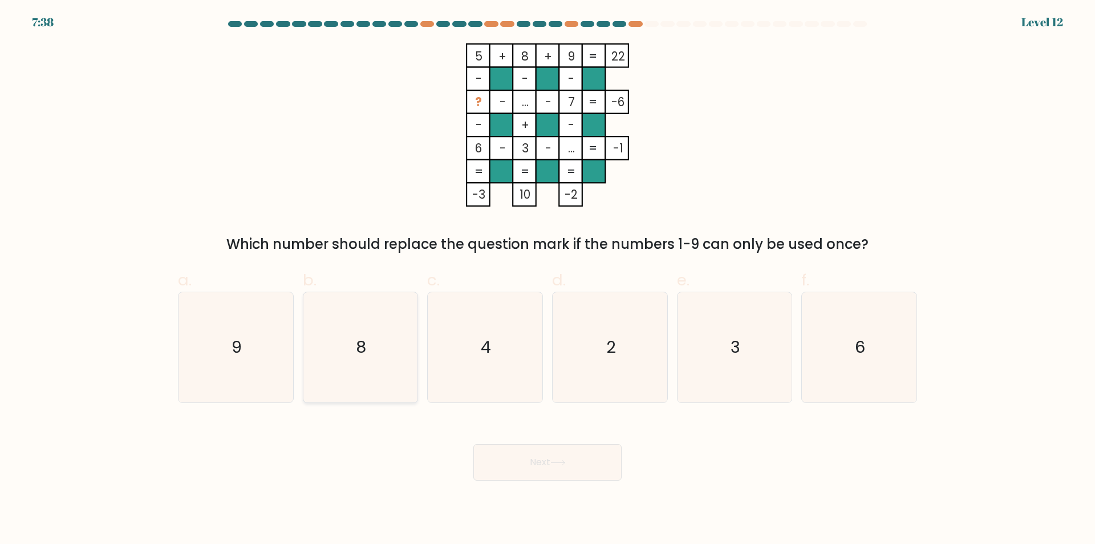
drag, startPoint x: 359, startPoint y: 386, endPoint x: 399, endPoint y: 398, distance: 41.3
click at [359, 386] on icon "8" at bounding box center [360, 347] width 110 height 110
click at [548, 279] on input "b. 8" at bounding box center [548, 275] width 1 height 7
radio input "true"
click at [562, 462] on icon at bounding box center [557, 462] width 15 height 6
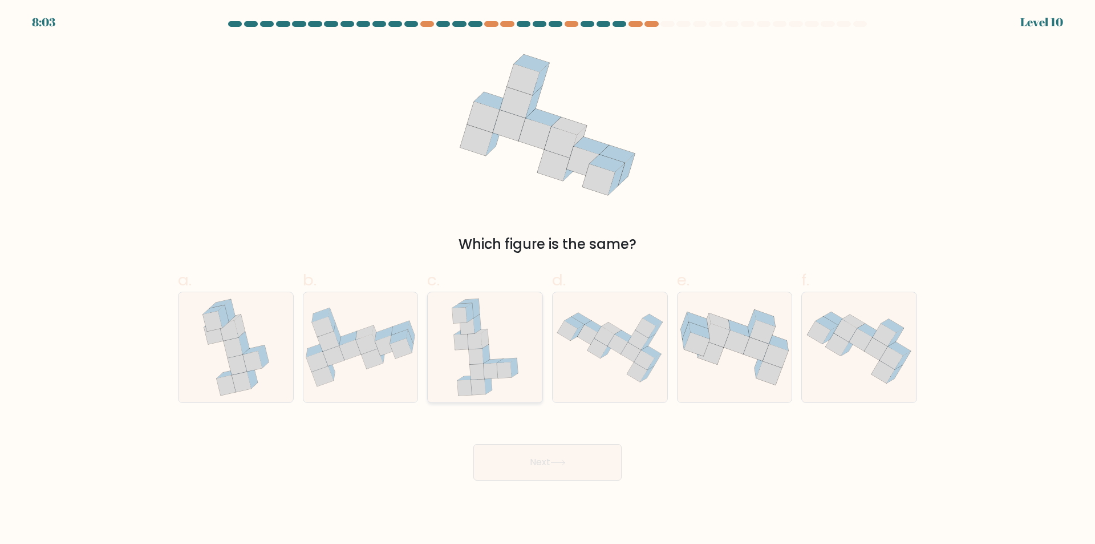
click at [497, 388] on icon at bounding box center [485, 347] width 78 height 110
click at [548, 279] on input "c." at bounding box center [548, 275] width 1 height 7
radio input "true"
click at [541, 465] on button "Next" at bounding box center [547, 462] width 148 height 37
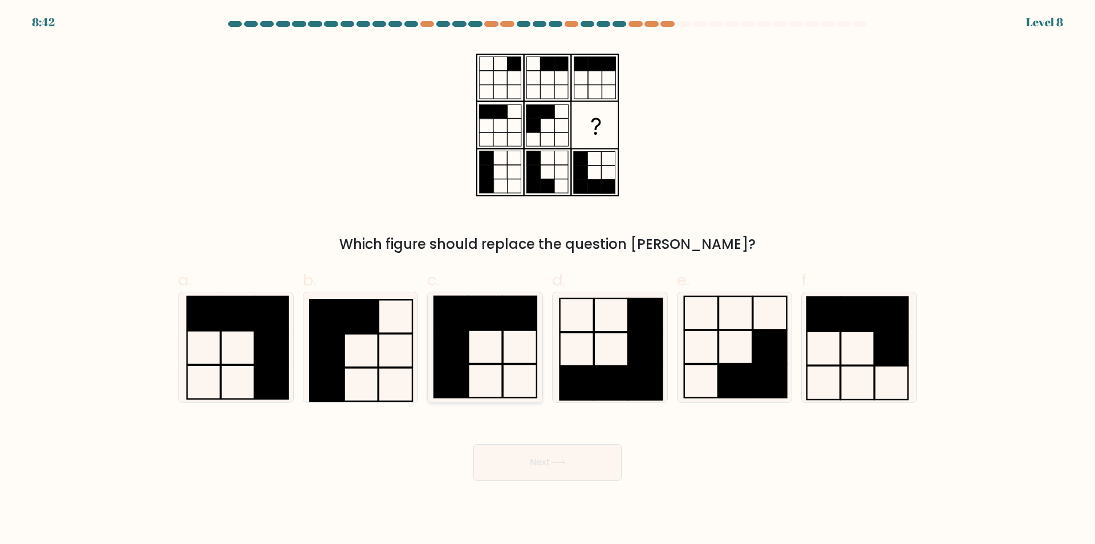
click at [517, 394] on icon at bounding box center [485, 347] width 110 height 110
click at [548, 279] on input "c." at bounding box center [548, 275] width 1 height 7
radio input "true"
click at [549, 461] on button "Next" at bounding box center [547, 462] width 148 height 37
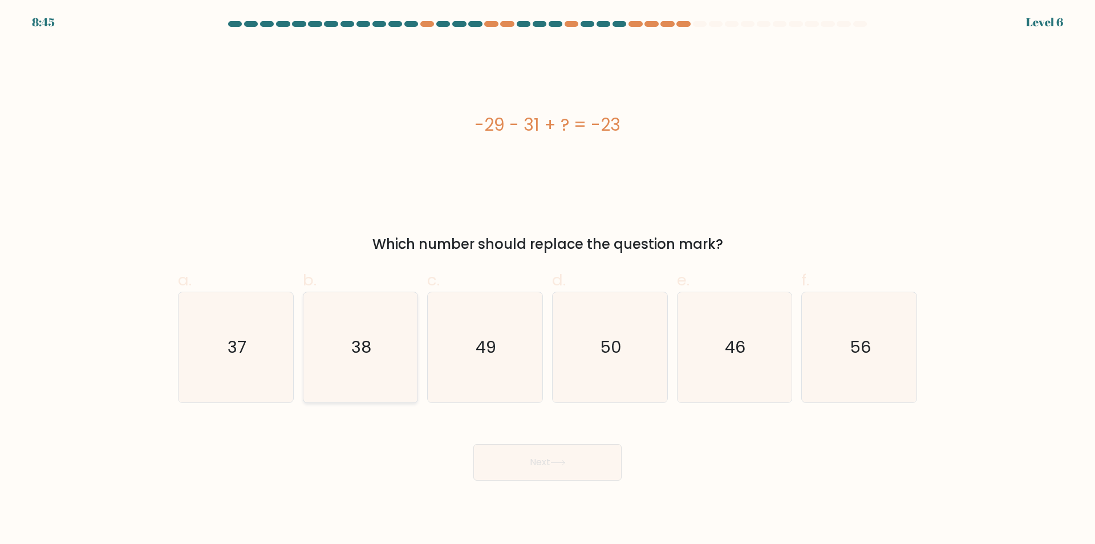
click at [354, 377] on icon "38" at bounding box center [360, 347] width 110 height 110
click at [548, 279] on input "b. 38" at bounding box center [548, 275] width 1 height 7
radio input "true"
click at [257, 372] on icon "37" at bounding box center [236, 347] width 110 height 110
click at [548, 279] on input "a. 37" at bounding box center [548, 275] width 1 height 7
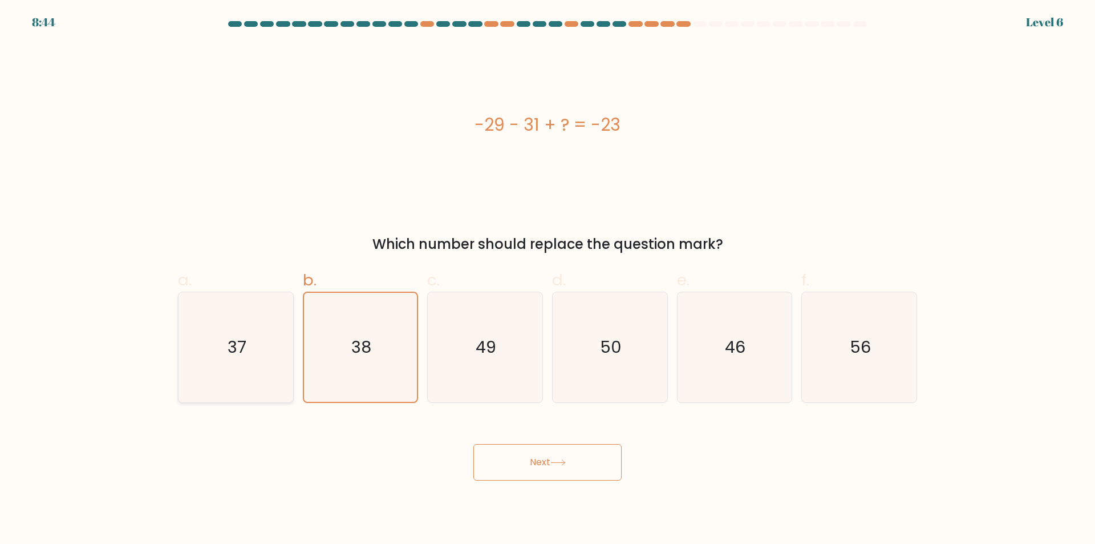
radio input "true"
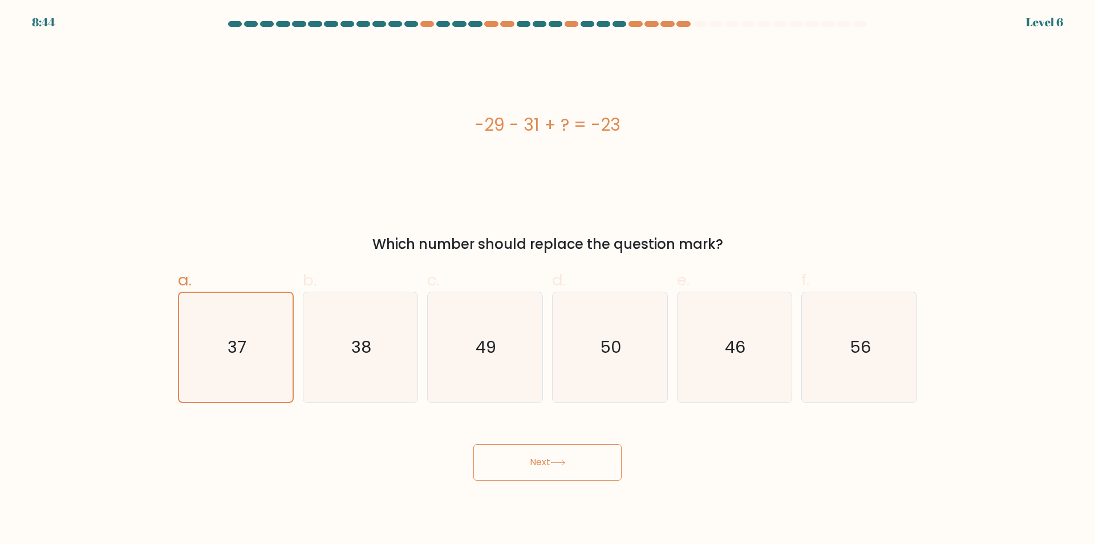
click at [522, 460] on button "Next" at bounding box center [547, 462] width 148 height 37
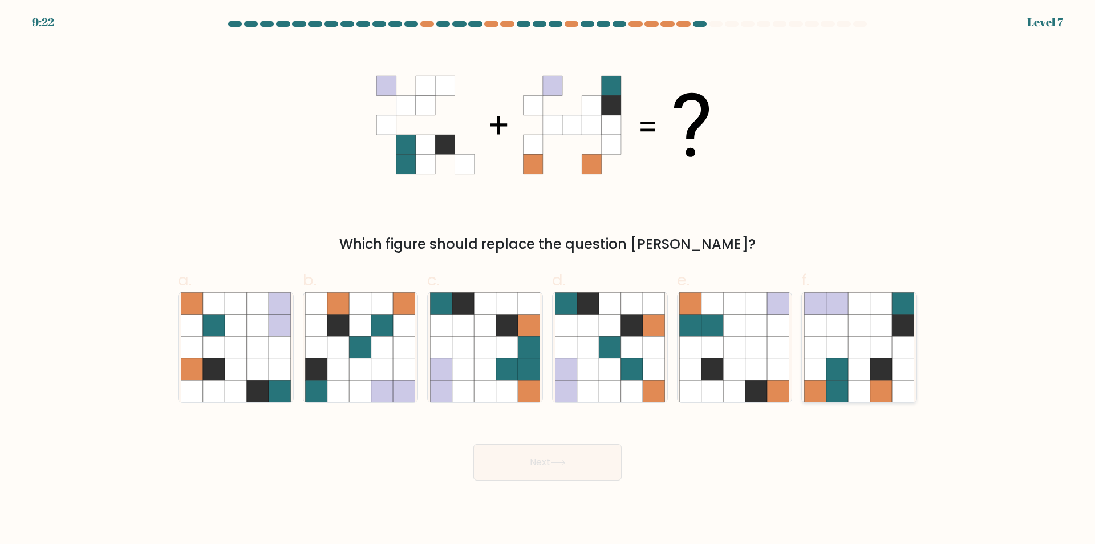
click at [849, 346] on icon at bounding box center [859, 347] width 22 height 22
click at [548, 279] on input "f." at bounding box center [548, 275] width 1 height 7
radio input "true"
click at [553, 472] on button "Next" at bounding box center [547, 462] width 148 height 37
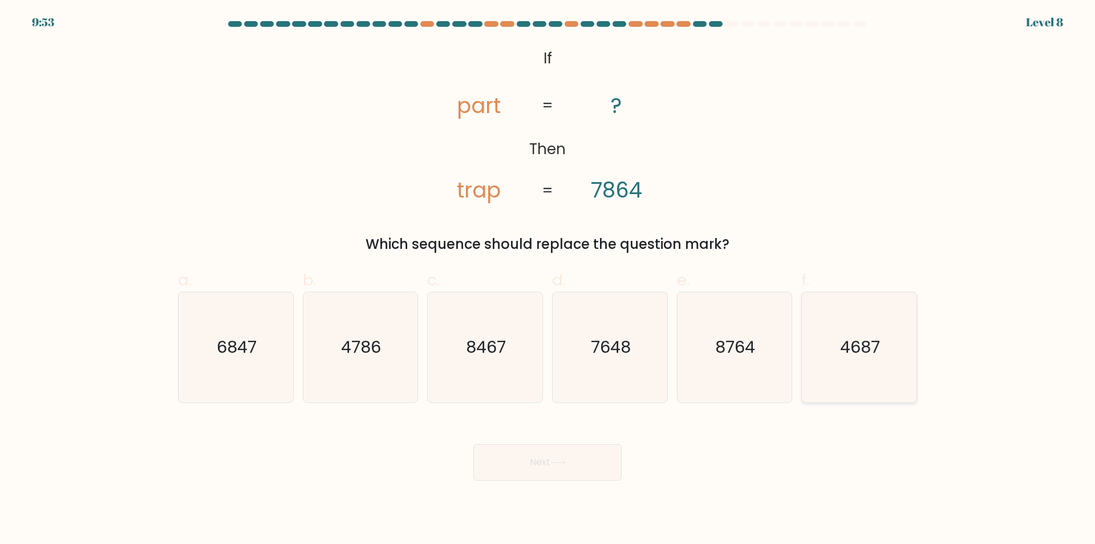
drag, startPoint x: 825, startPoint y: 386, endPoint x: 807, endPoint y: 395, distance: 20.4
click at [825, 387] on icon "4687" at bounding box center [859, 347] width 110 height 110
click at [548, 279] on input "f. 4687" at bounding box center [548, 275] width 1 height 7
radio input "true"
click at [544, 464] on button "Next" at bounding box center [547, 462] width 148 height 37
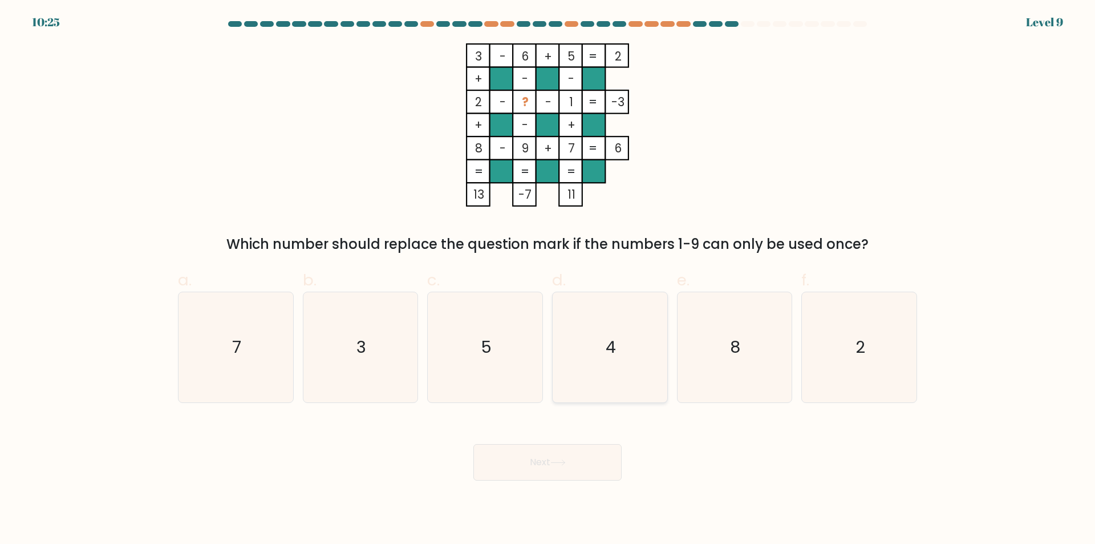
click at [645, 383] on icon "4" at bounding box center [610, 347] width 110 height 110
click at [548, 279] on input "d. 4" at bounding box center [548, 275] width 1 height 7
radio input "true"
click at [554, 464] on icon at bounding box center [557, 462] width 15 height 6
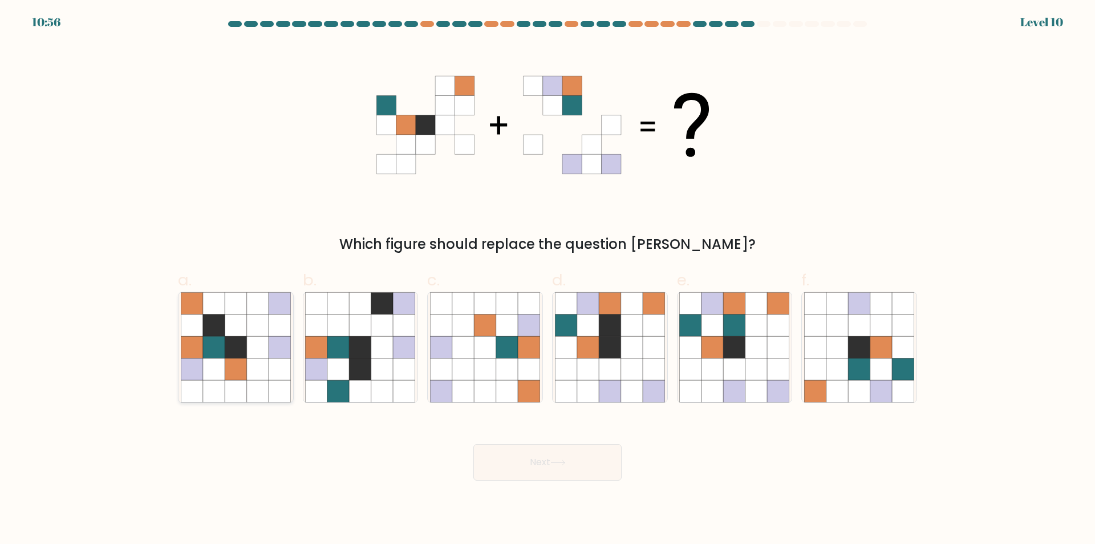
click at [249, 383] on icon at bounding box center [258, 391] width 22 height 22
click at [548, 279] on input "a." at bounding box center [548, 275] width 1 height 7
radio input "true"
click at [541, 474] on button "Next" at bounding box center [547, 462] width 148 height 37
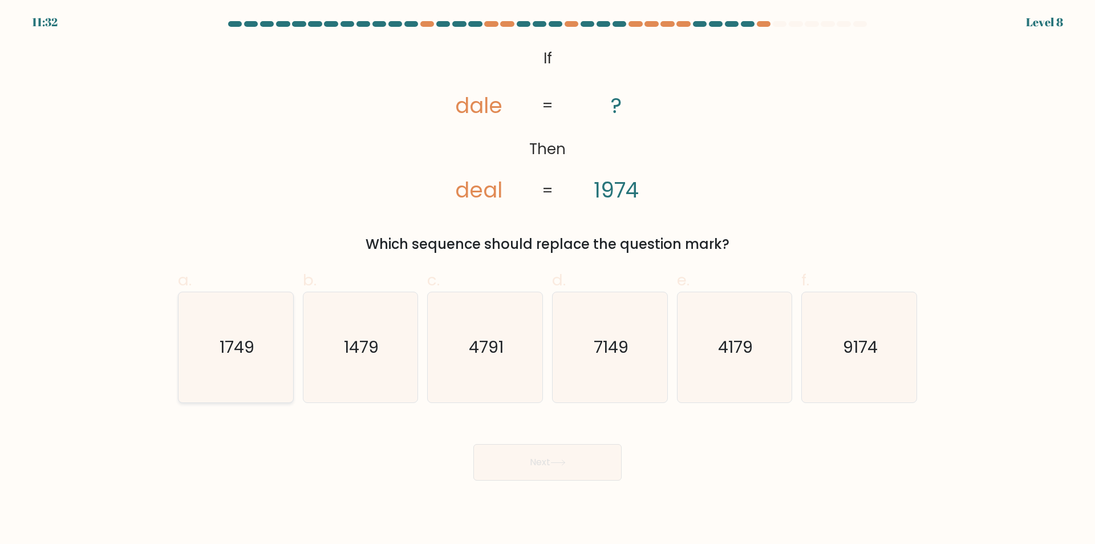
click at [262, 380] on icon "1749" at bounding box center [236, 347] width 110 height 110
click at [548, 279] on input "a. 1749" at bounding box center [548, 275] width 1 height 7
radio input "true"
click at [537, 466] on button "Next" at bounding box center [547, 462] width 148 height 37
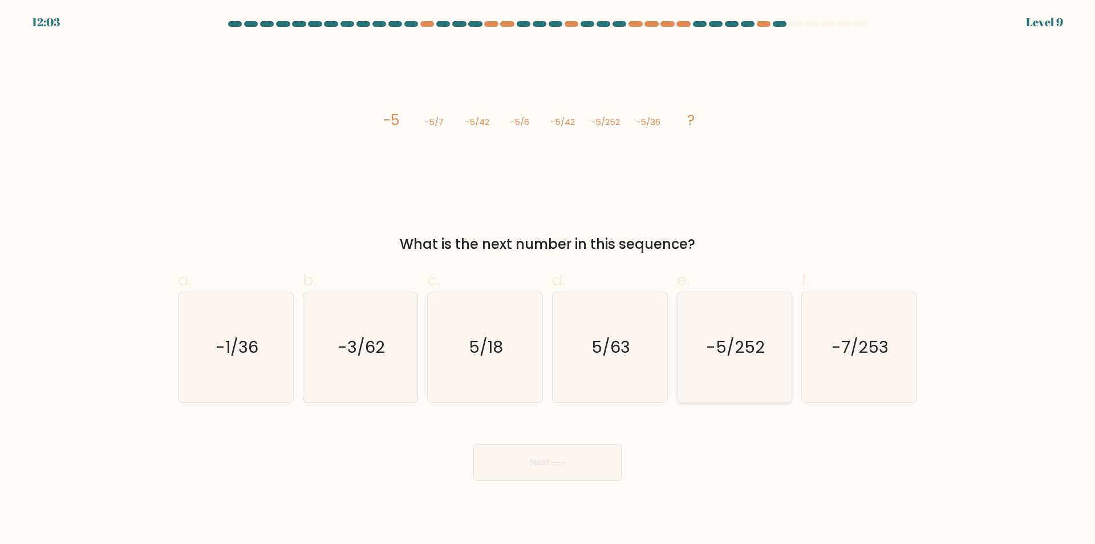
click at [700, 377] on icon "-5/252" at bounding box center [734, 347] width 110 height 110
click at [548, 279] on input "e. -5/252" at bounding box center [548, 275] width 1 height 7
radio input "true"
click at [580, 462] on button "Next" at bounding box center [547, 462] width 148 height 37
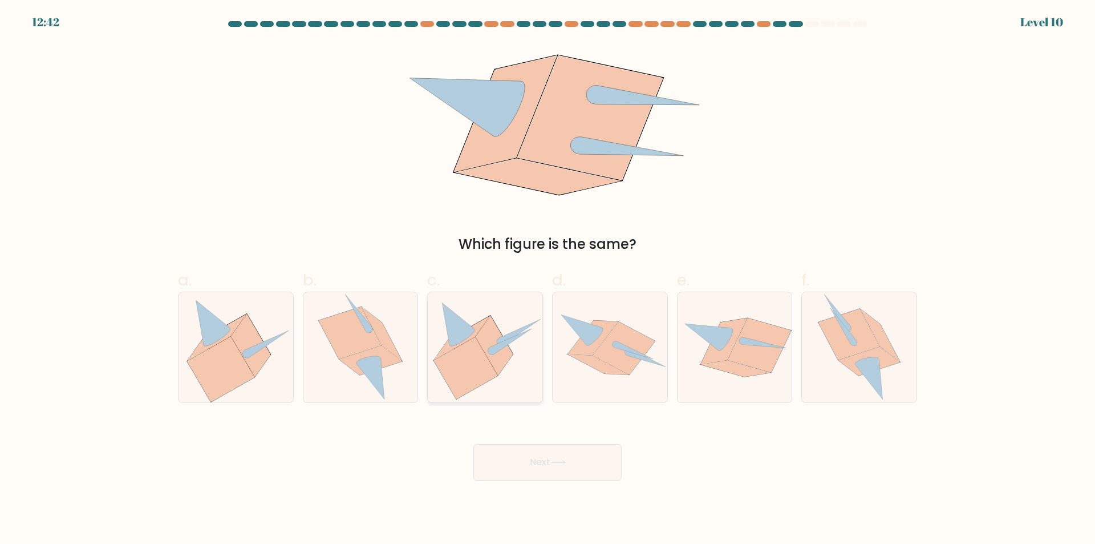
click at [467, 370] on icon at bounding box center [466, 368] width 64 height 62
click at [548, 279] on input "c." at bounding box center [548, 275] width 1 height 7
radio input "true"
click at [537, 467] on button "Next" at bounding box center [547, 462] width 148 height 37
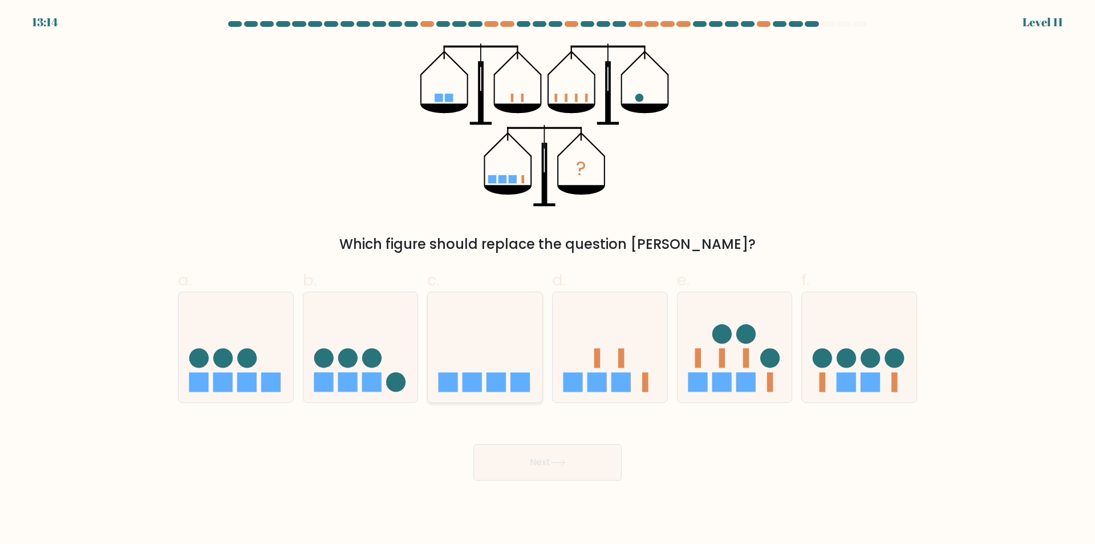
click at [516, 395] on div at bounding box center [485, 346] width 116 height 111
click at [548, 279] on input "c." at bounding box center [548, 275] width 1 height 7
radio input "true"
click at [561, 472] on button "Next" at bounding box center [547, 462] width 148 height 37
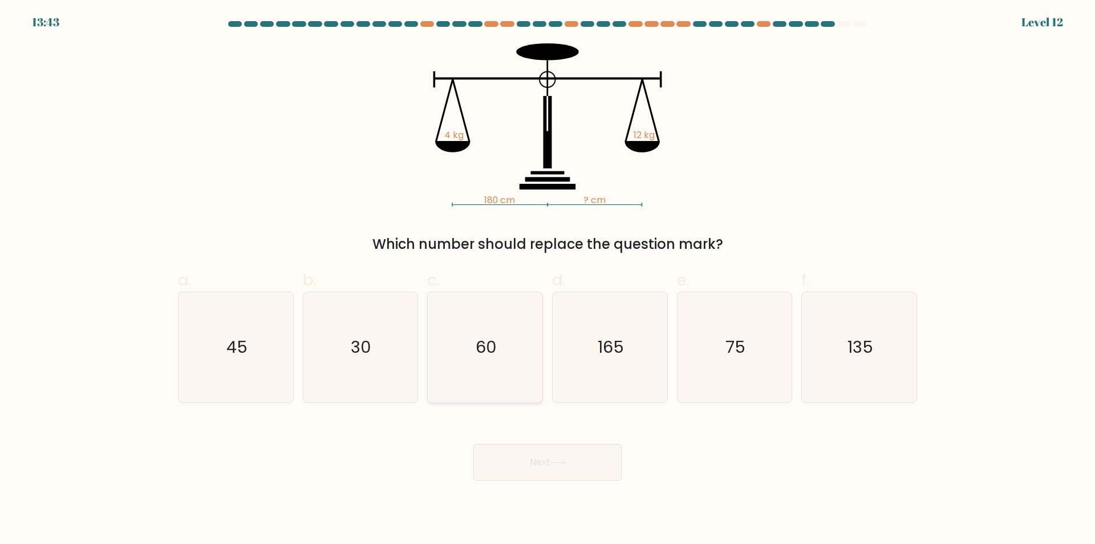
click at [503, 376] on icon "60" at bounding box center [485, 347] width 110 height 110
click at [548, 279] on input "c. 60" at bounding box center [548, 275] width 1 height 7
radio input "true"
click at [578, 462] on button "Next" at bounding box center [547, 462] width 148 height 37
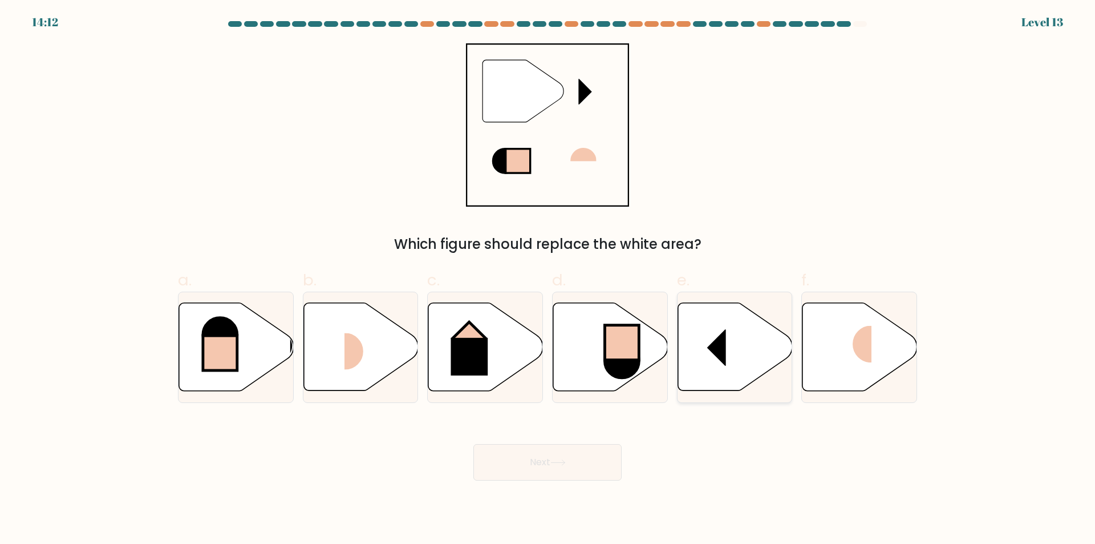
click at [743, 371] on icon at bounding box center [735, 347] width 115 height 88
click at [548, 279] on input "e." at bounding box center [548, 275] width 1 height 7
radio input "true"
click at [512, 367] on icon at bounding box center [485, 347] width 115 height 88
click at [548, 279] on input "c." at bounding box center [548, 275] width 1 height 7
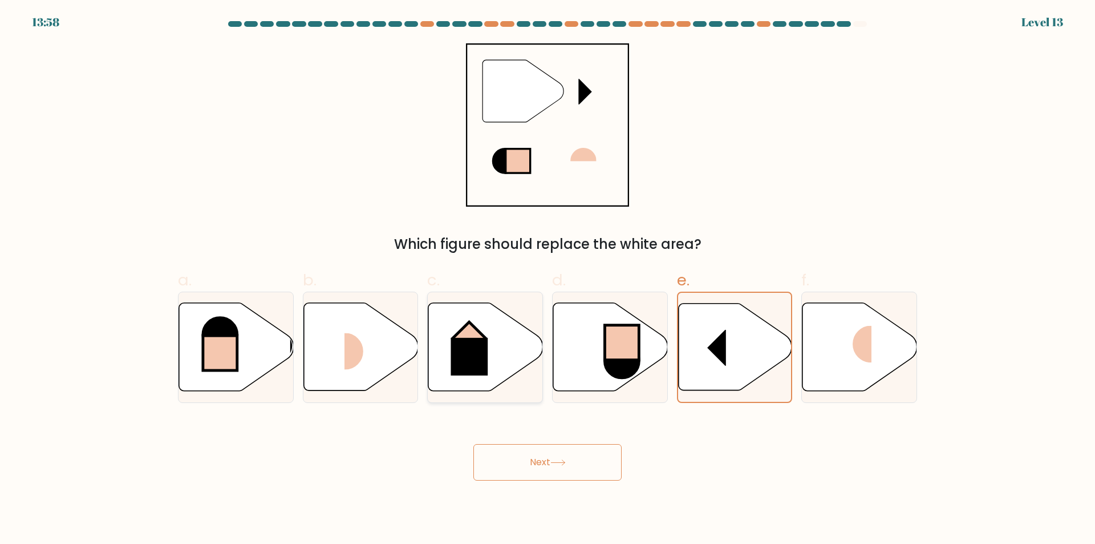
radio input "true"
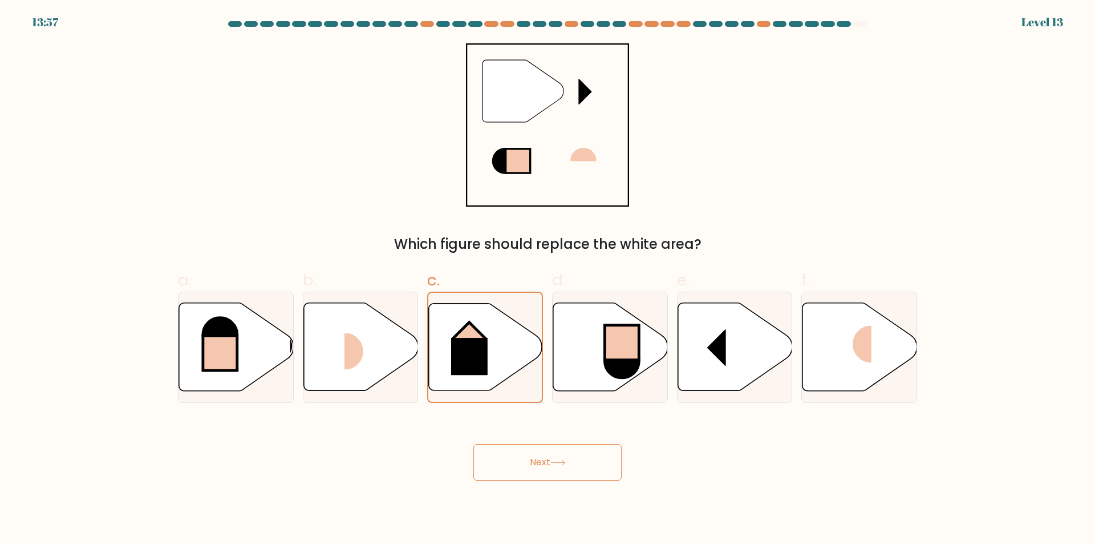
click at [538, 464] on button "Next" at bounding box center [547, 462] width 148 height 37
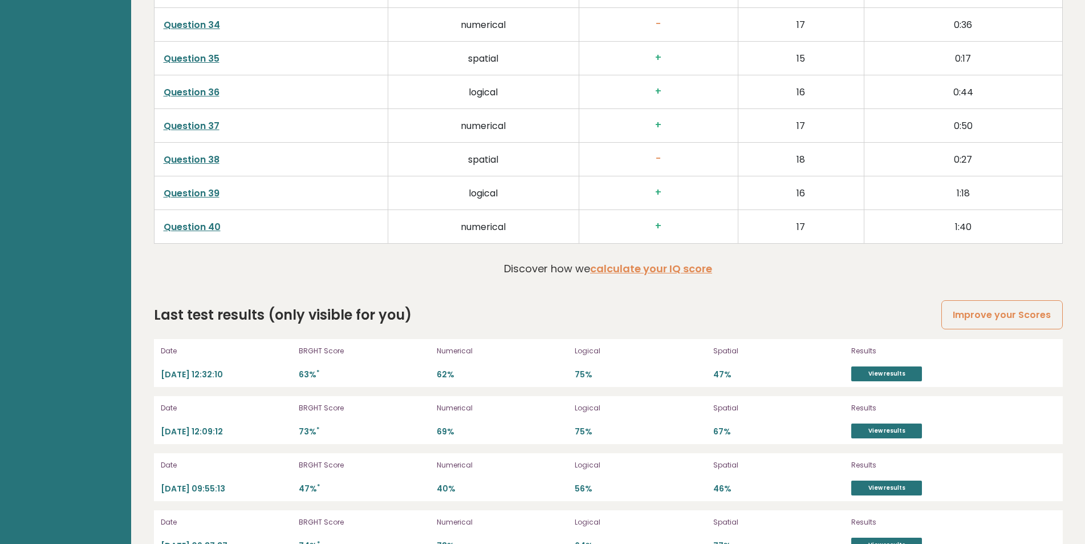
scroll to position [3088, 0]
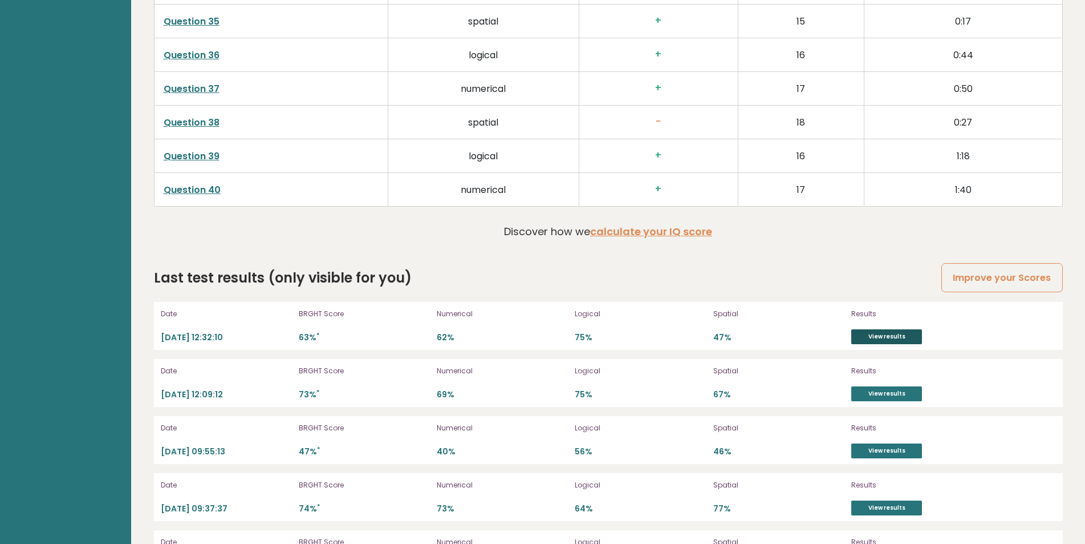
click at [883, 338] on link "View results" at bounding box center [887, 336] width 71 height 15
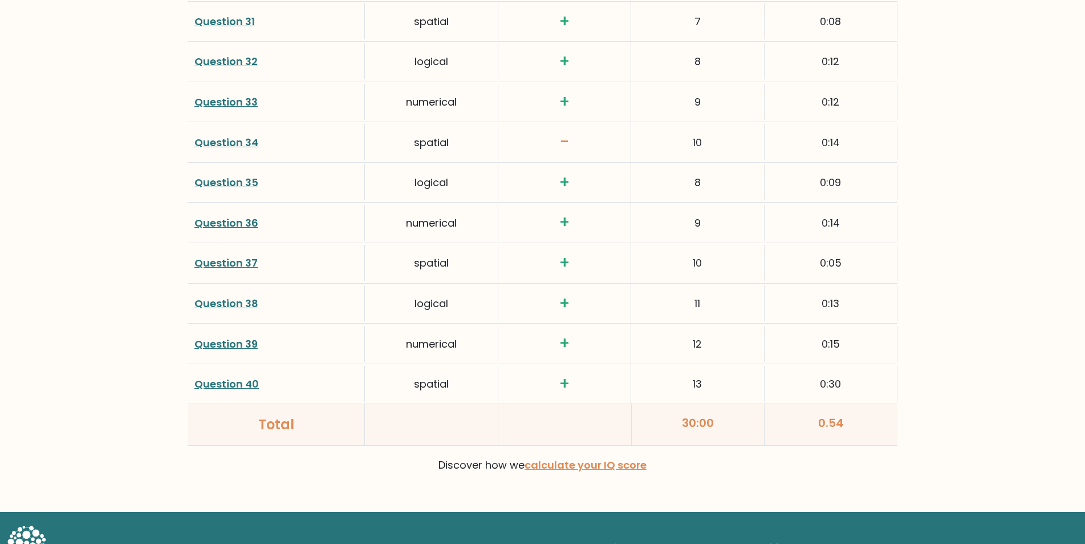
scroll to position [2889, 0]
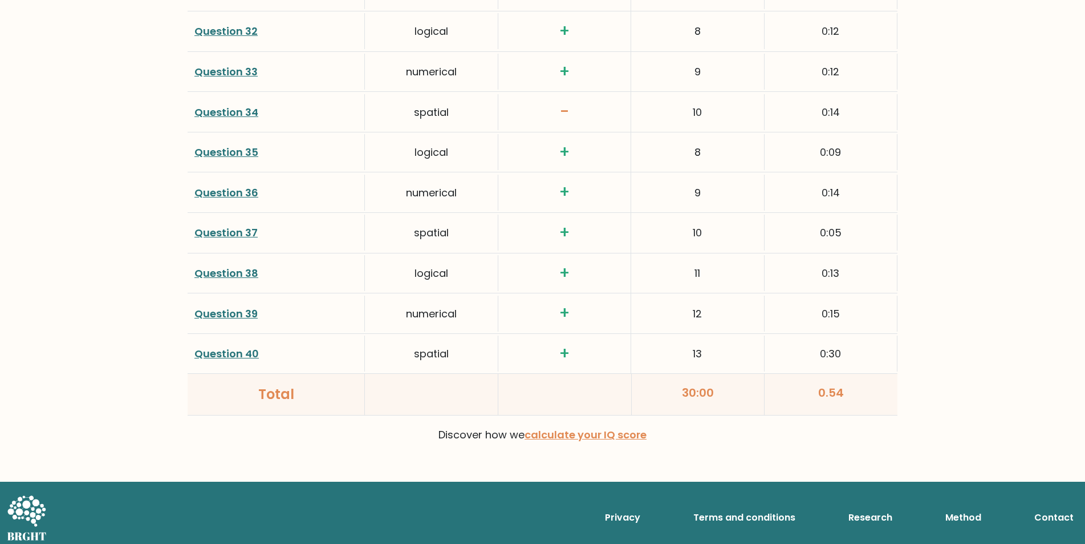
click at [222, 352] on link "Question 40" at bounding box center [226, 353] width 64 height 14
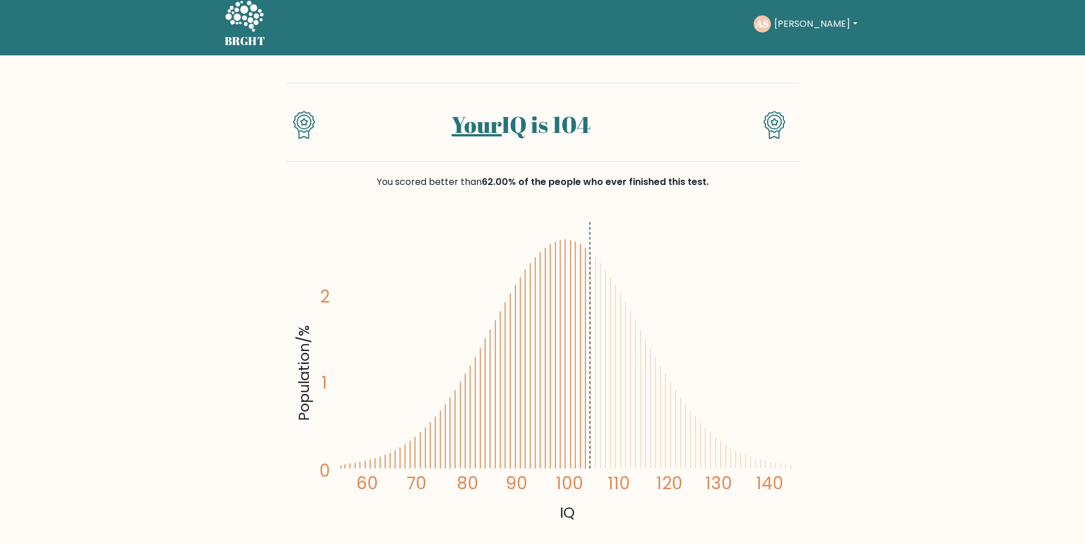
scroll to position [0, 0]
